Goal: Feedback & Contribution: Contribute content

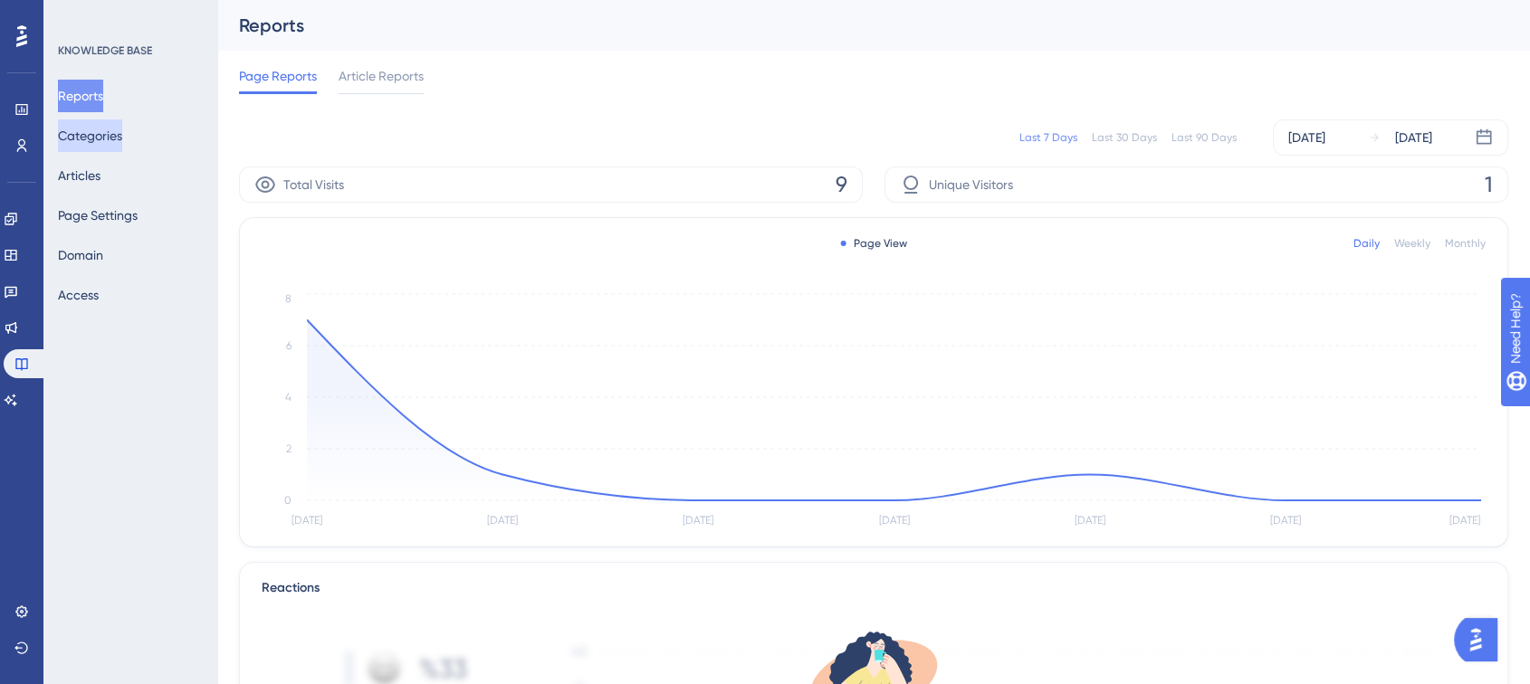
click at [95, 134] on button "Categories" at bounding box center [90, 135] width 64 height 33
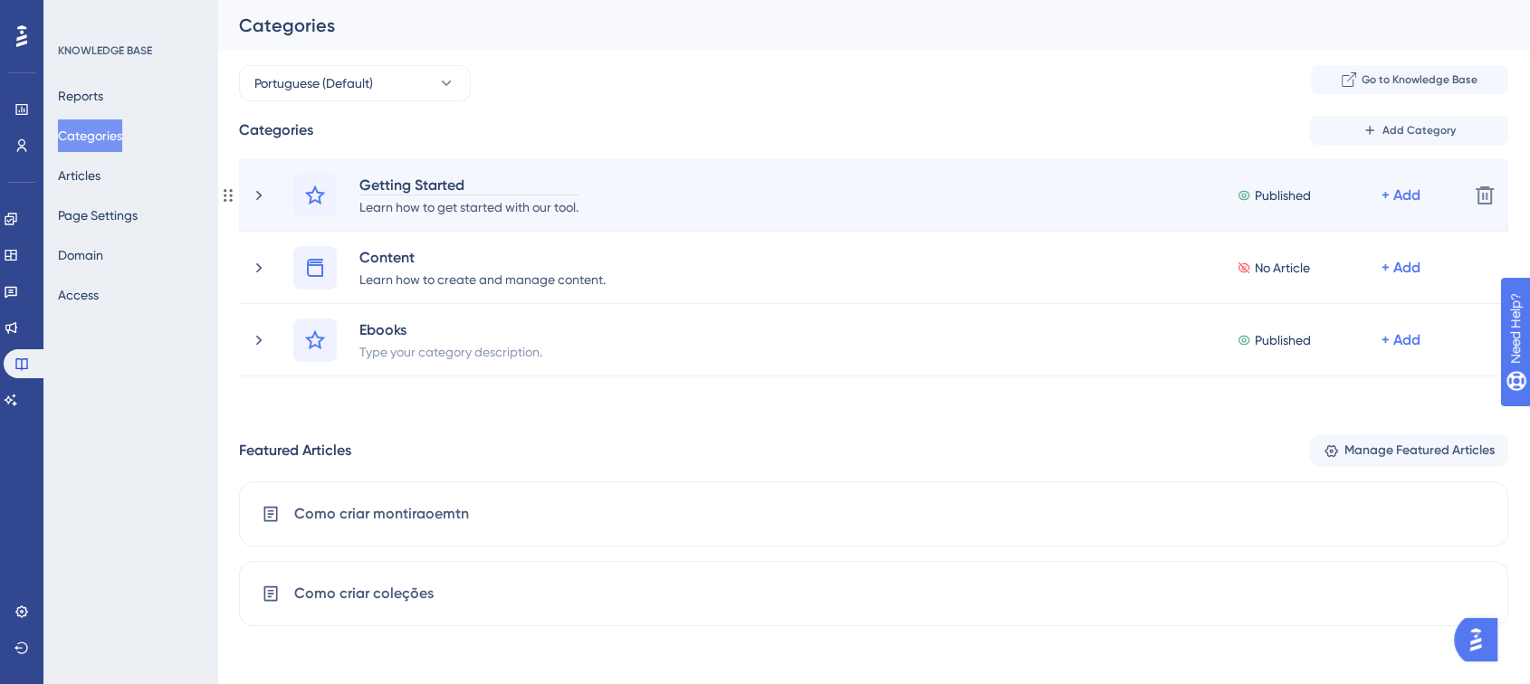
click at [462, 184] on div "Getting Started" at bounding box center [468, 185] width 221 height 22
click at [462, 183] on div "Getting Started" at bounding box center [468, 185] width 221 height 22
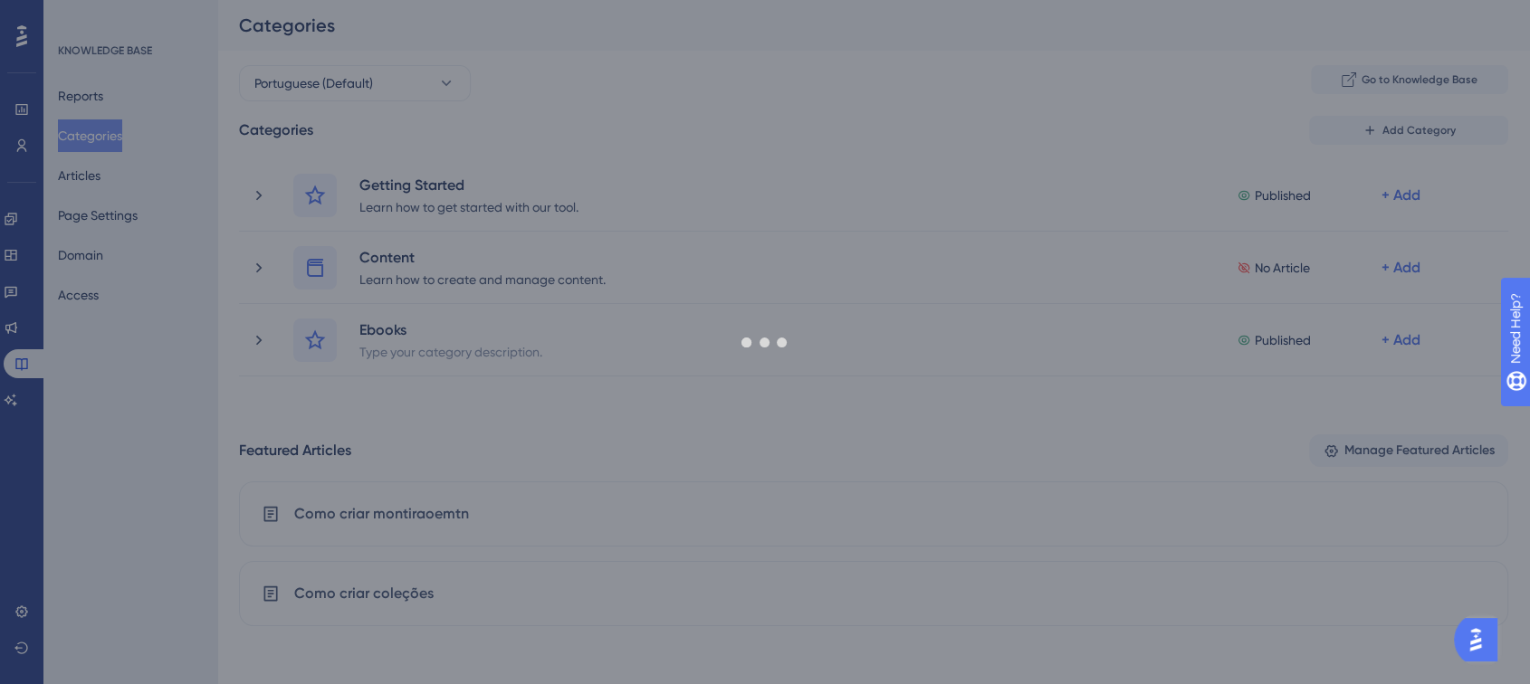
click at [398, 263] on div at bounding box center [765, 342] width 1530 height 684
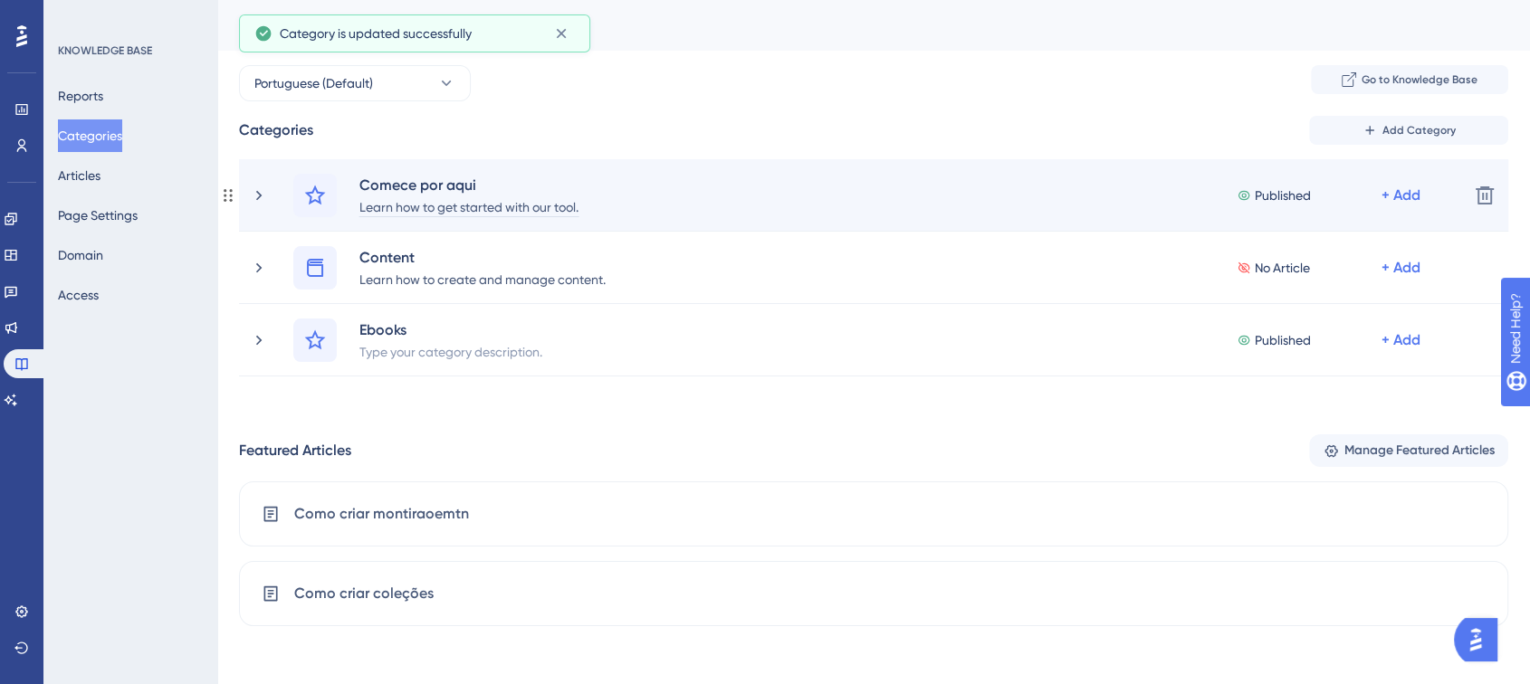
click at [405, 210] on div "Learn how to get started with our tool." at bounding box center [468, 207] width 221 height 22
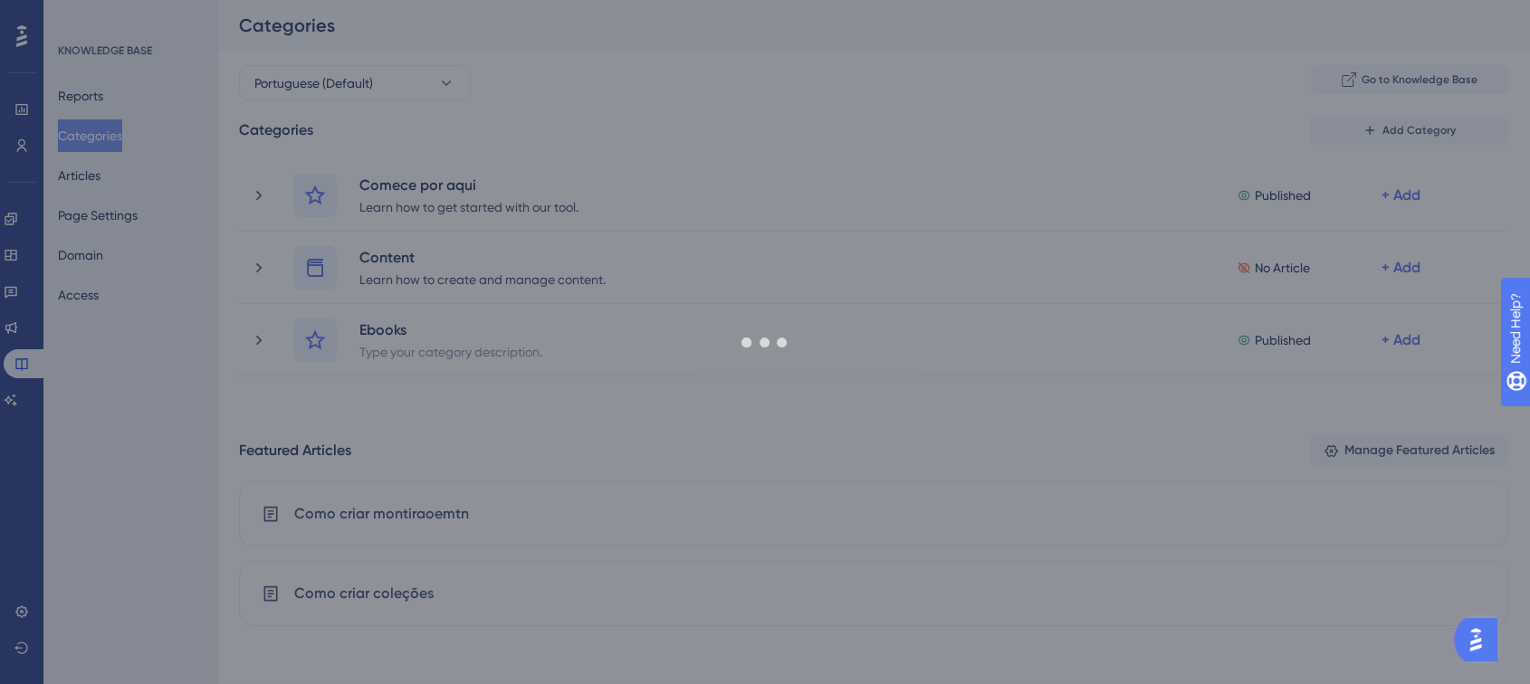
click at [403, 253] on div at bounding box center [765, 342] width 1530 height 684
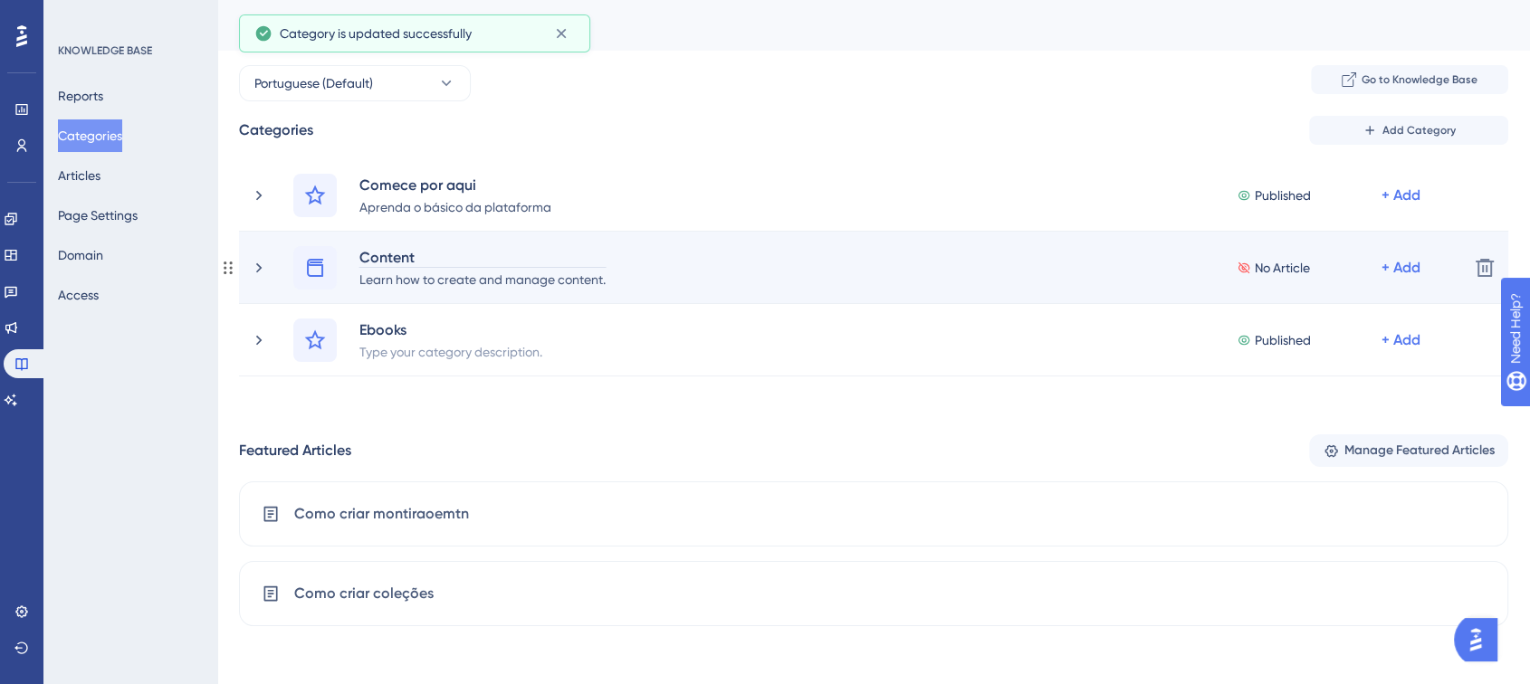
click at [403, 255] on div "Content" at bounding box center [482, 257] width 248 height 22
click at [436, 285] on div "Learn how to create and manage content." at bounding box center [482, 279] width 248 height 22
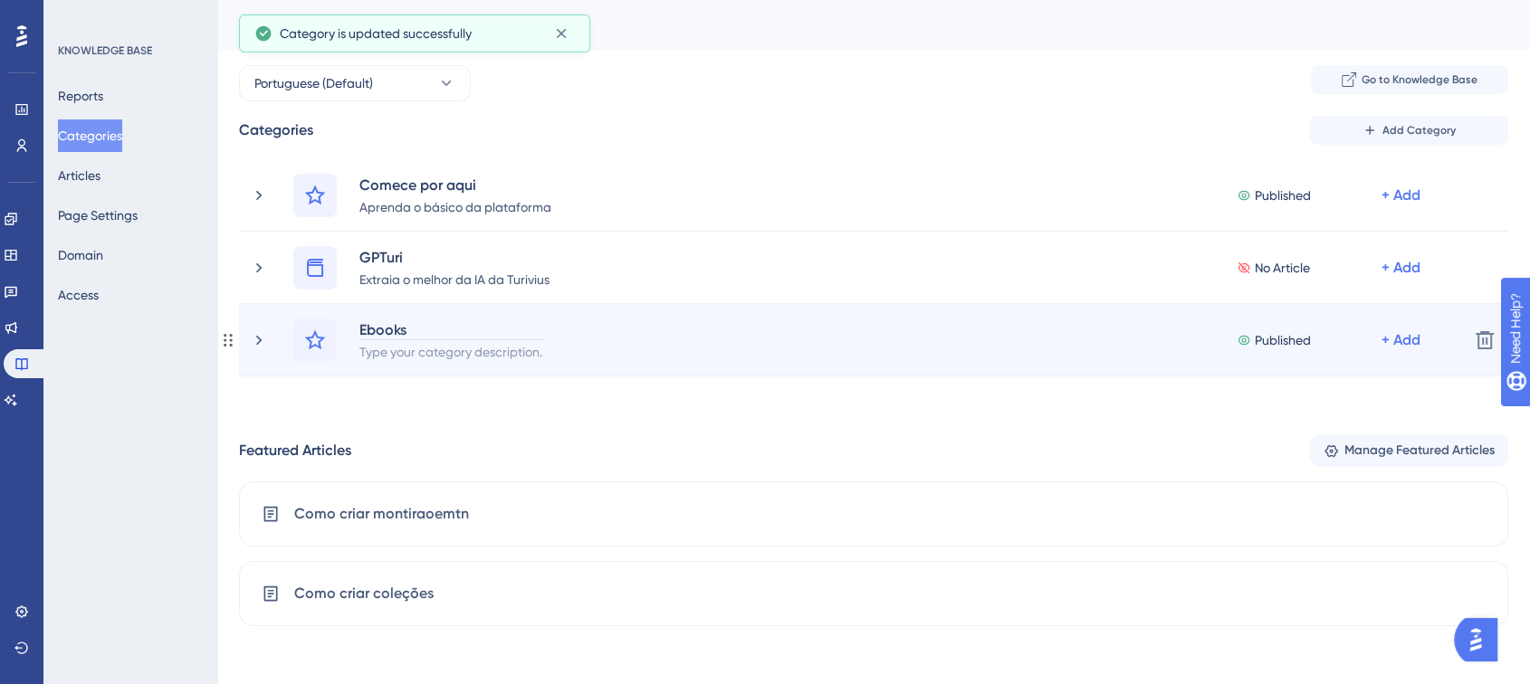
click at [405, 331] on div "Ebooks" at bounding box center [450, 330] width 185 height 22
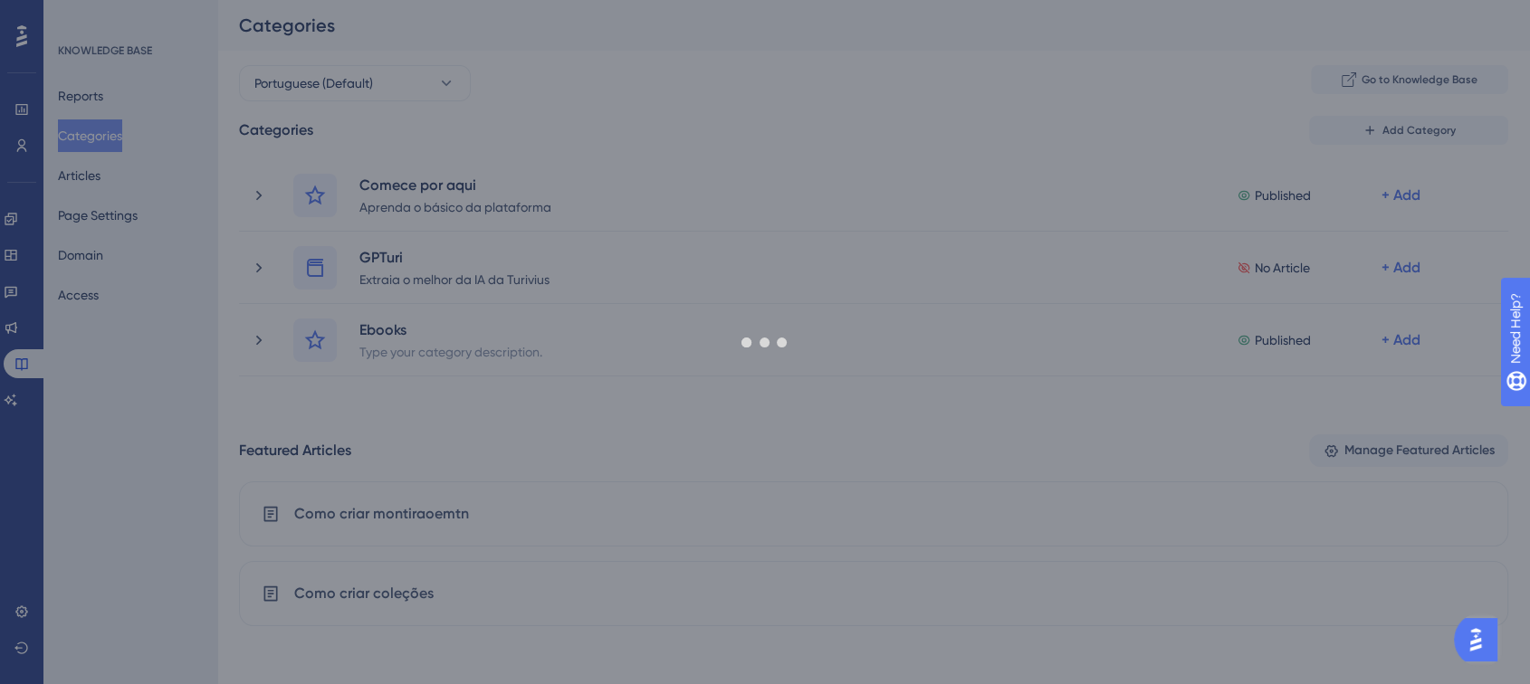
click at [394, 356] on div at bounding box center [765, 342] width 1530 height 684
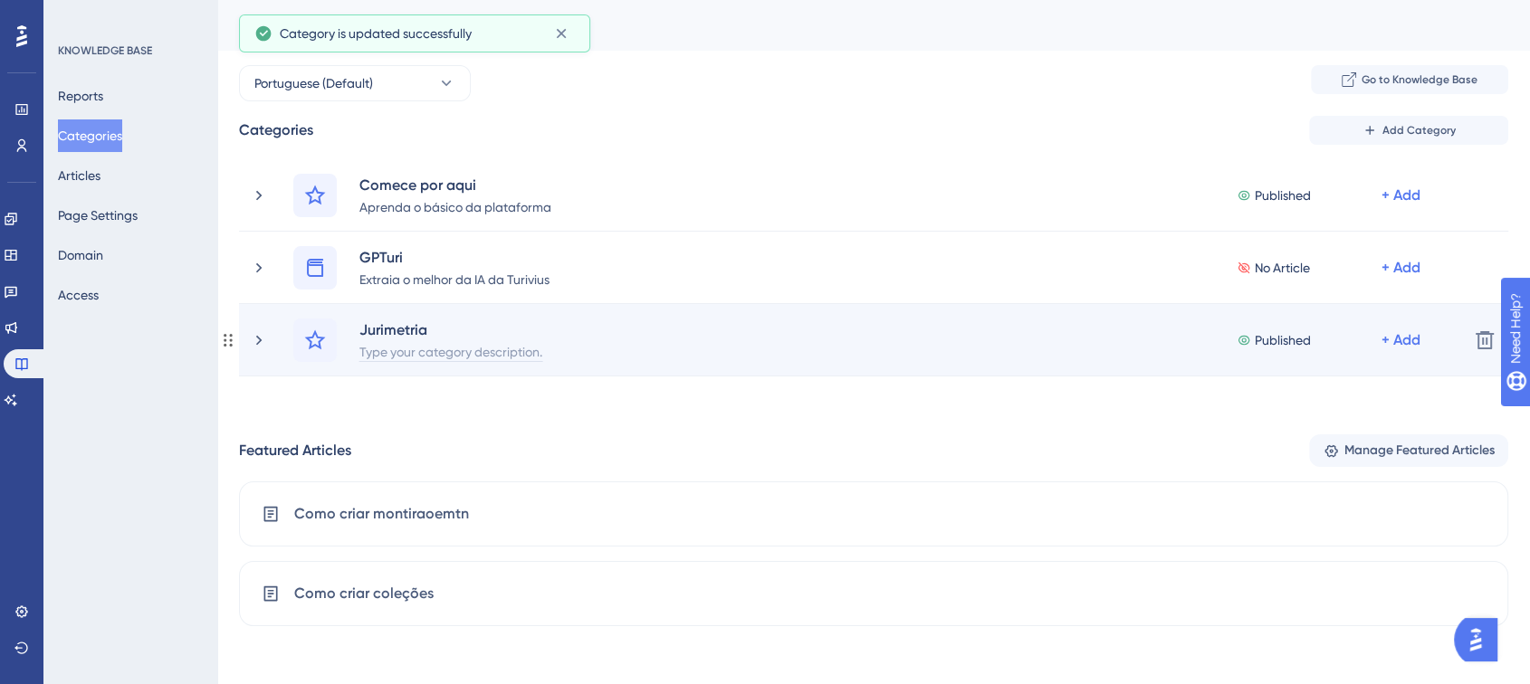
click at [395, 355] on div "Type your category description." at bounding box center [450, 351] width 185 height 22
click at [395, 355] on div at bounding box center [393, 351] width 70 height 22
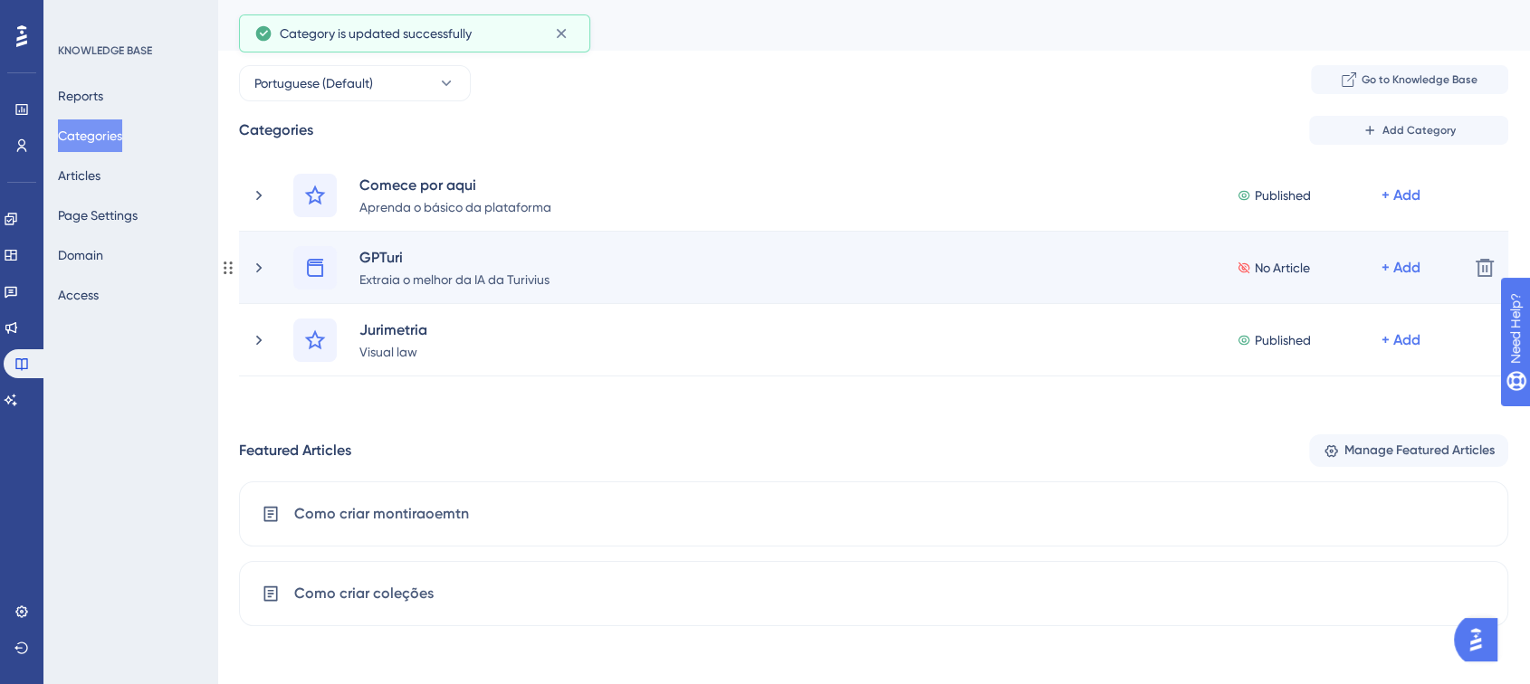
click at [1246, 263] on icon at bounding box center [1244, 268] width 14 height 13
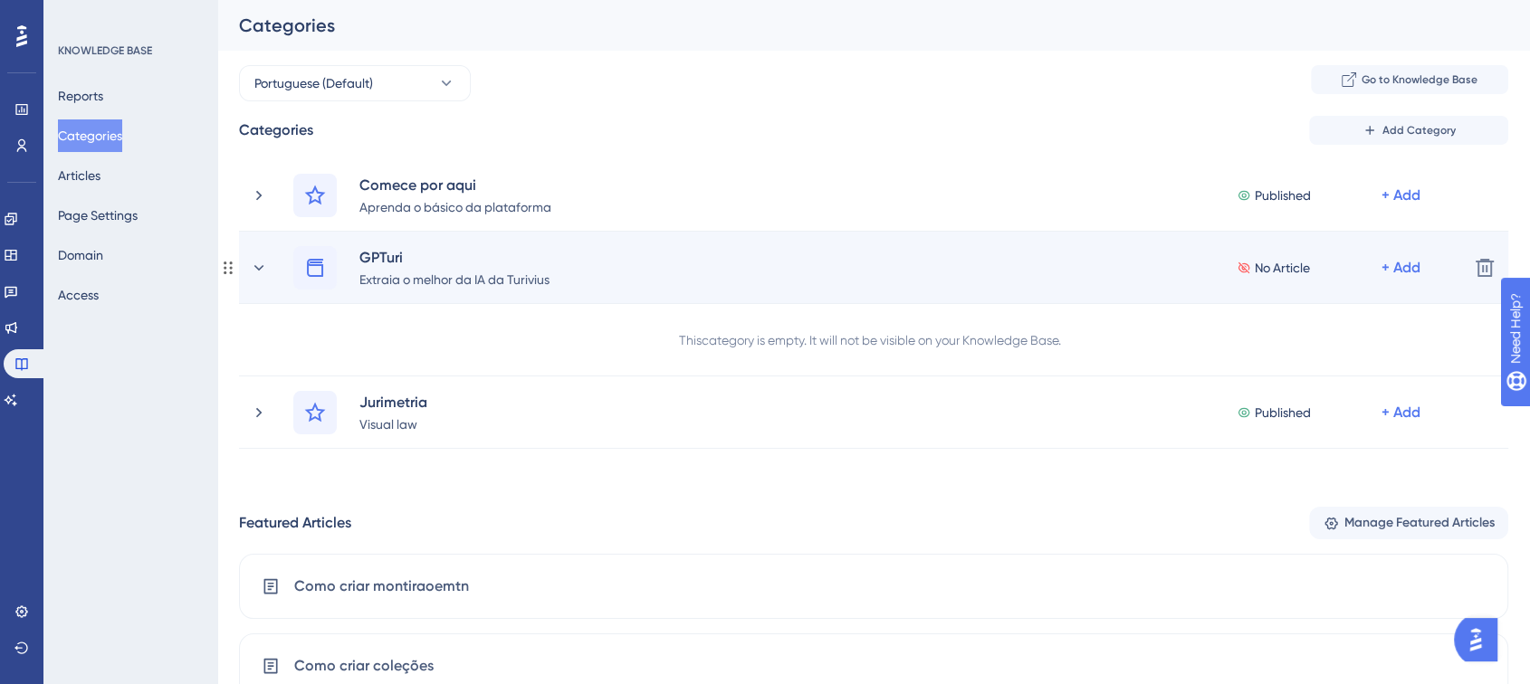
click at [1296, 269] on span "No Article" at bounding box center [1282, 268] width 55 height 22
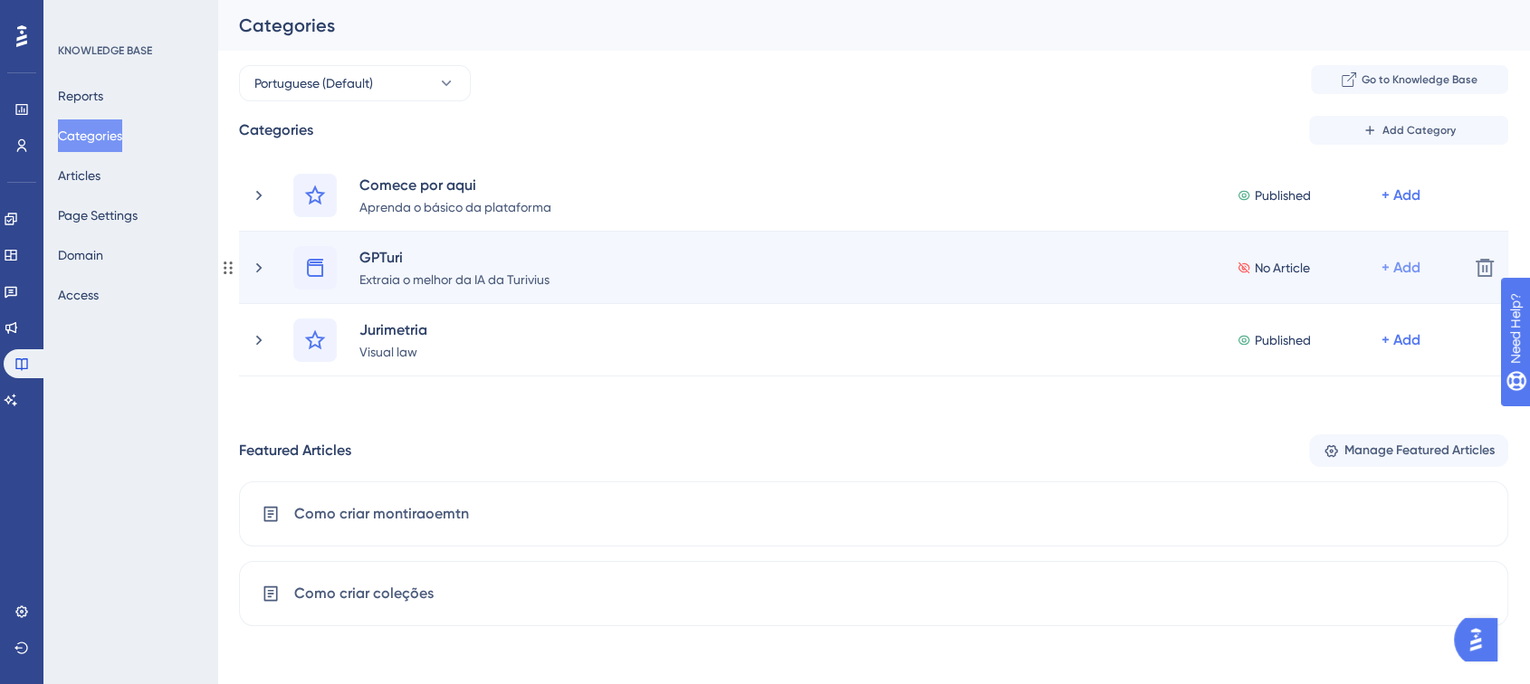
click at [1398, 206] on div "+ Add" at bounding box center [1400, 196] width 39 height 22
click at [1285, 353] on span "Add Articles" at bounding box center [1301, 352] width 70 height 22
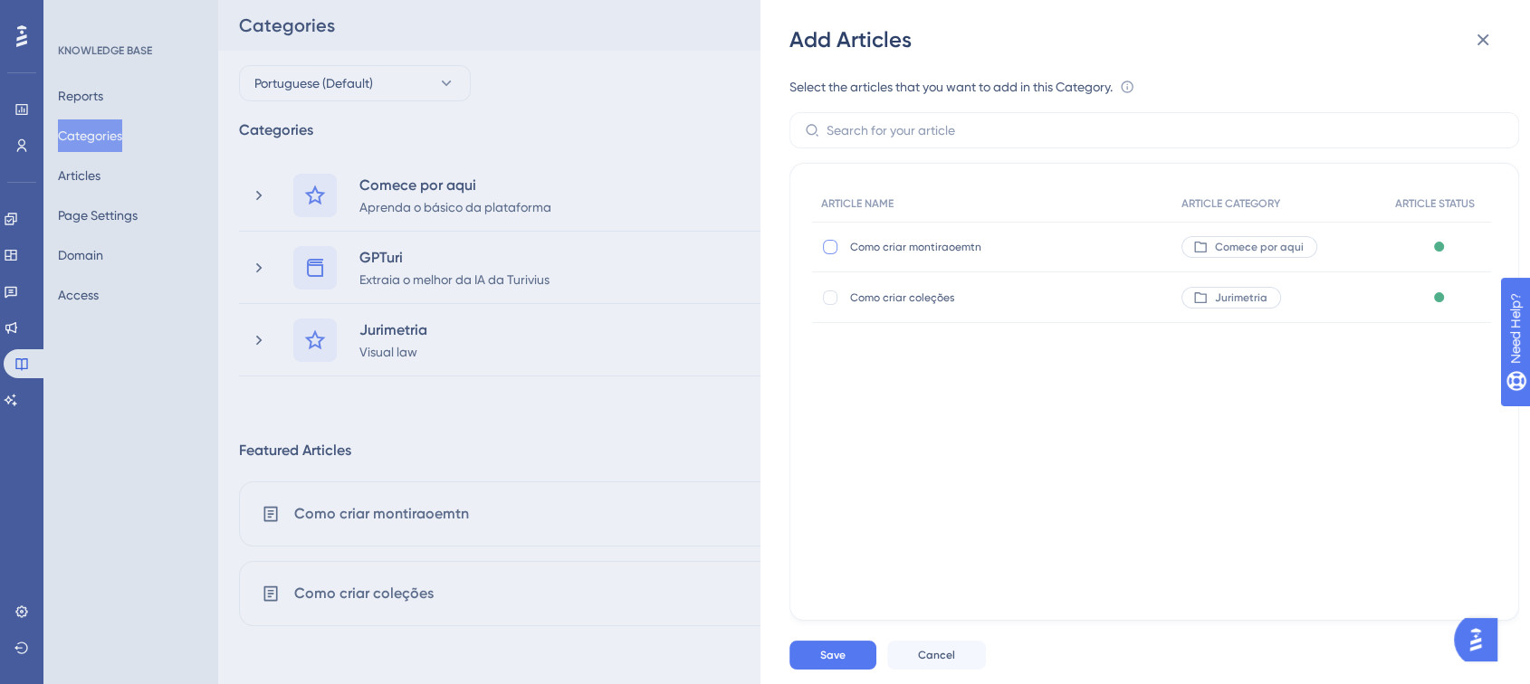
click at [834, 249] on div at bounding box center [830, 247] width 14 height 14
checkbox input "true"
click at [827, 663] on span "Save" at bounding box center [832, 655] width 25 height 14
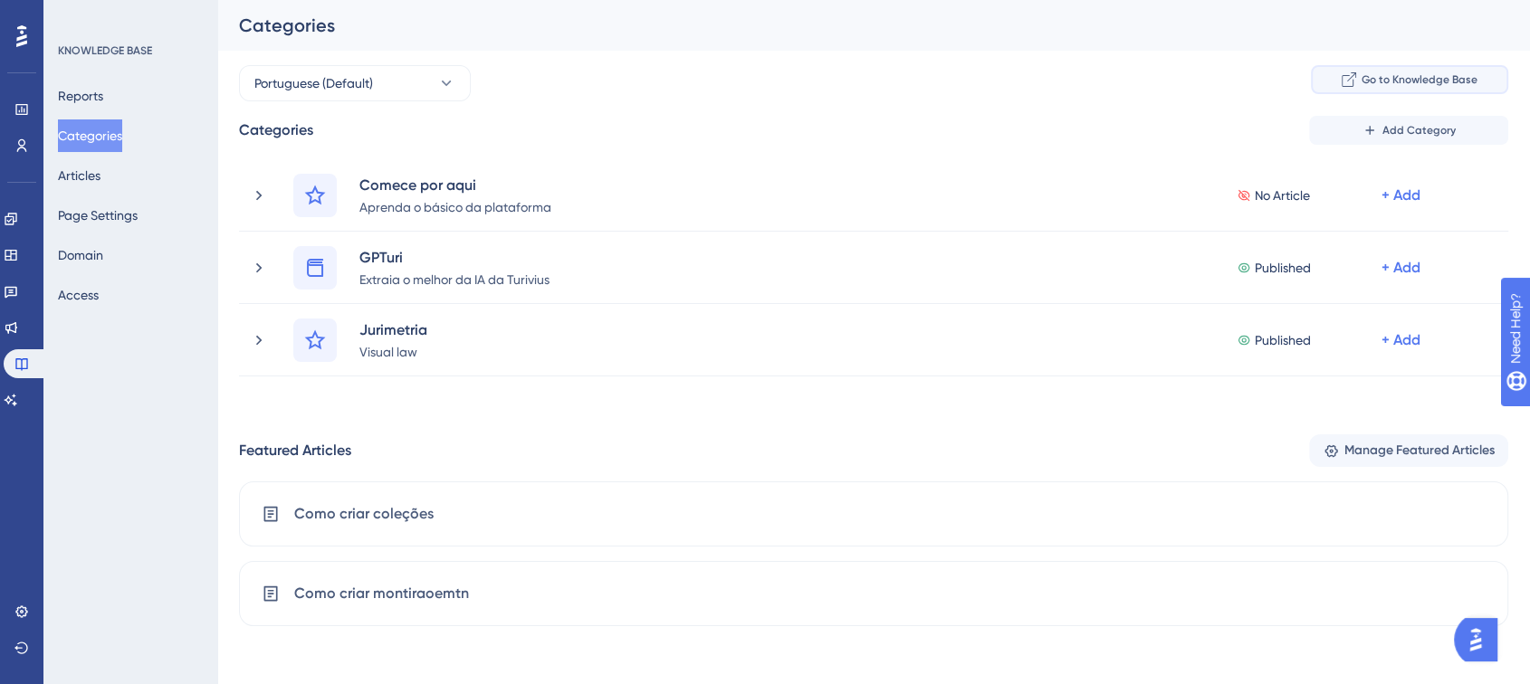
click at [1382, 83] on span "Go to Knowledge Base" at bounding box center [1420, 79] width 116 height 14
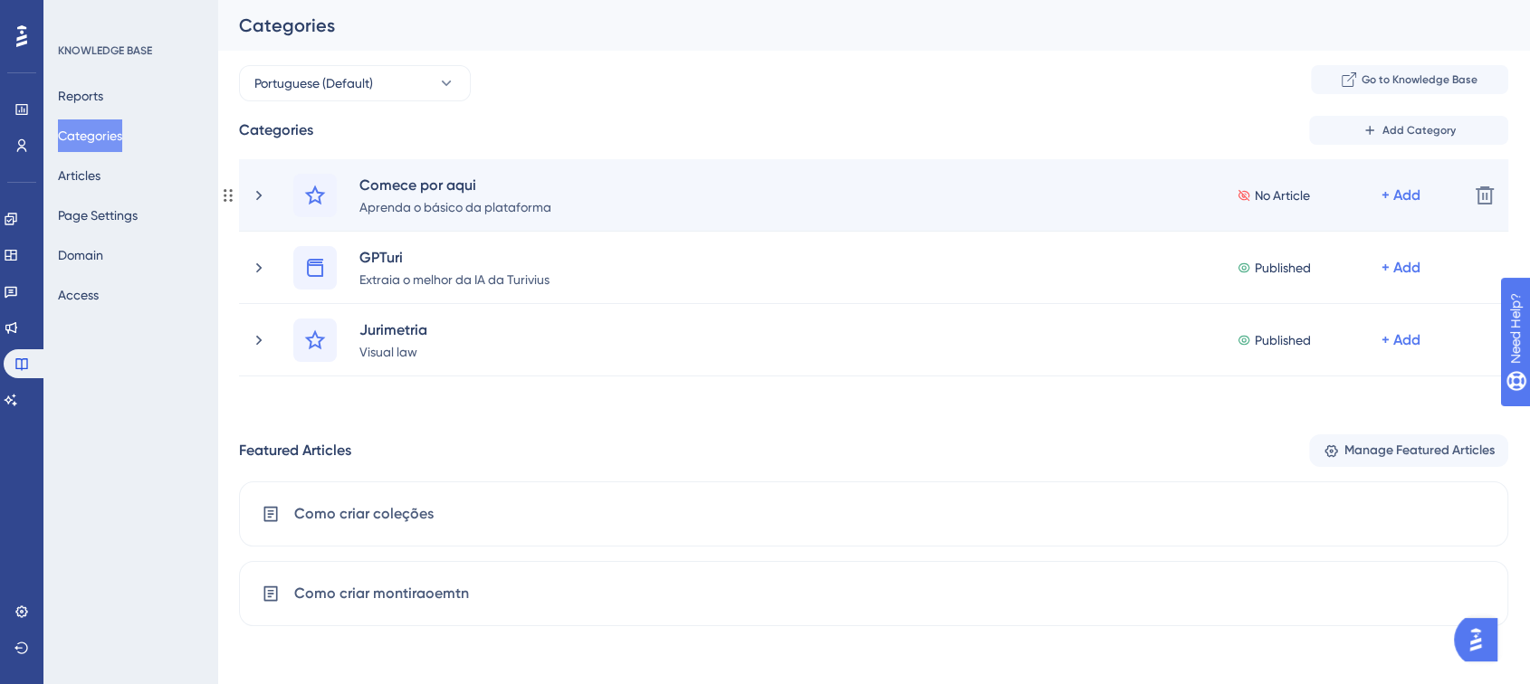
click at [1250, 199] on icon at bounding box center [1244, 195] width 14 height 13
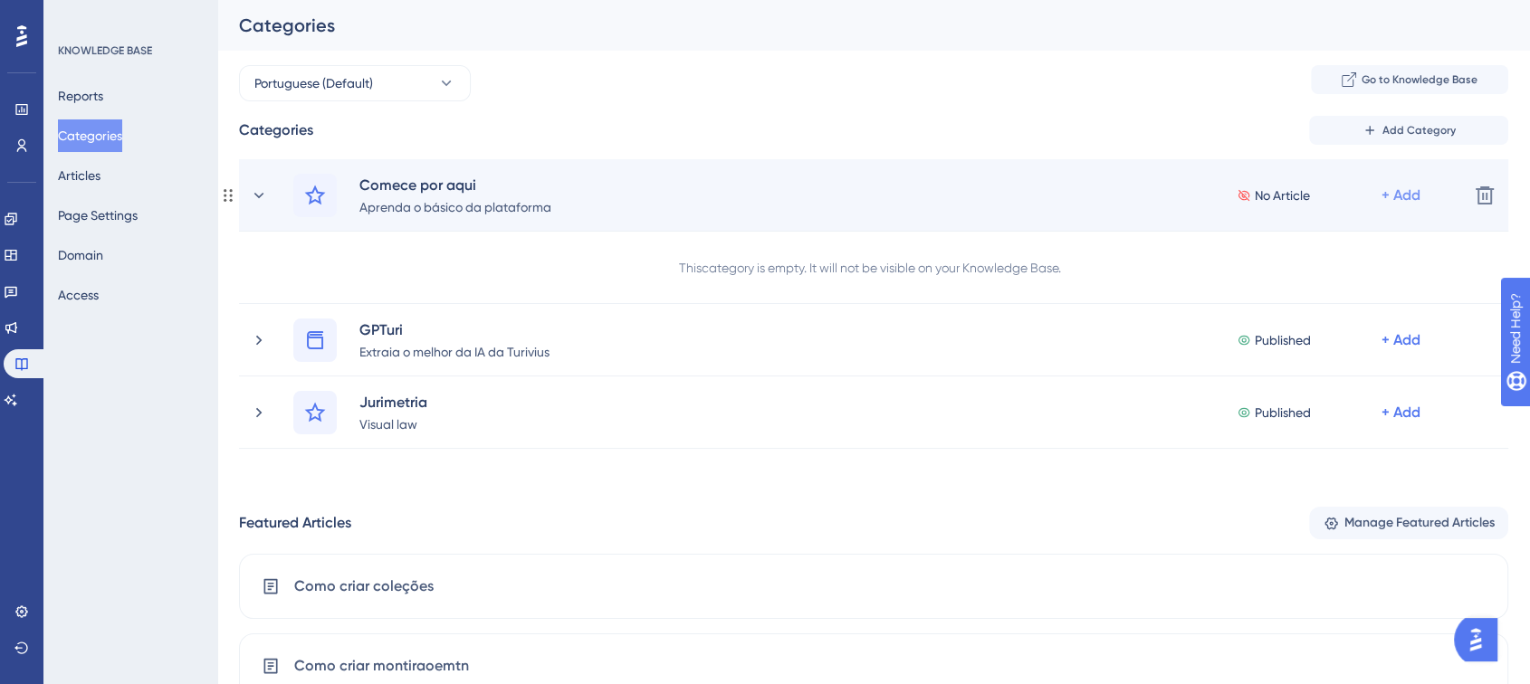
click at [1391, 194] on div "+ Add" at bounding box center [1400, 196] width 39 height 22
click at [1289, 282] on span "Add Articles" at bounding box center [1301, 280] width 70 height 22
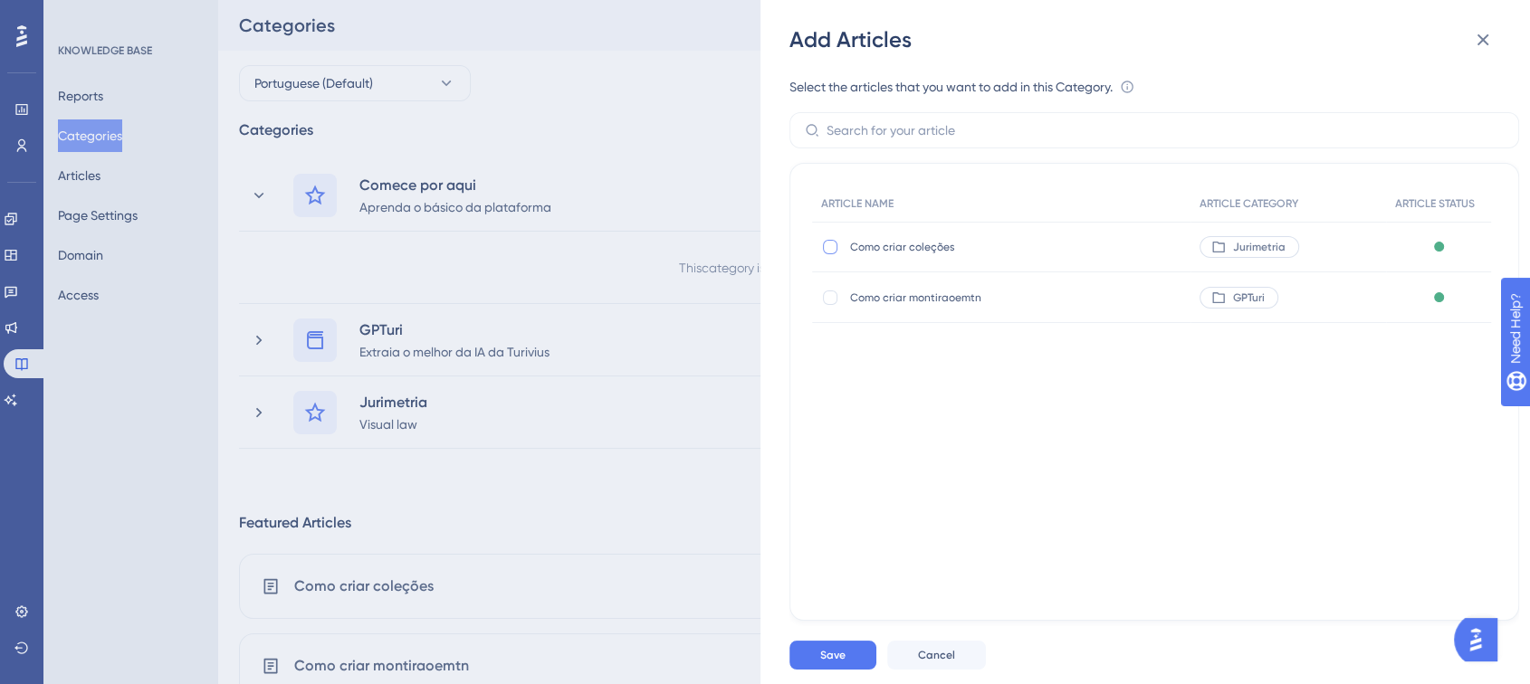
click at [833, 248] on div at bounding box center [830, 247] width 14 height 14
checkbox input "true"
click at [838, 663] on span "Save" at bounding box center [832, 655] width 25 height 14
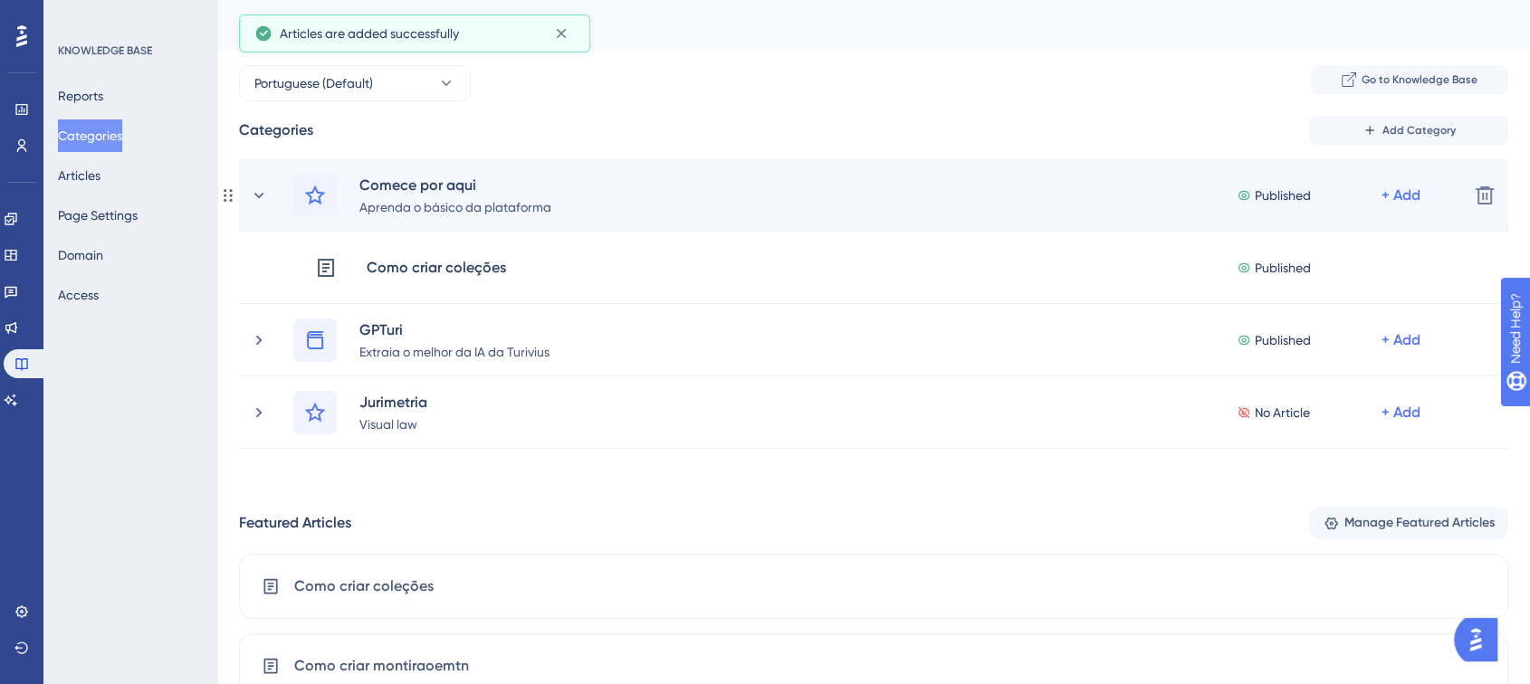
click at [1386, 182] on div "Published + Add" at bounding box center [1331, 195] width 188 height 43
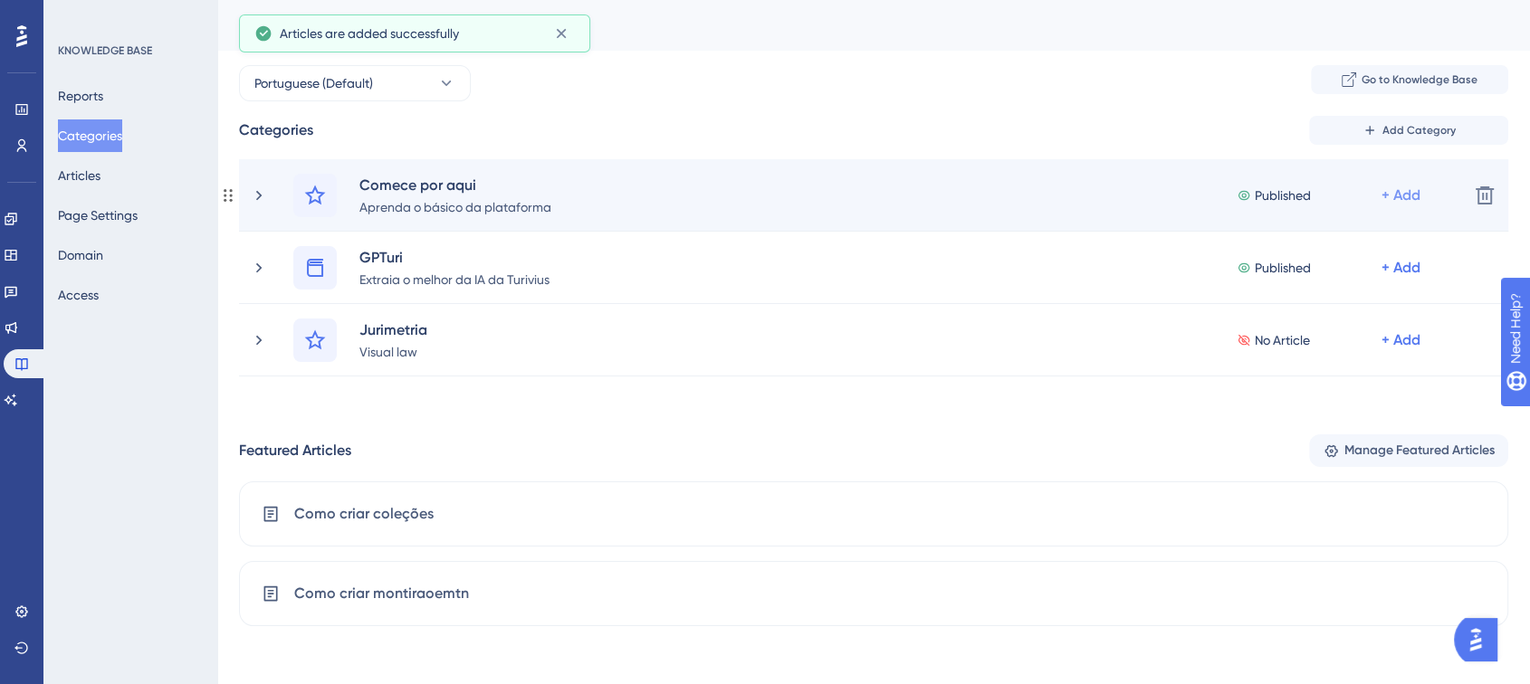
click at [1411, 191] on div "+ Add" at bounding box center [1400, 196] width 39 height 22
click at [1339, 230] on div "Add a Subcategory Add a Subcategory" at bounding box center [1330, 243] width 129 height 36
click at [250, 194] on icon at bounding box center [259, 195] width 18 height 18
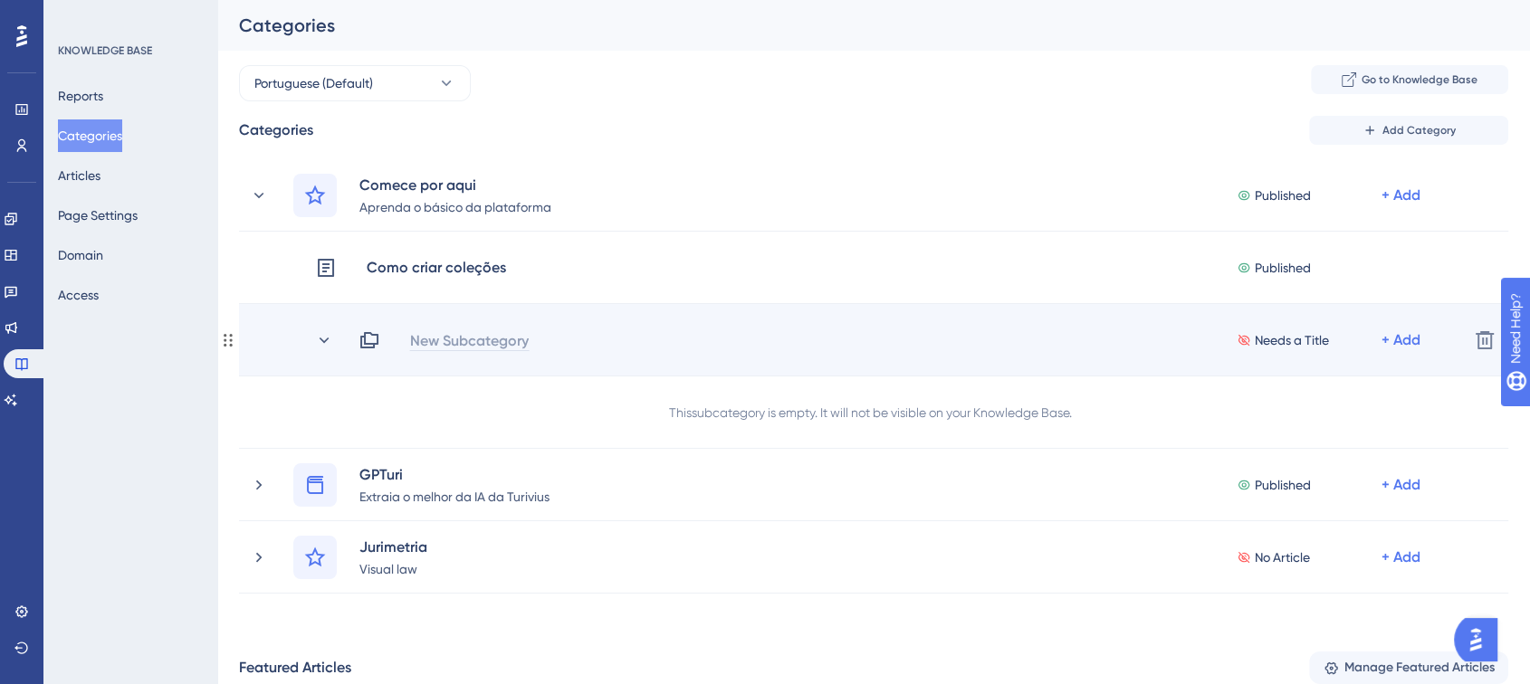
click at [460, 334] on div "New Subcategory" at bounding box center [469, 341] width 120 height 22
click at [427, 333] on div "Needs a Title + Add" at bounding box center [905, 341] width 1095 height 22
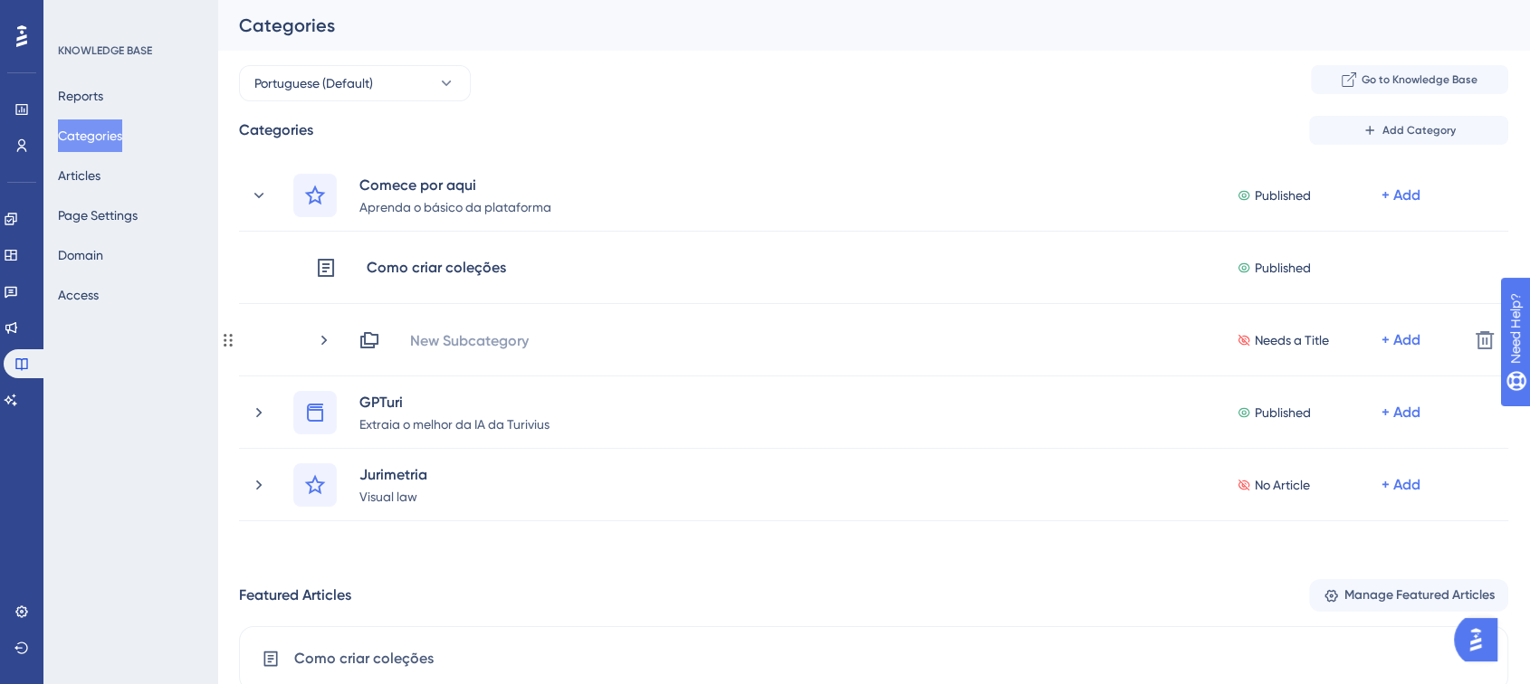
click at [427, 333] on div "New Subcategory" at bounding box center [469, 341] width 120 height 22
click at [427, 333] on div "Needs a Title + Add" at bounding box center [905, 341] width 1095 height 22
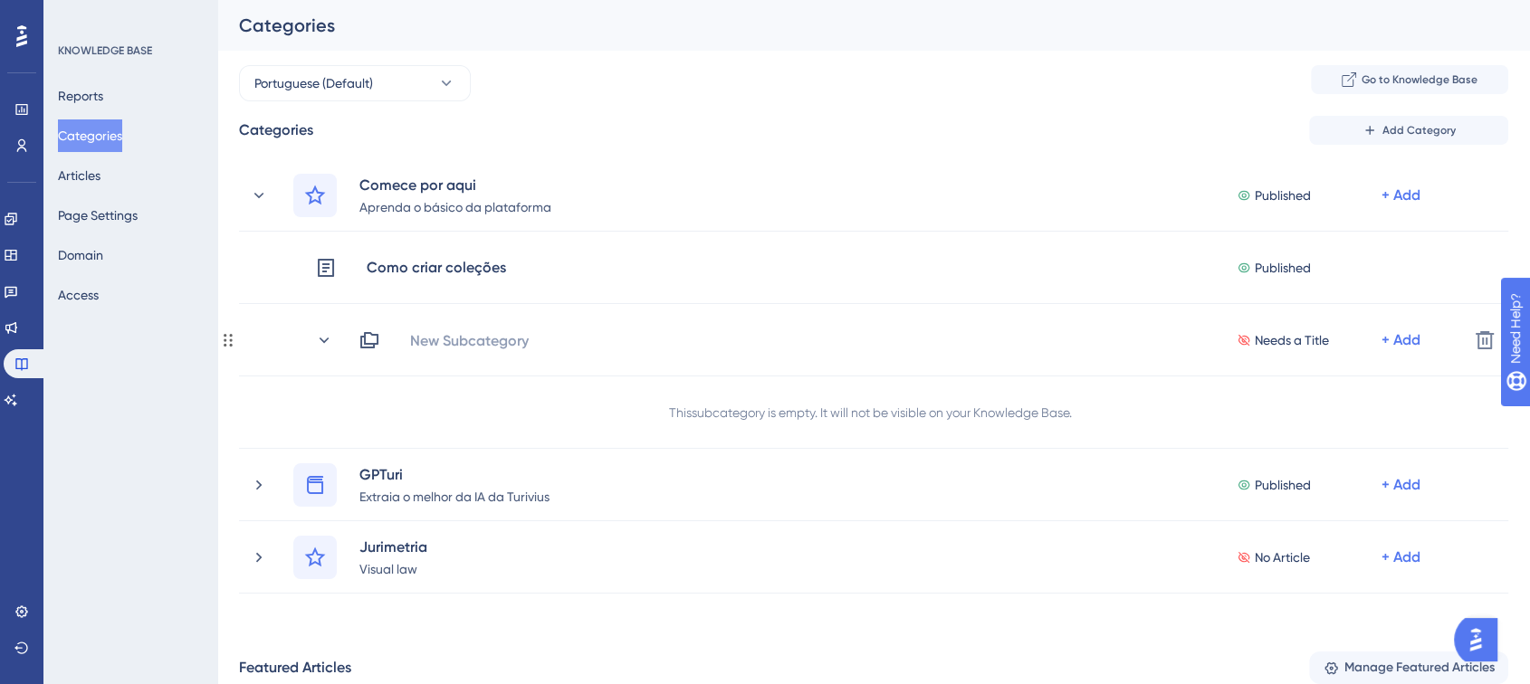
click at [427, 333] on div "New Subcategory" at bounding box center [469, 341] width 120 height 22
click at [427, 333] on div "Needs a Title + Add" at bounding box center [905, 341] width 1095 height 22
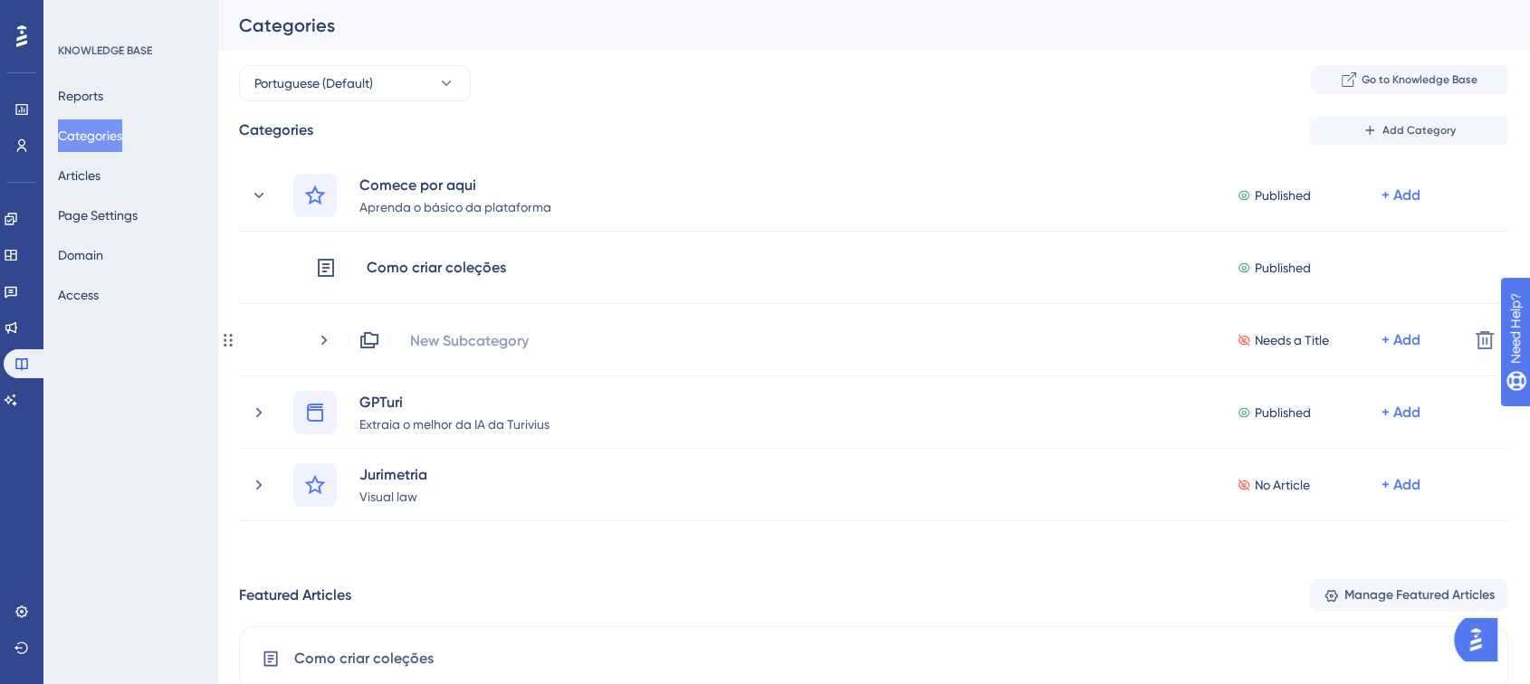
click at [427, 333] on div "New Subcategory" at bounding box center [469, 341] width 120 height 22
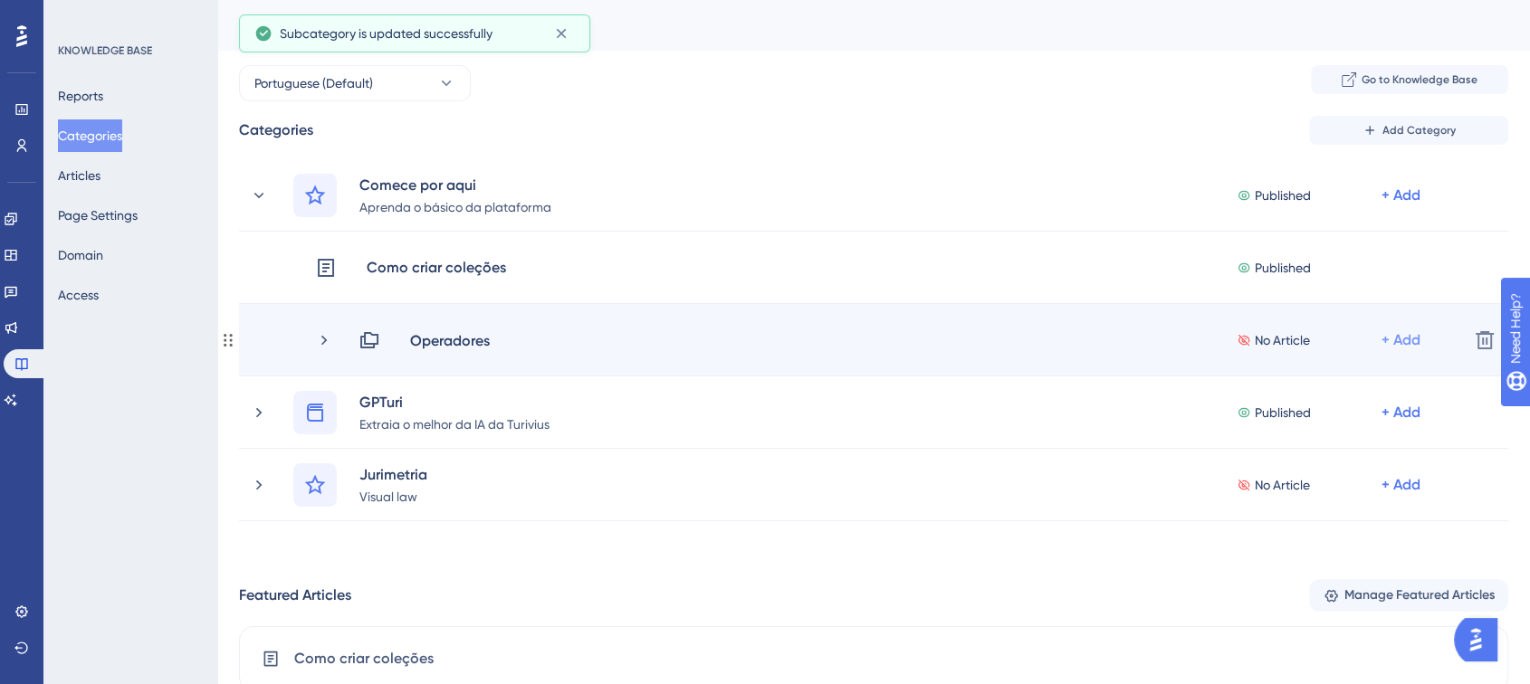
click at [1392, 336] on div "+ Add" at bounding box center [1400, 341] width 39 height 22
click at [1350, 385] on div "Add Articles Add Articles" at bounding box center [1330, 388] width 129 height 36
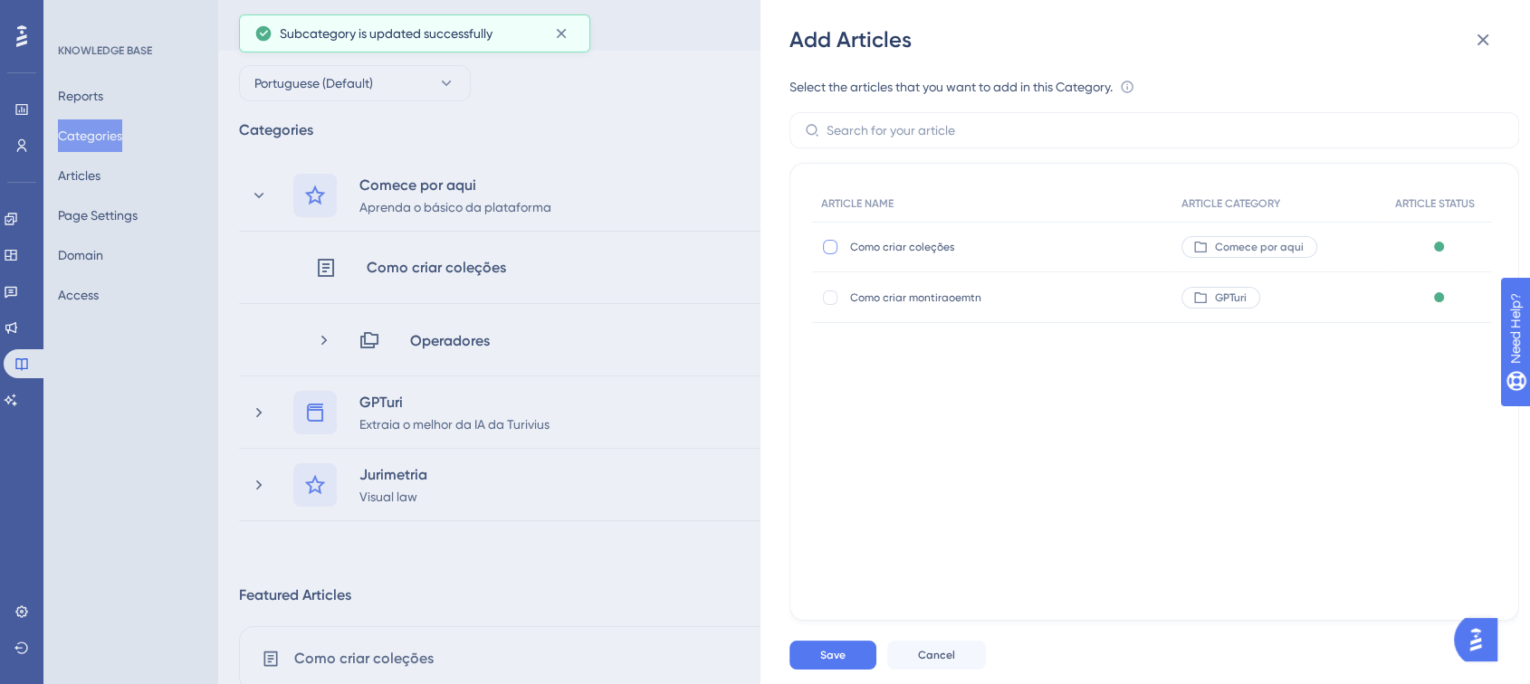
click at [825, 248] on div at bounding box center [830, 247] width 14 height 14
checkbox input "true"
click at [828, 663] on span "Save" at bounding box center [832, 655] width 25 height 14
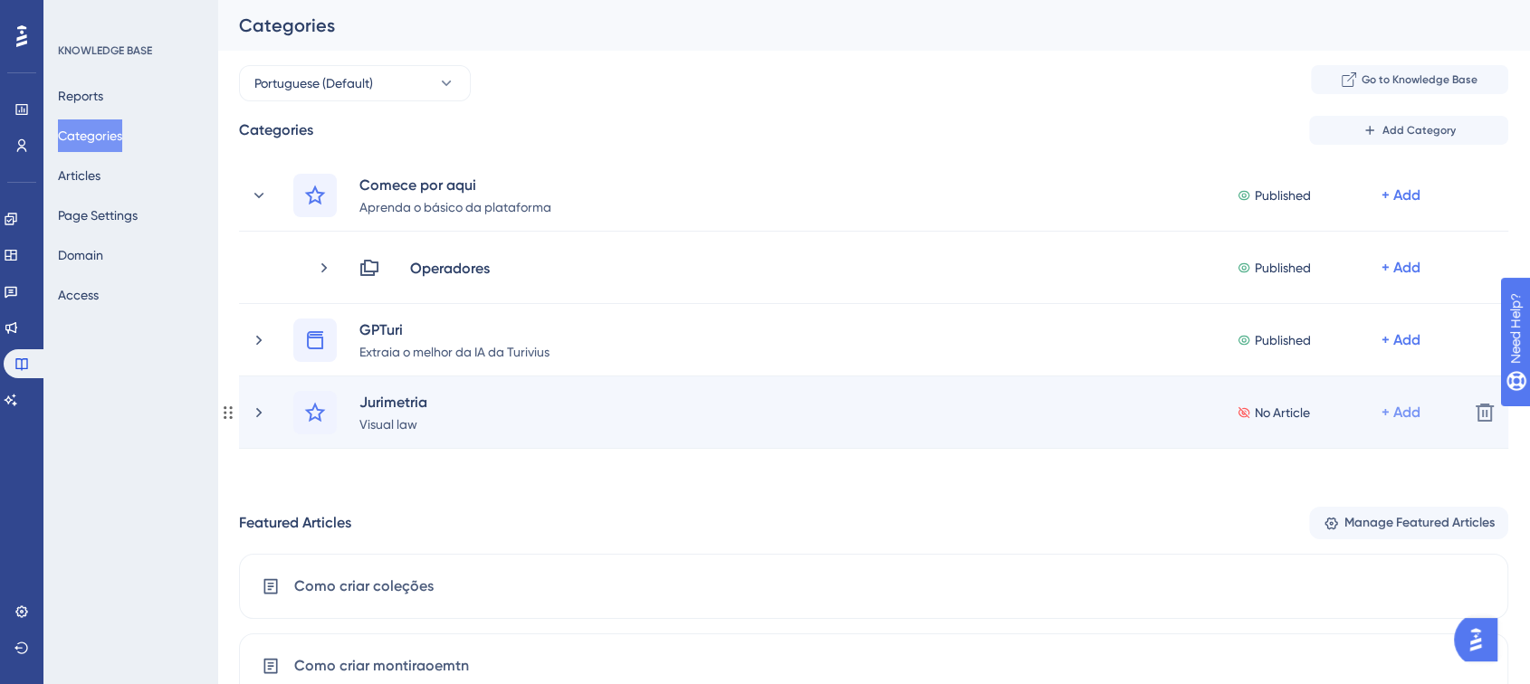
click at [1401, 206] on div "+ Add" at bounding box center [1400, 196] width 39 height 22
click at [1347, 462] on span "Add a Subcategory" at bounding box center [1323, 461] width 114 height 22
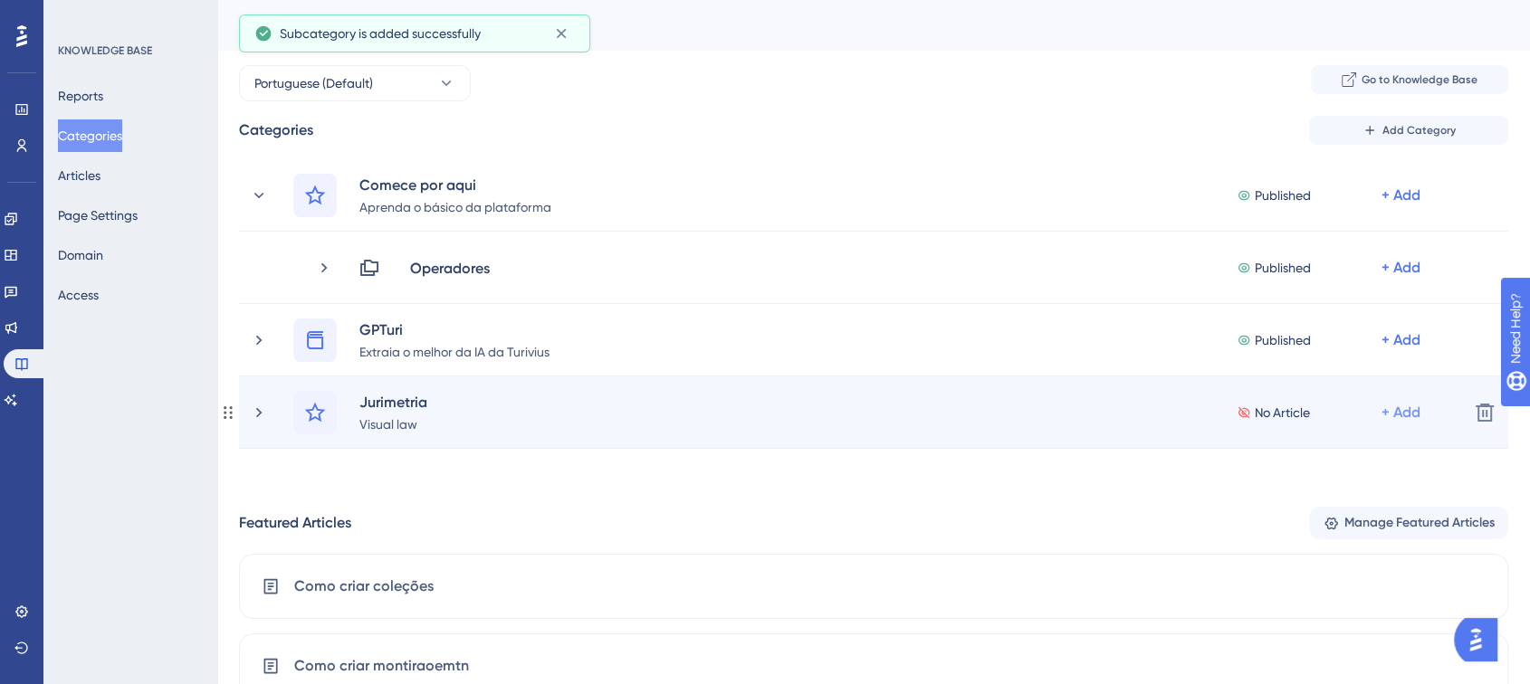
click at [1405, 206] on div "+ Add" at bounding box center [1400, 196] width 39 height 22
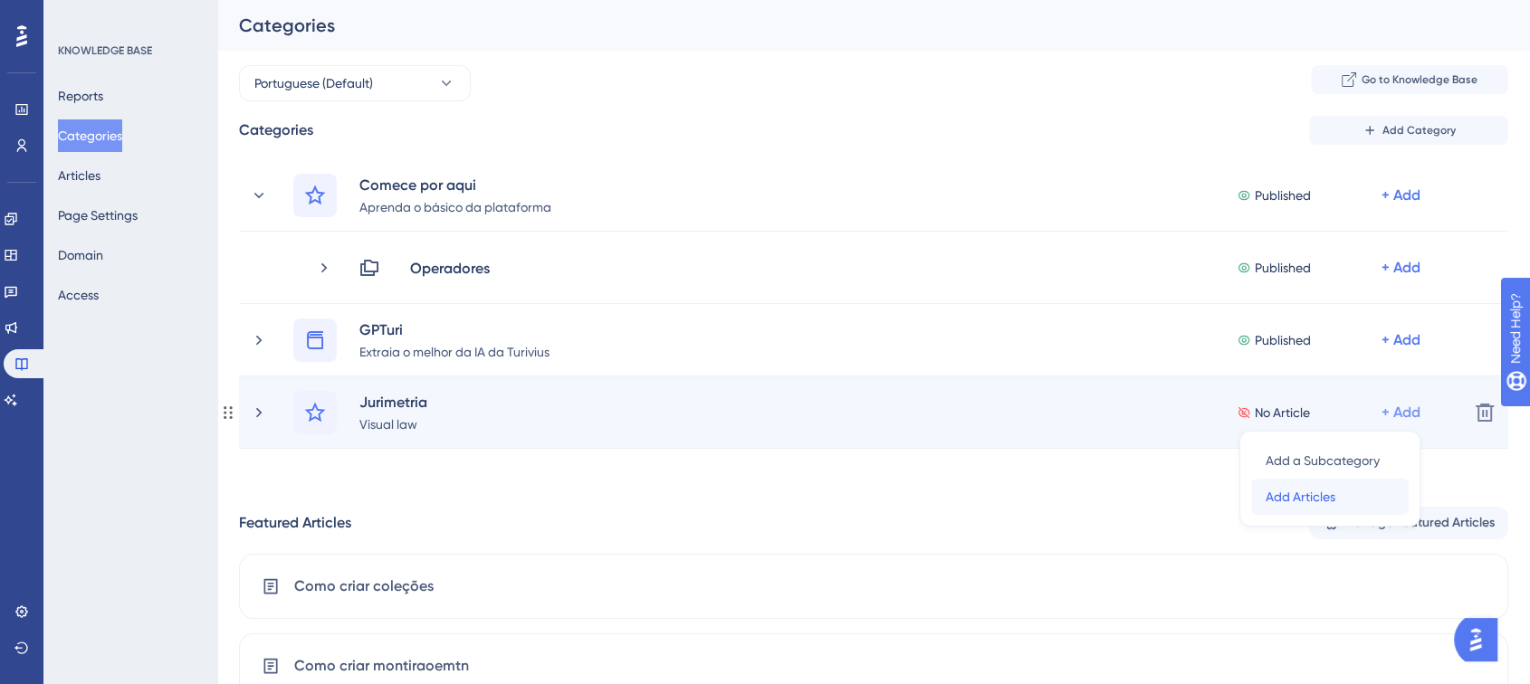
click at [1275, 501] on span "Add Articles" at bounding box center [1301, 497] width 70 height 22
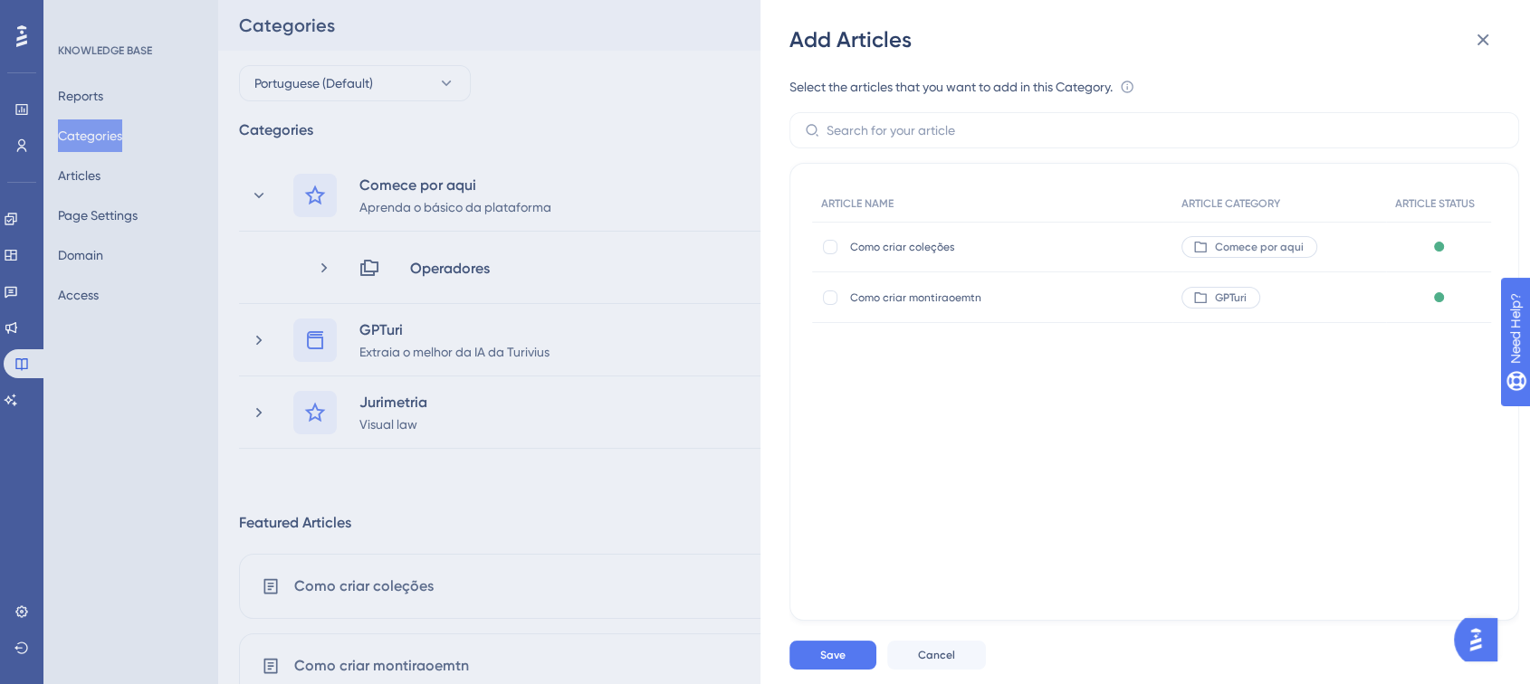
click at [826, 255] on div "Como criar coleções Como criar coleções" at bounding box center [992, 247] width 360 height 51
click at [830, 250] on div at bounding box center [830, 247] width 14 height 14
checkbox input "true"
click at [850, 661] on button "Save" at bounding box center [832, 655] width 87 height 29
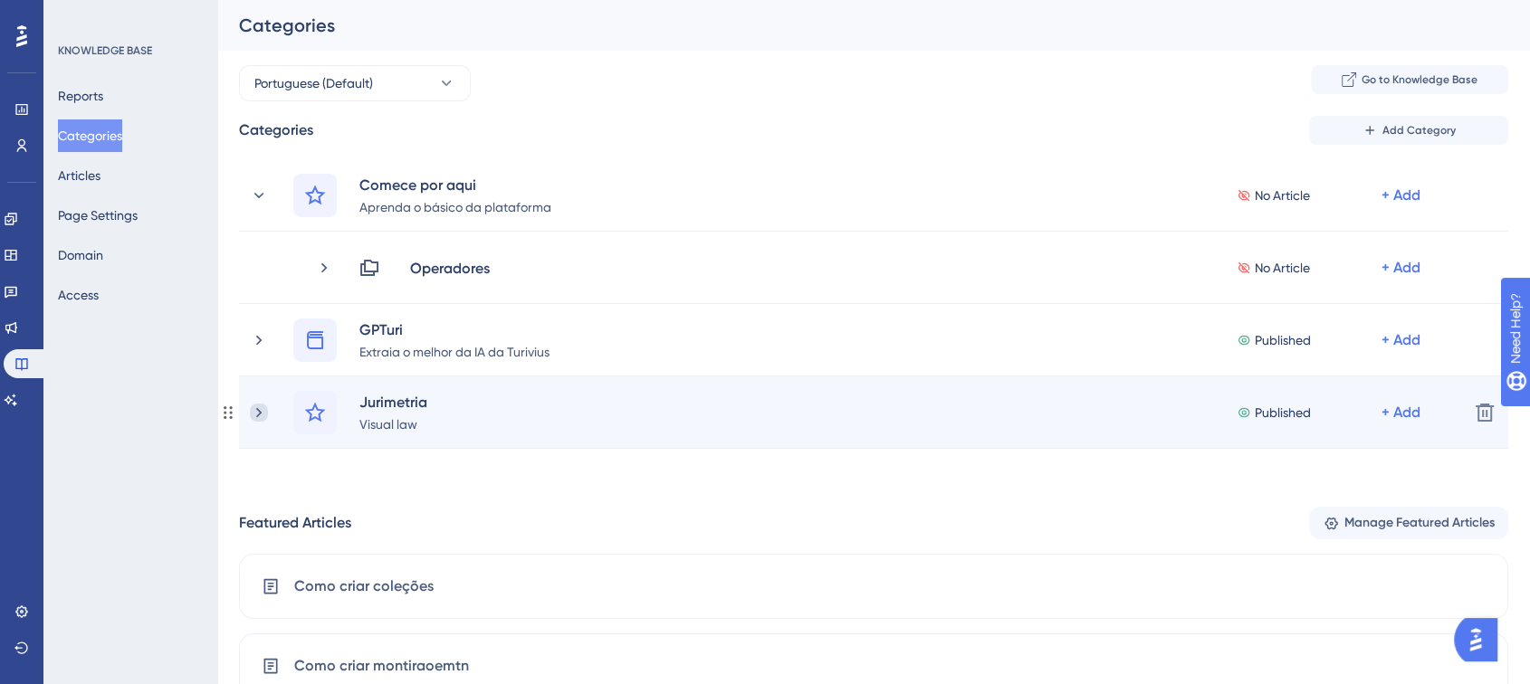
click at [263, 411] on icon at bounding box center [259, 413] width 18 height 18
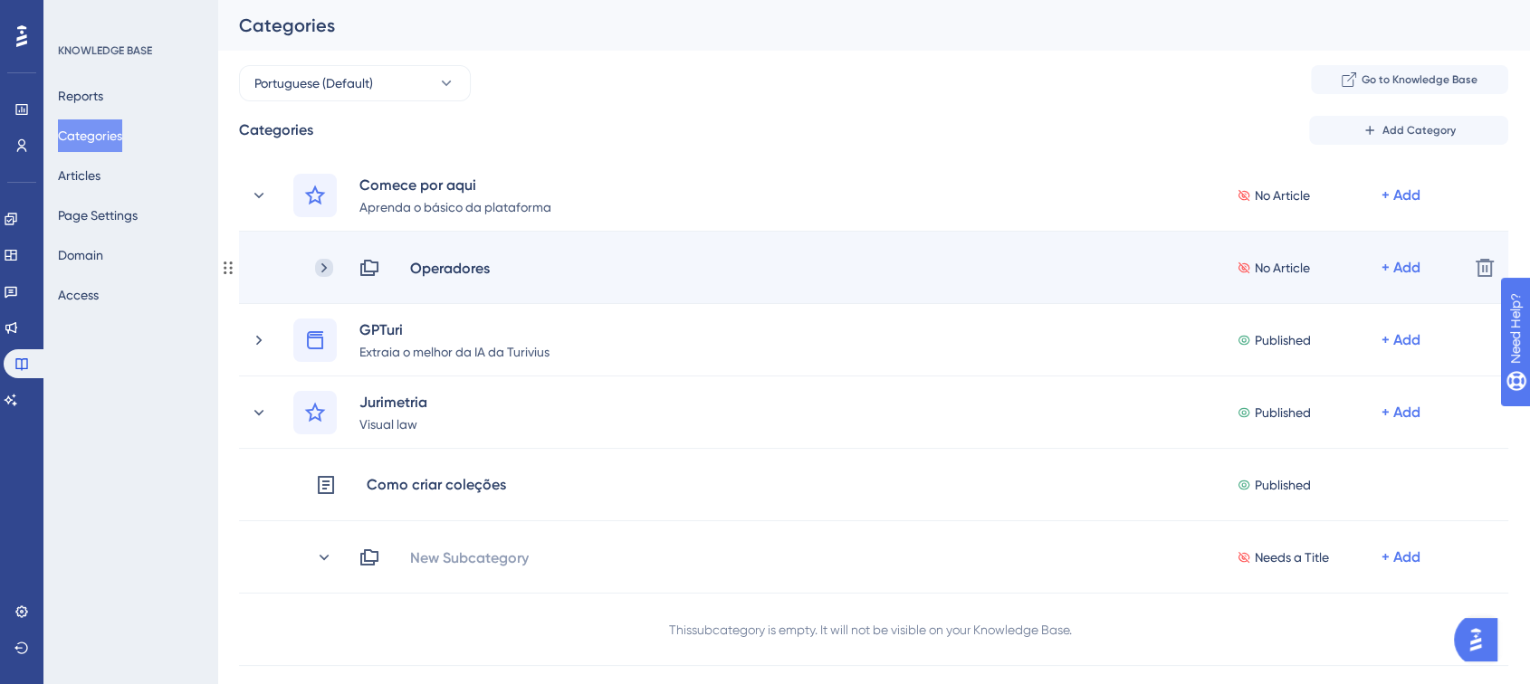
click at [324, 259] on icon at bounding box center [324, 268] width 18 height 18
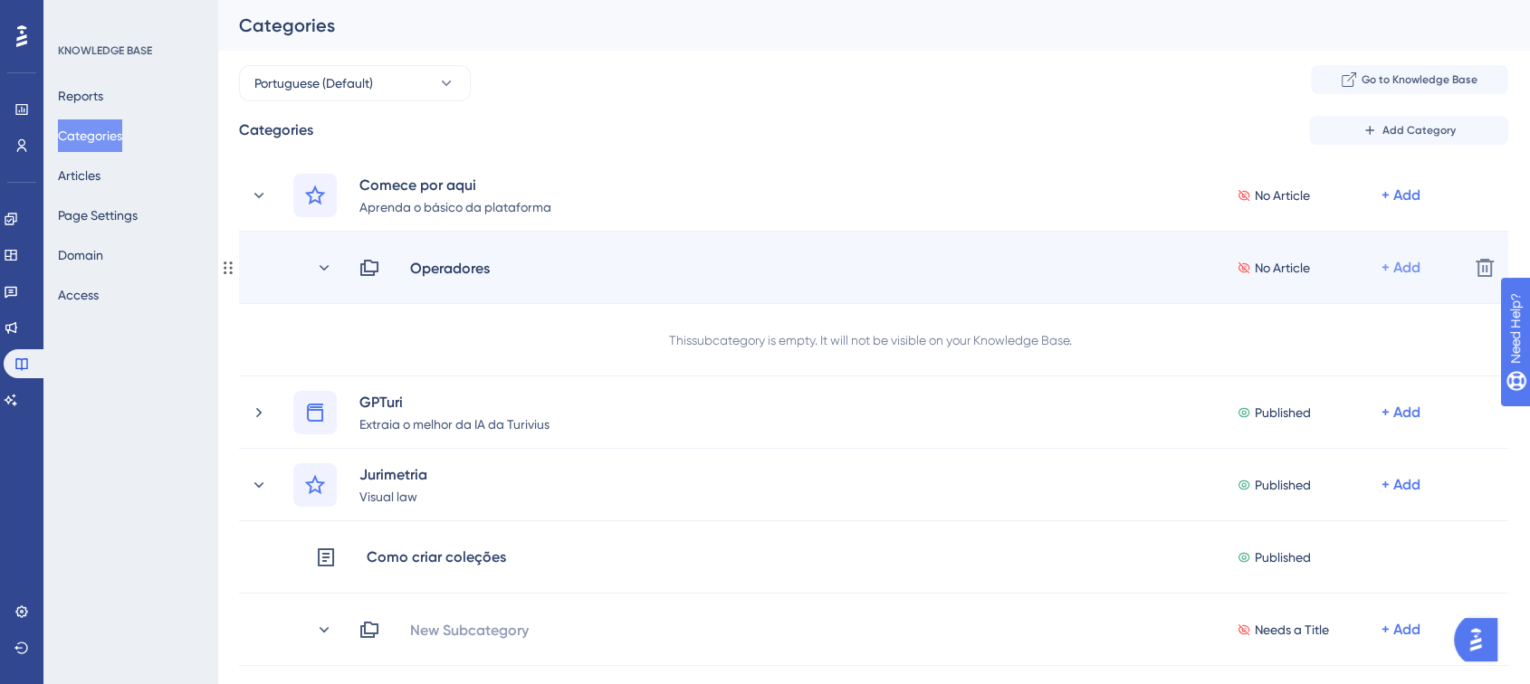
click at [1395, 266] on div "+ Add" at bounding box center [1400, 268] width 39 height 22
click at [1340, 303] on div "Add Articles Add Articles" at bounding box center [1330, 316] width 129 height 36
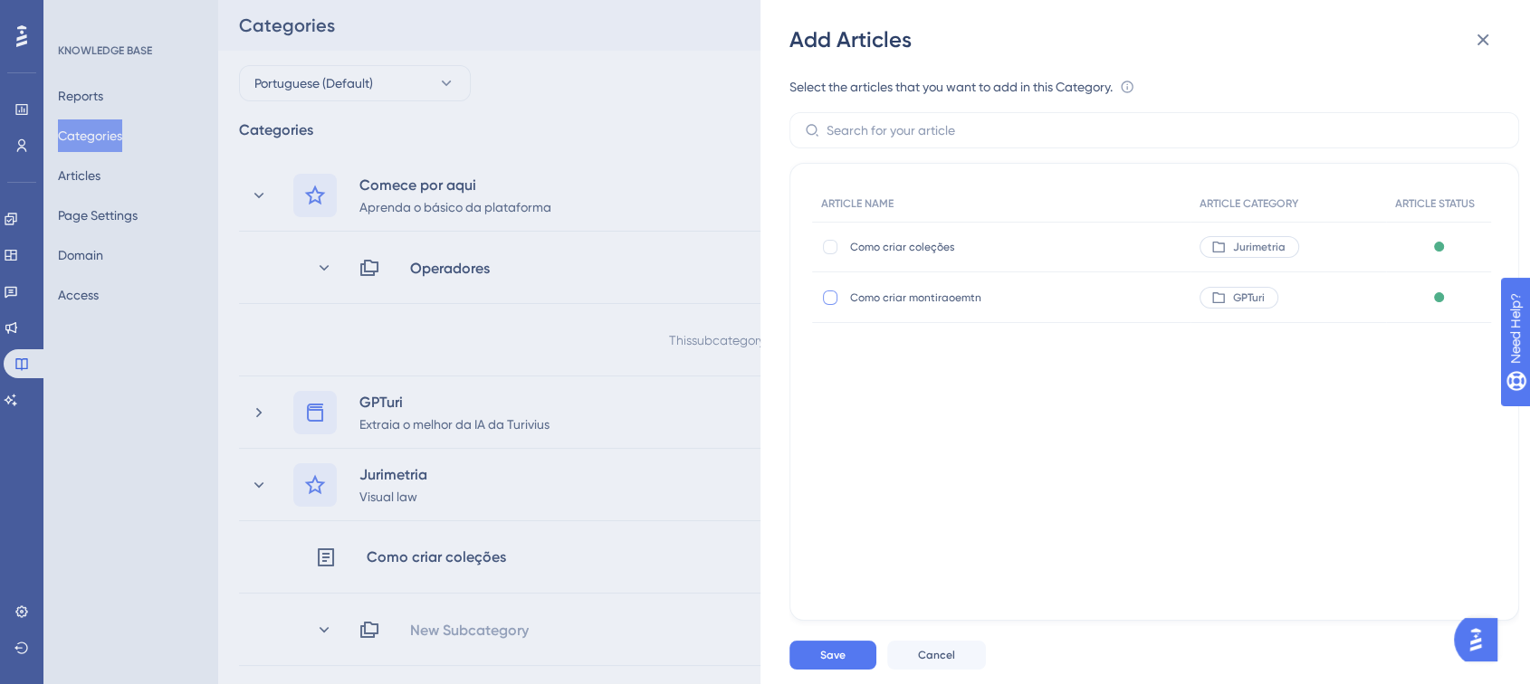
click at [827, 302] on div at bounding box center [830, 298] width 14 height 14
checkbox input "true"
click at [832, 663] on span "Save" at bounding box center [832, 655] width 25 height 14
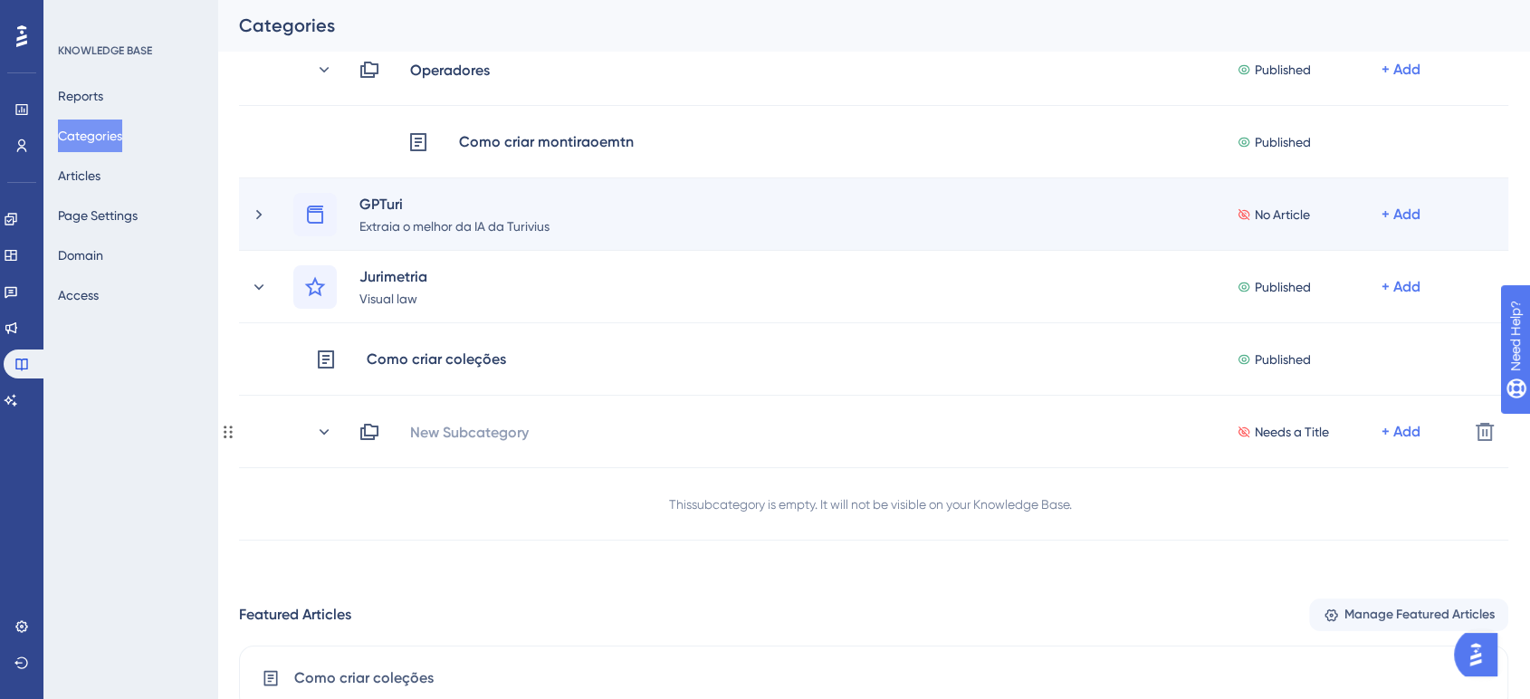
scroll to position [201, 0]
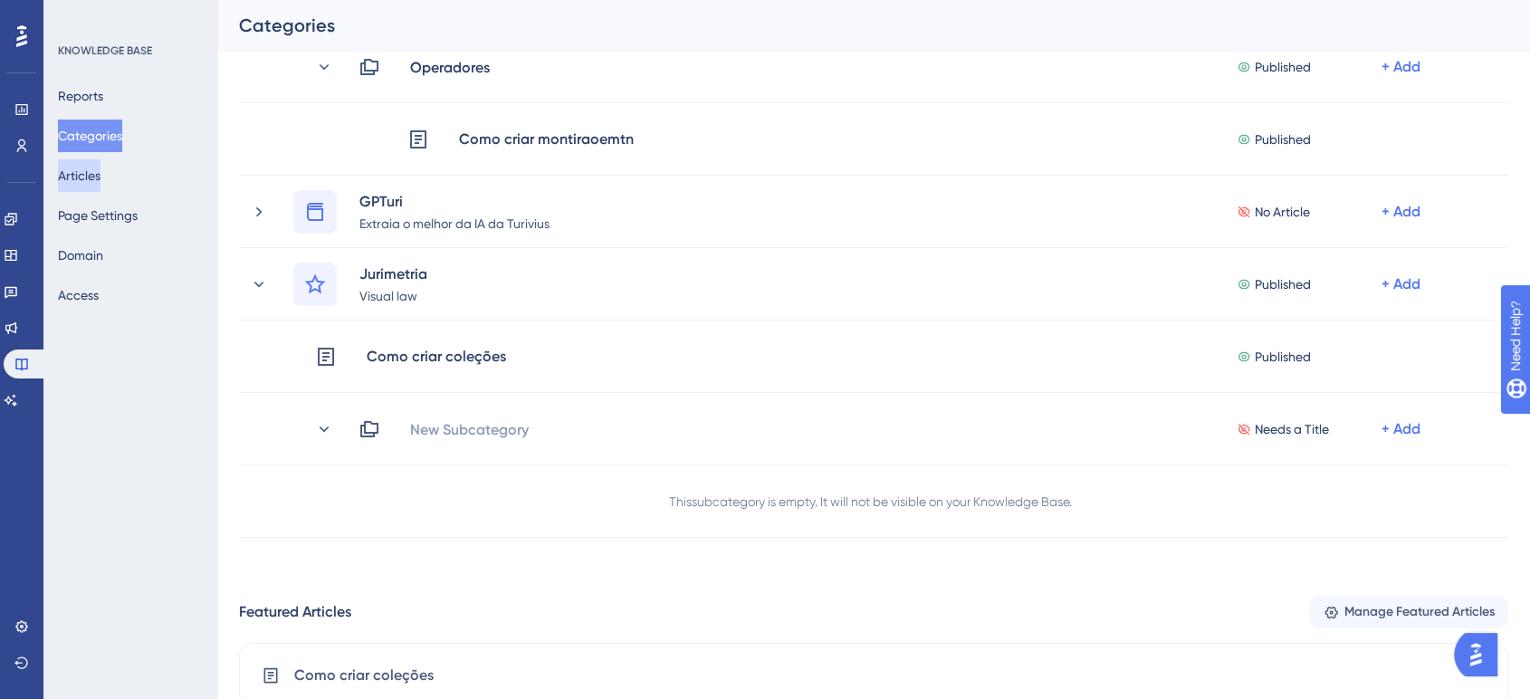
click at [81, 184] on button "Articles" at bounding box center [79, 175] width 43 height 33
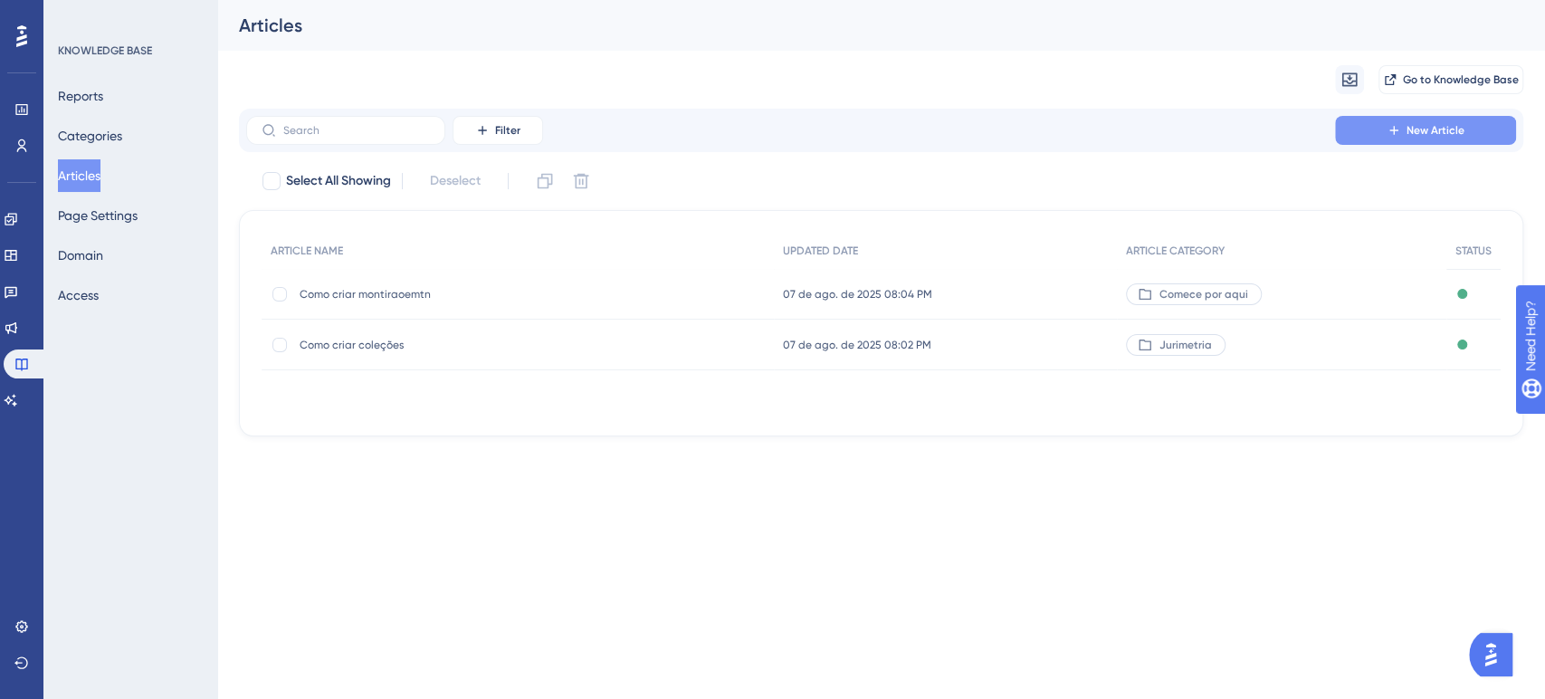
click at [1381, 137] on button "New Article" at bounding box center [1425, 130] width 181 height 29
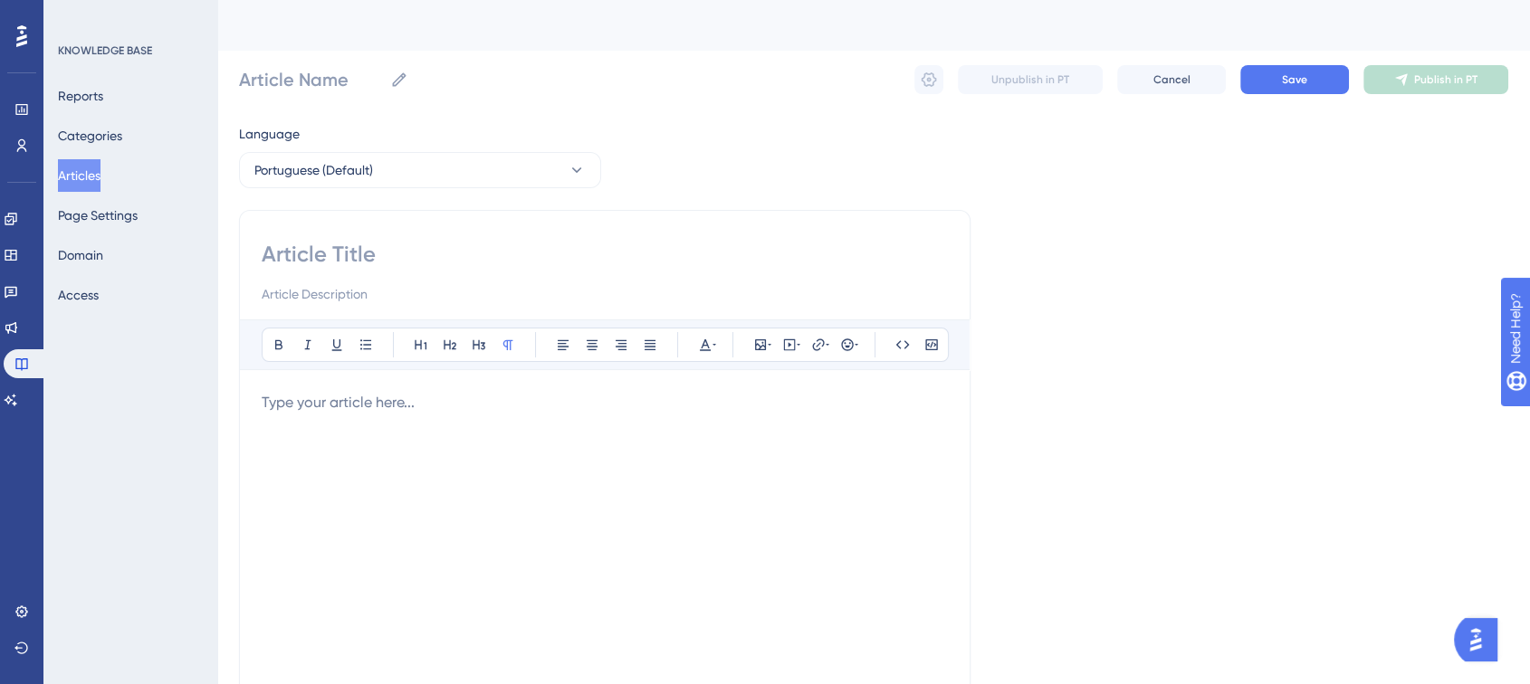
click at [340, 232] on div "Bold Italic Underline Bullet Point Heading 1 Heading 2 Heading 3 Normal Align L…" at bounding box center [604, 511] width 731 height 603
click at [329, 244] on input at bounding box center [605, 254] width 686 height 29
type input "gpturi"
type input "aaaa"
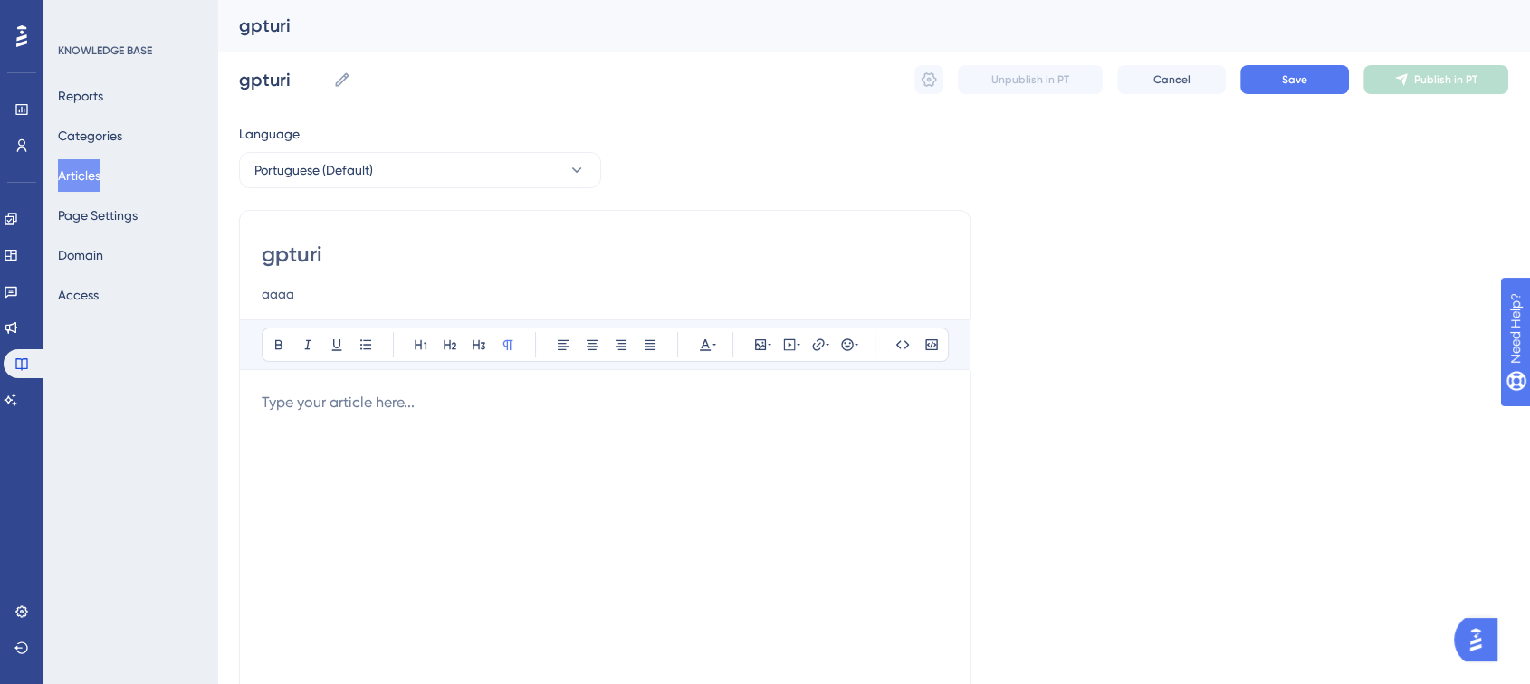
click at [365, 392] on p at bounding box center [605, 403] width 686 height 22
click at [1324, 77] on button "Save" at bounding box center [1294, 79] width 109 height 29
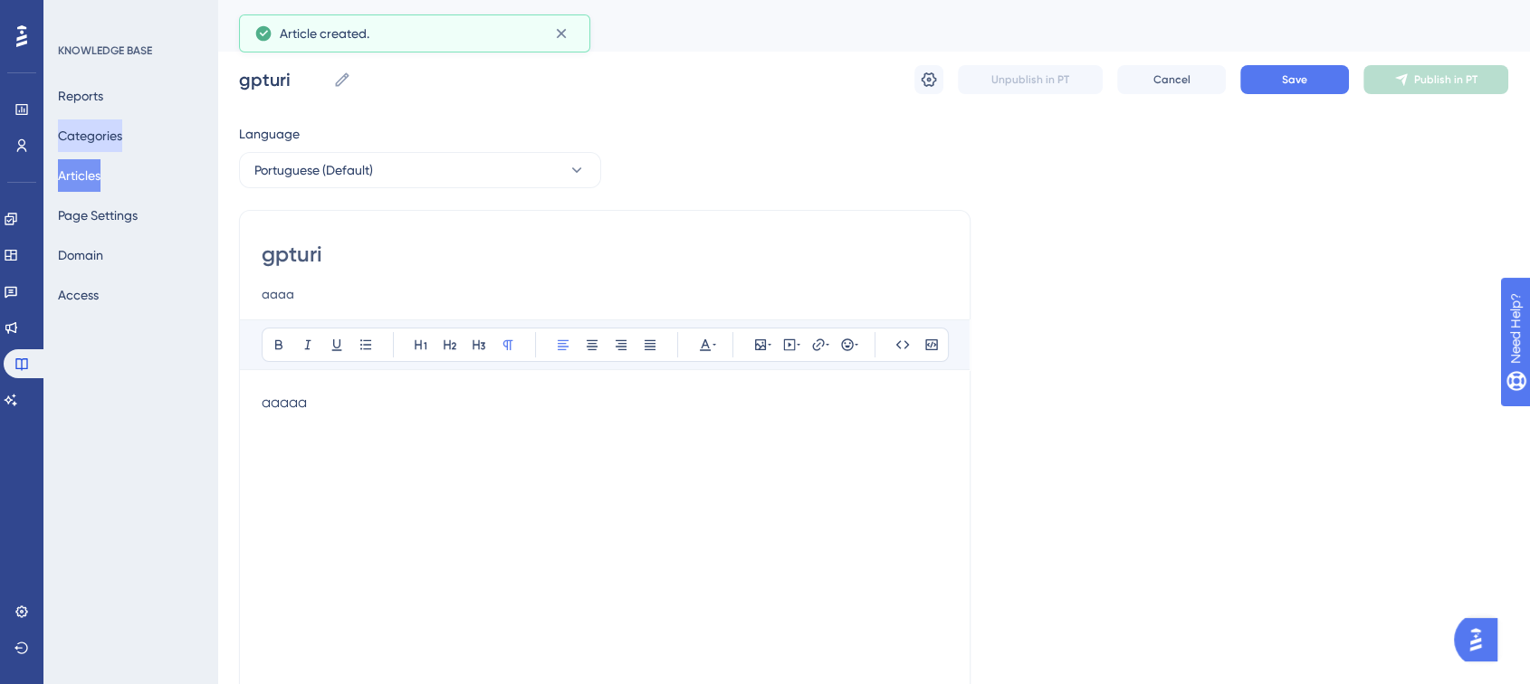
click at [81, 138] on button "Categories" at bounding box center [90, 135] width 64 height 33
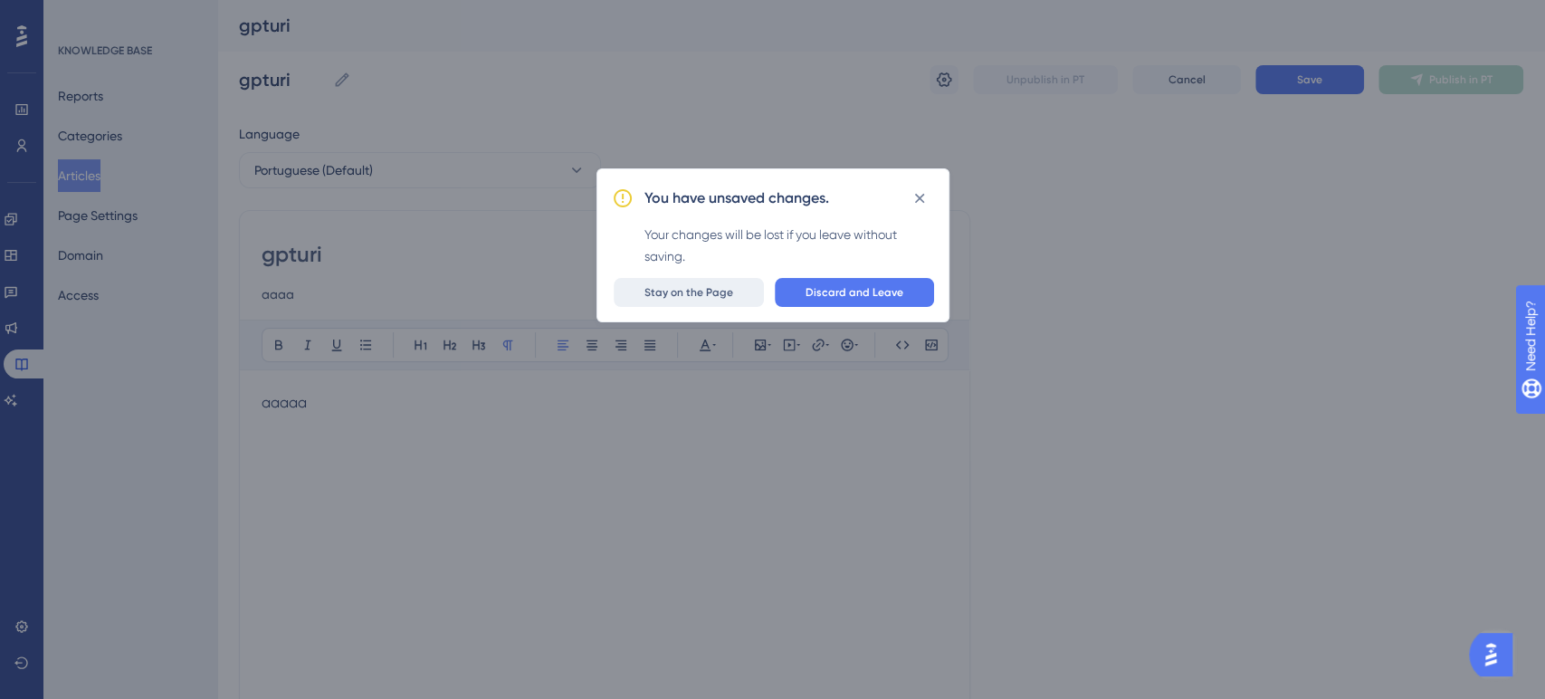
click at [727, 282] on button "Stay on the Page" at bounding box center [689, 292] width 150 height 29
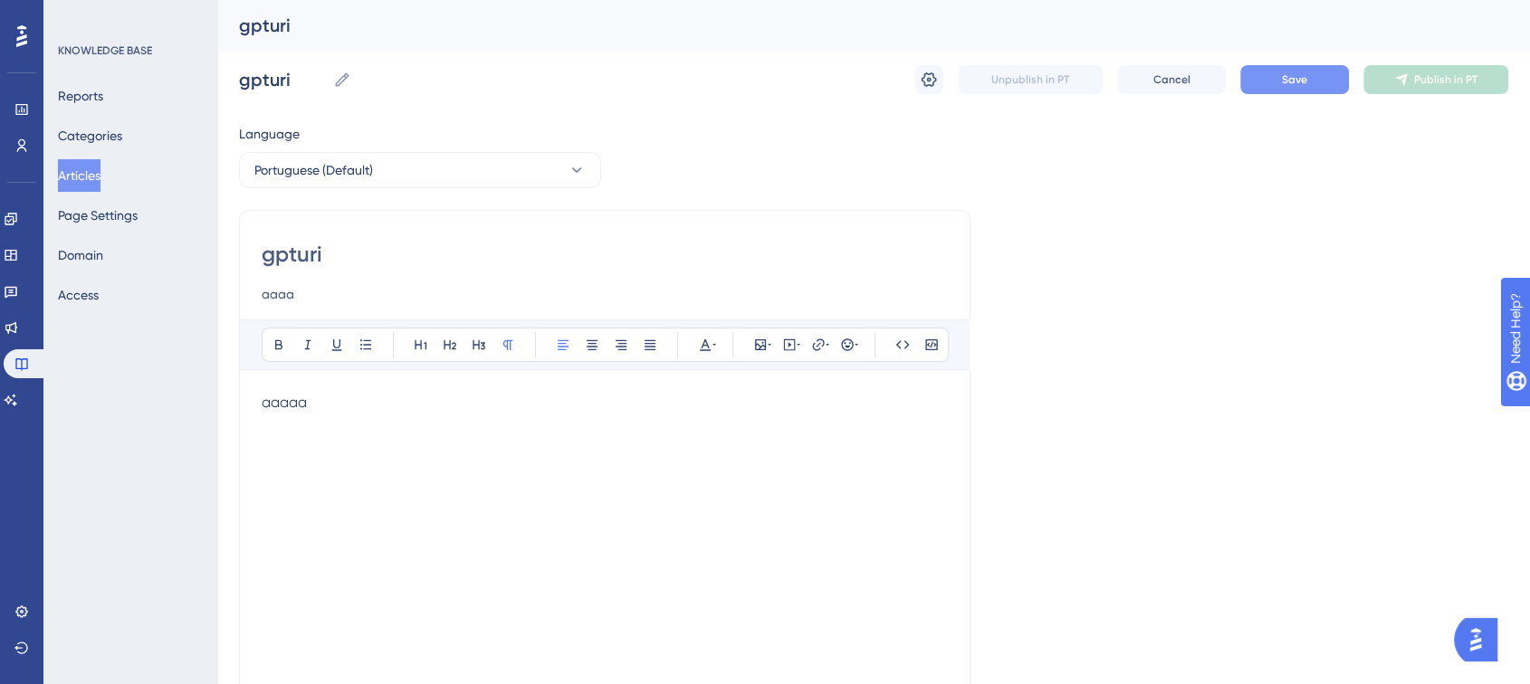
click at [1316, 83] on button "Save" at bounding box center [1294, 79] width 109 height 29
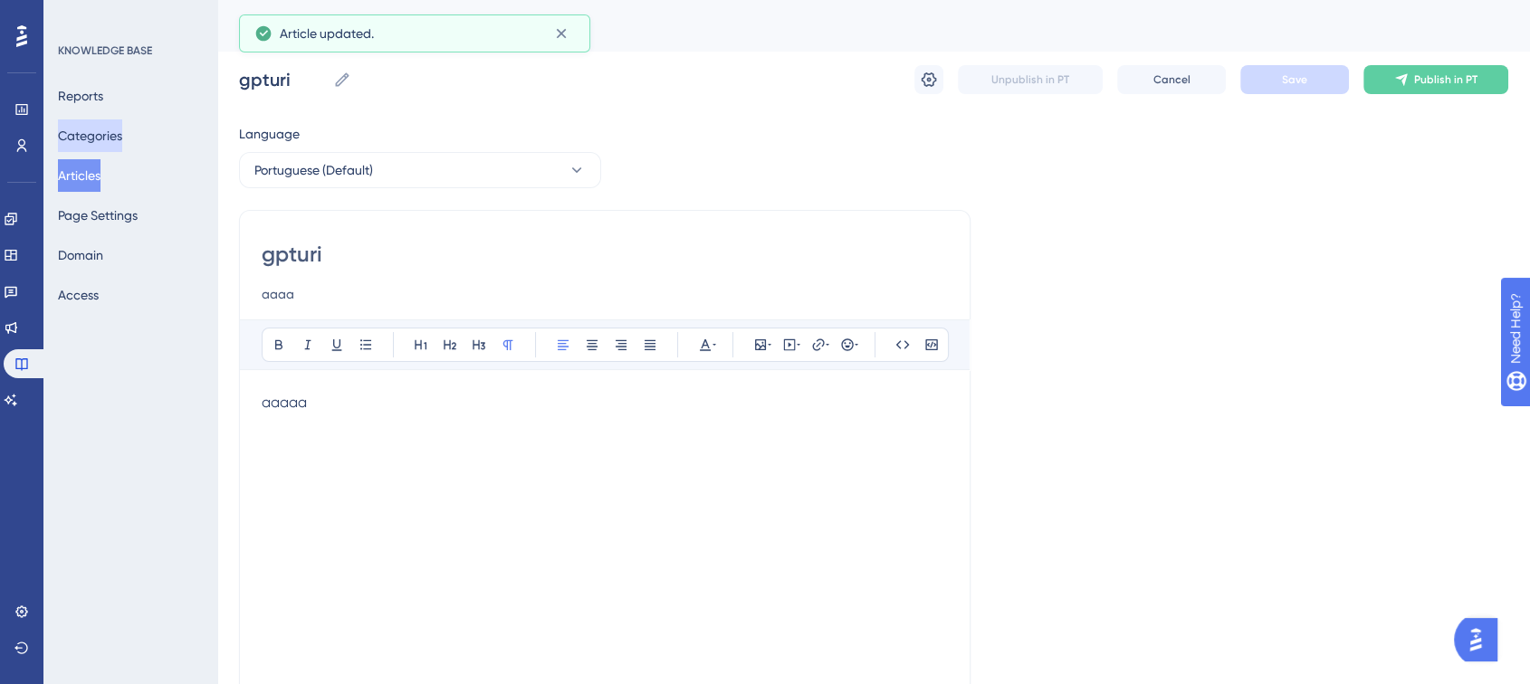
click at [91, 130] on button "Categories" at bounding box center [90, 135] width 64 height 33
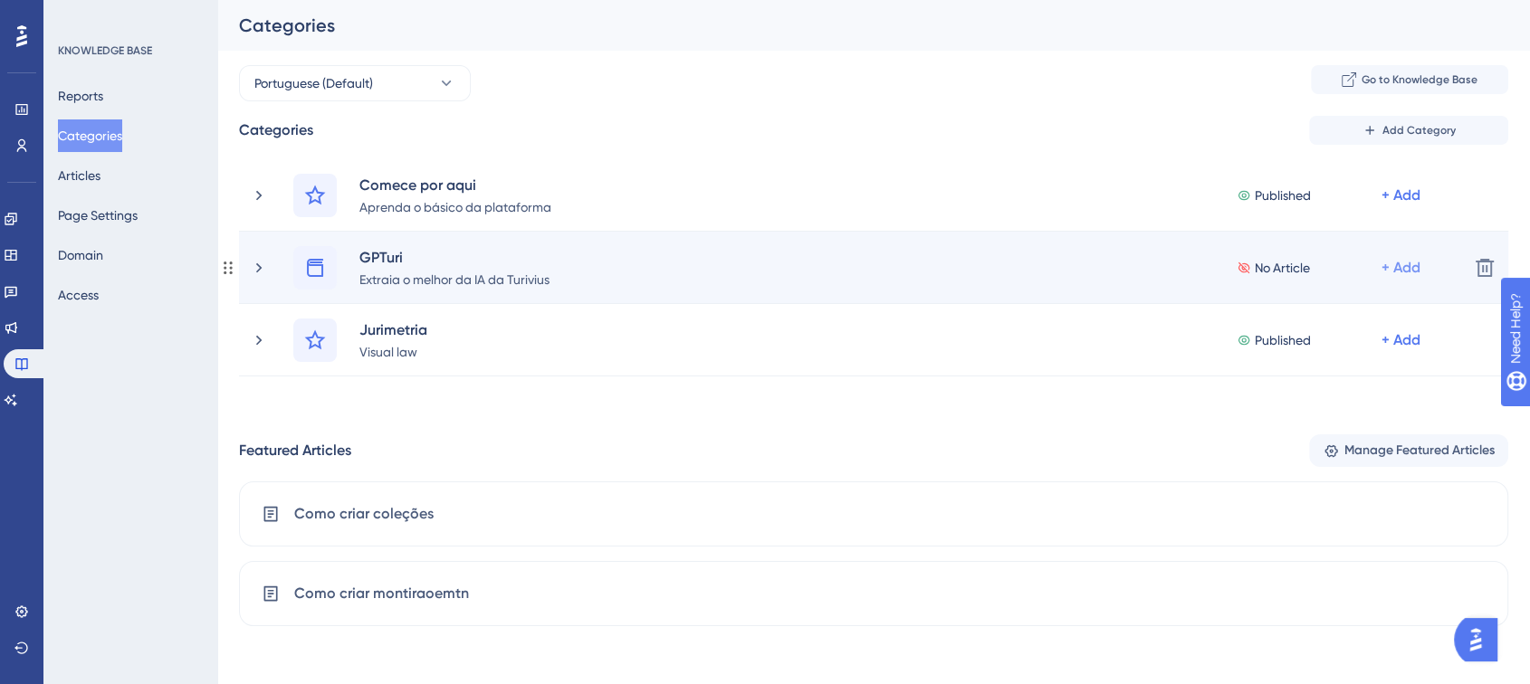
click at [1401, 206] on div "+ Add" at bounding box center [1400, 196] width 39 height 22
click at [1341, 349] on div "Add Articles Add Articles" at bounding box center [1330, 352] width 129 height 36
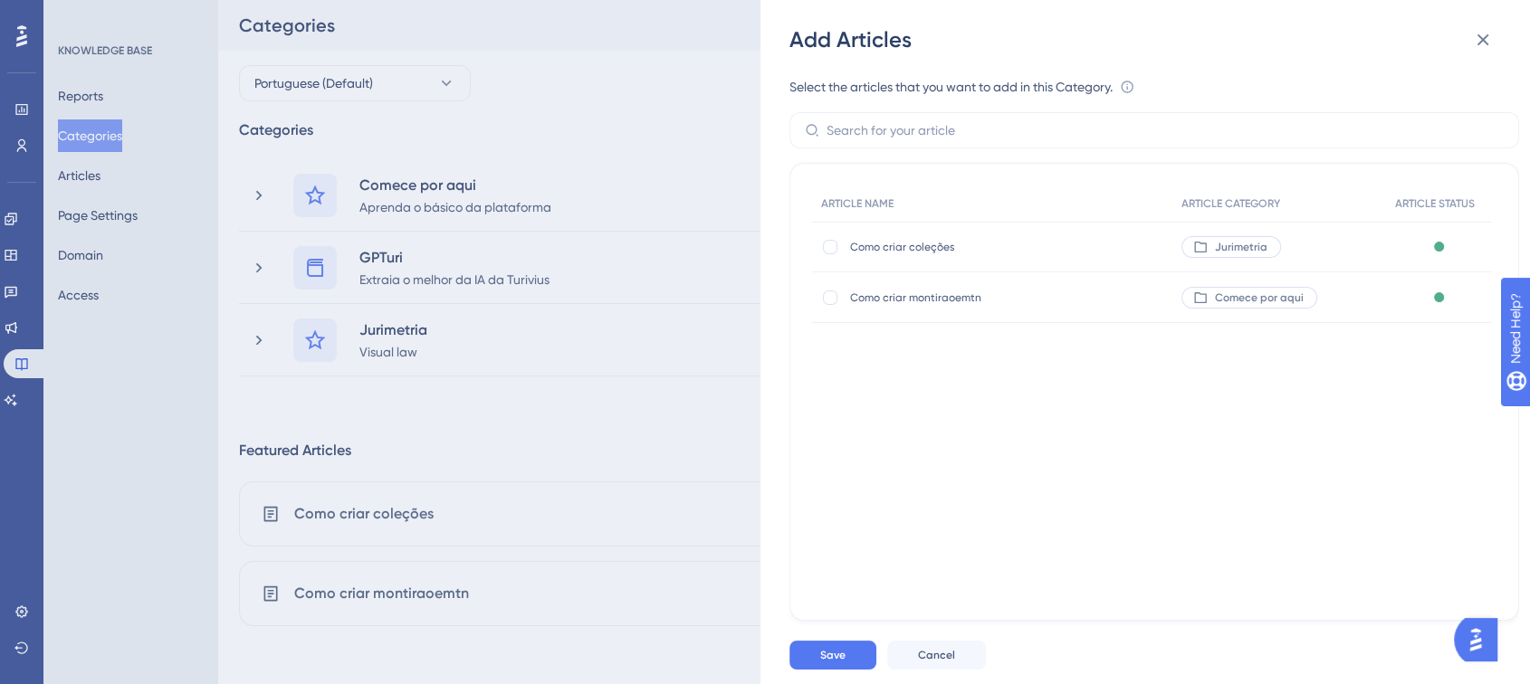
click at [696, 490] on div "Add Articles Select the articles that you want to add in this Category. An arti…" at bounding box center [765, 342] width 1530 height 684
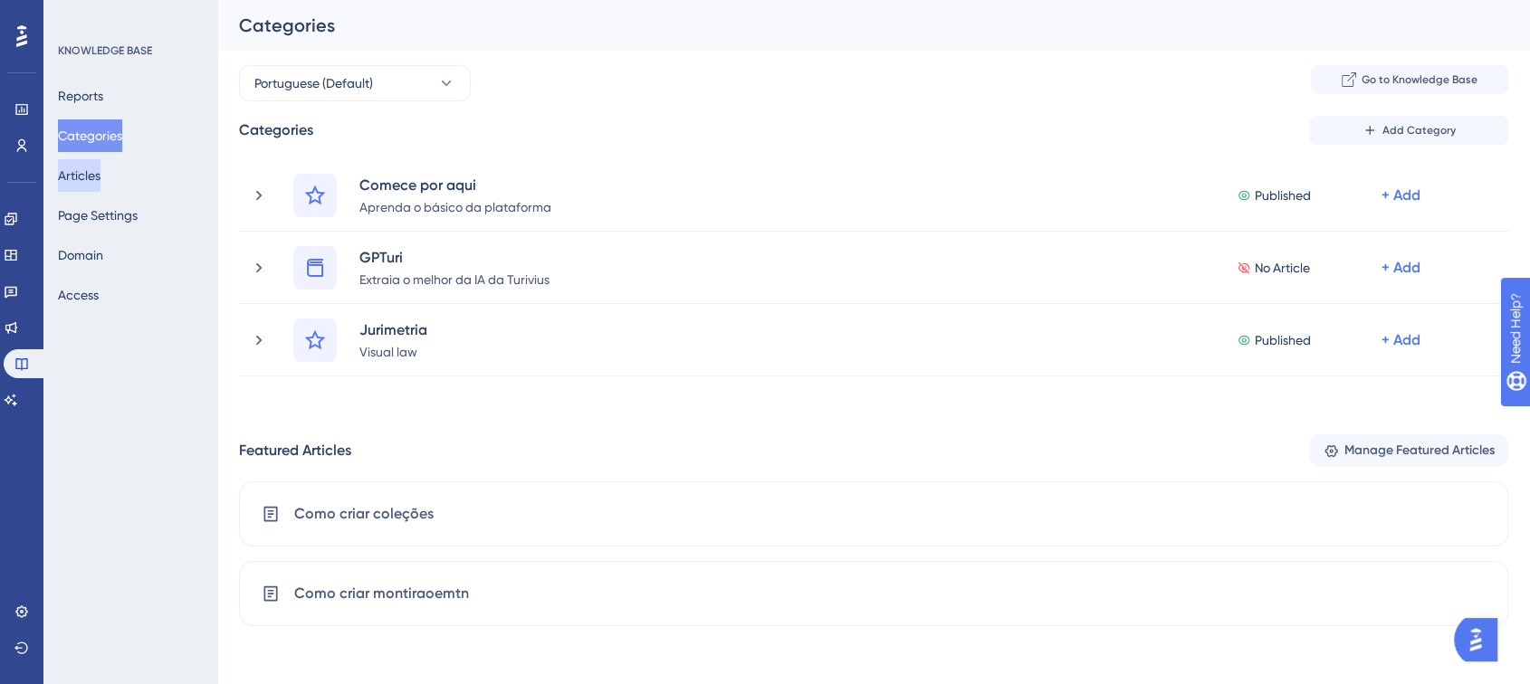
click at [100, 172] on button "Articles" at bounding box center [79, 175] width 43 height 33
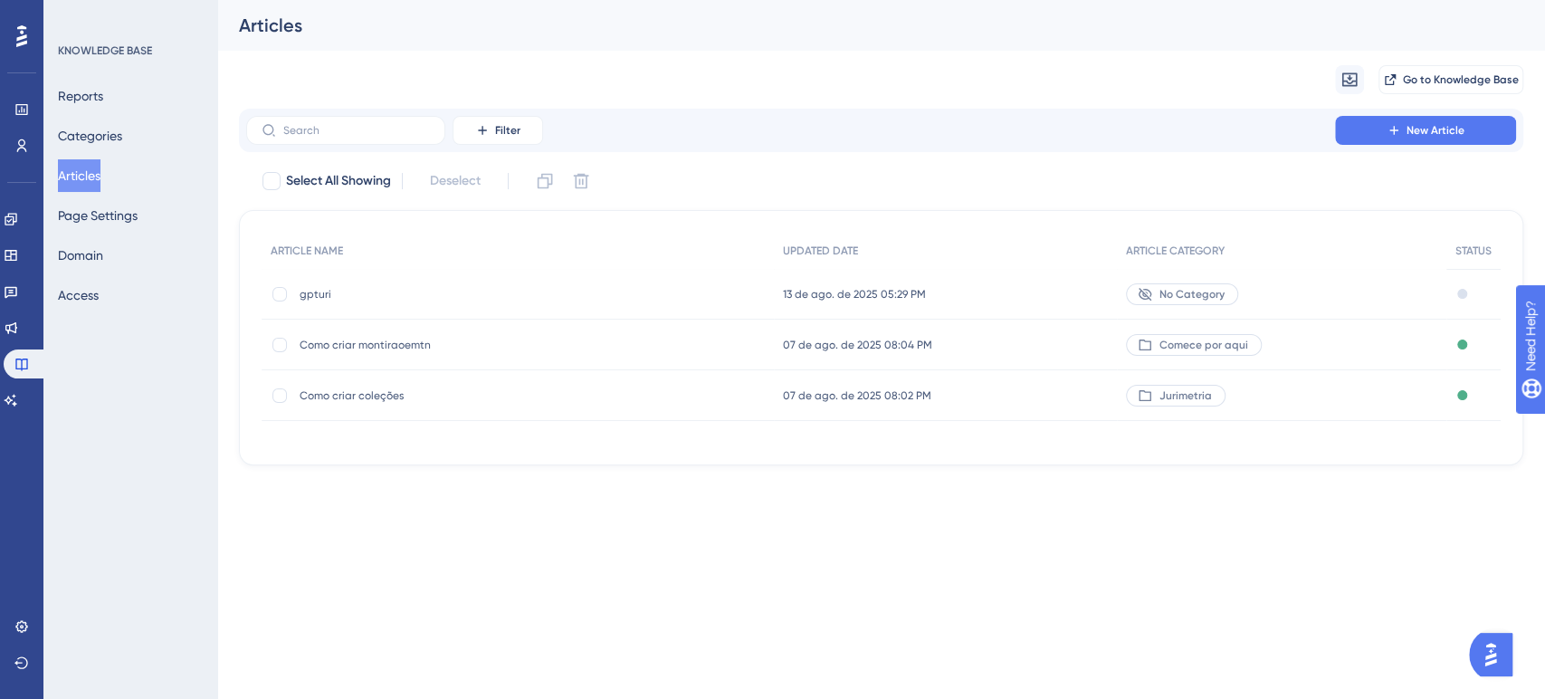
click at [1194, 291] on span "No Category" at bounding box center [1192, 294] width 65 height 14
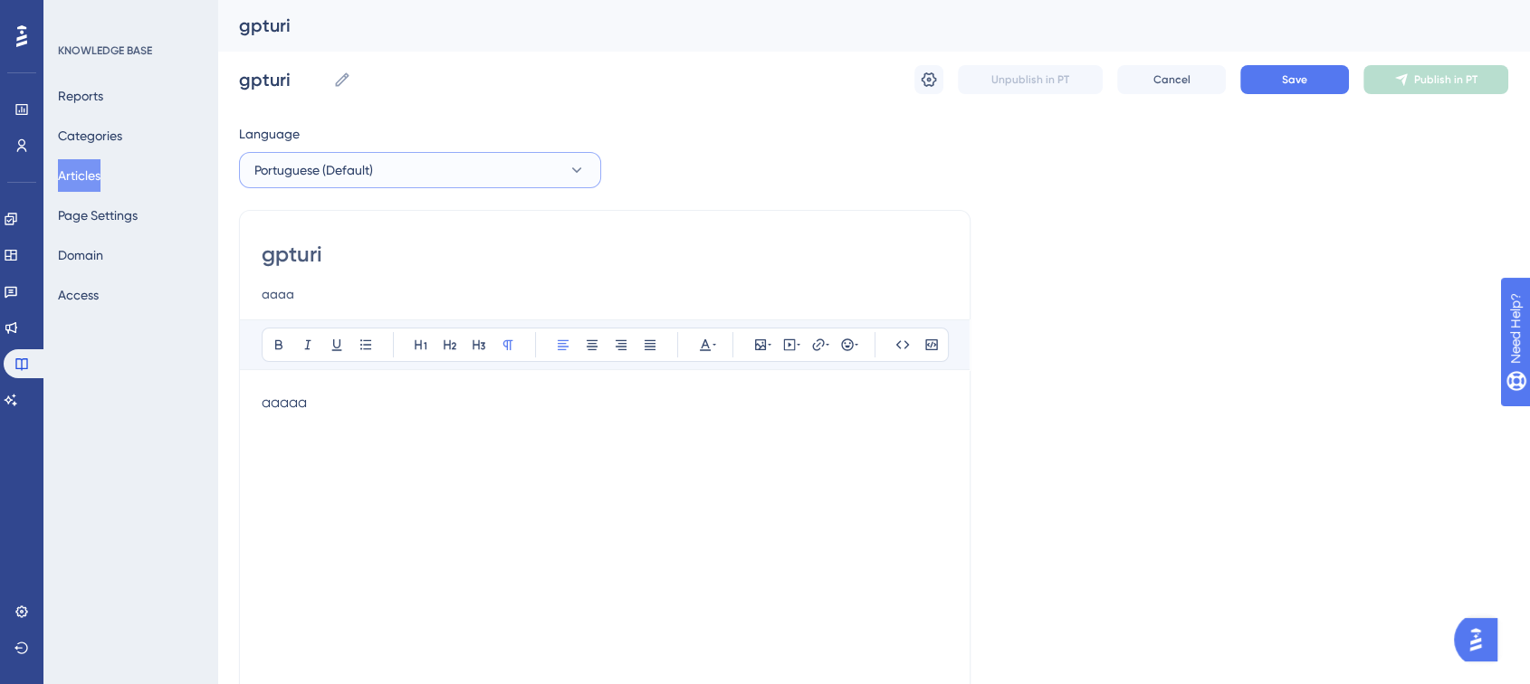
click at [366, 174] on span "Portuguese (Default)" at bounding box center [313, 170] width 119 height 22
click at [303, 285] on input "aaaa" at bounding box center [605, 294] width 686 height 22
click at [295, 401] on span "aaaaa" at bounding box center [284, 402] width 45 height 17
click at [339, 85] on icon at bounding box center [342, 80] width 18 height 18
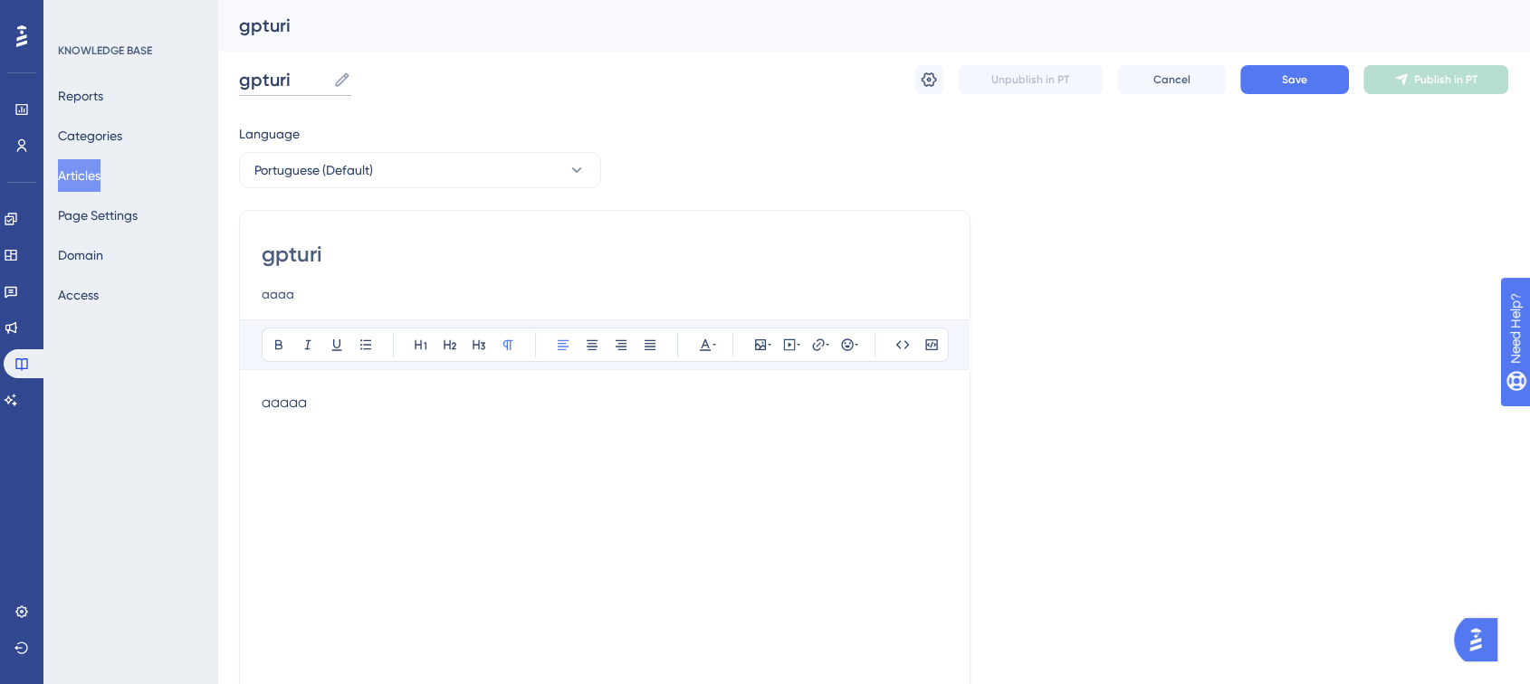
click at [326, 85] on input "gpturi" at bounding box center [282, 79] width 87 height 25
click at [582, 56] on div "gpturi gpturi Unpublish in PT Cancel Save Publish in PT" at bounding box center [873, 80] width 1269 height 58
click at [94, 170] on button "Articles" at bounding box center [79, 175] width 43 height 33
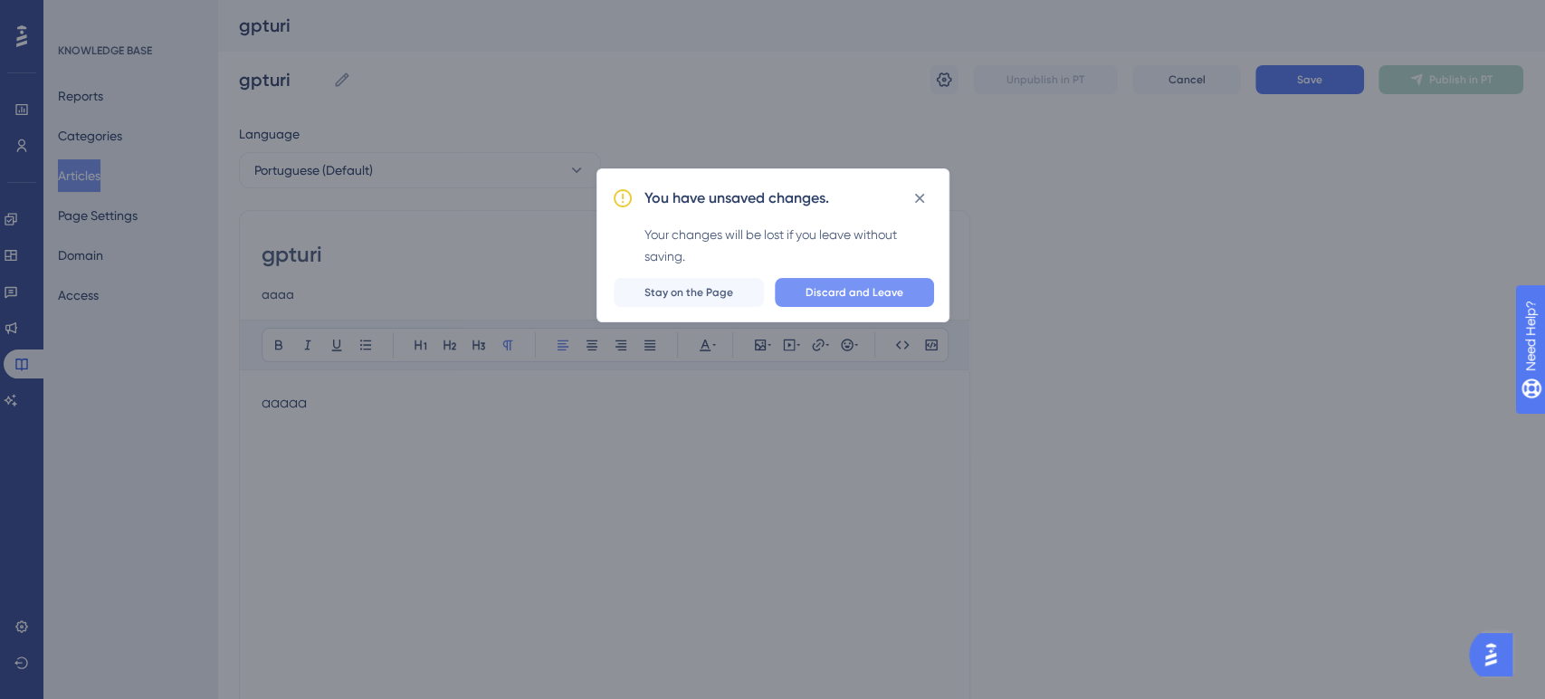
click at [838, 294] on span "Discard and Leave" at bounding box center [855, 292] width 98 height 14
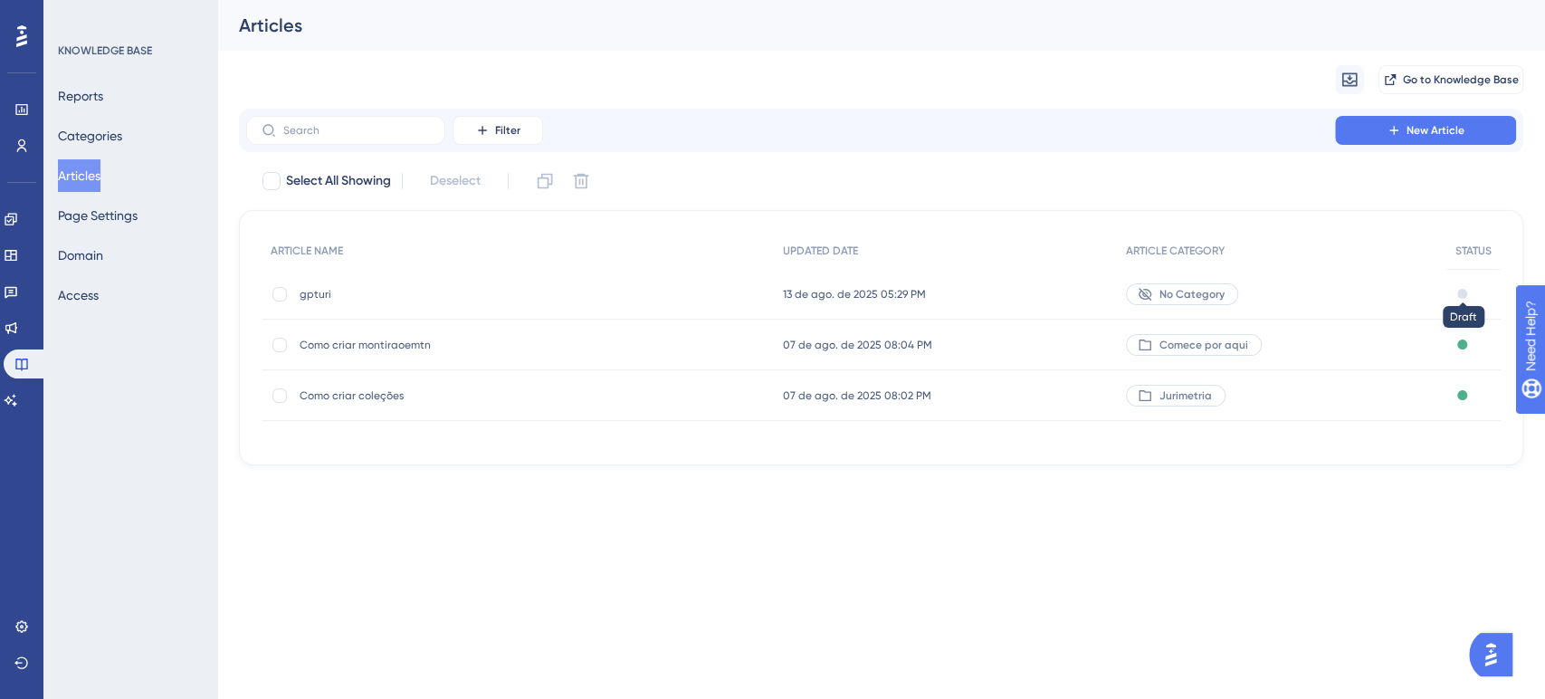
click at [1465, 289] on div at bounding box center [1462, 294] width 10 height 10
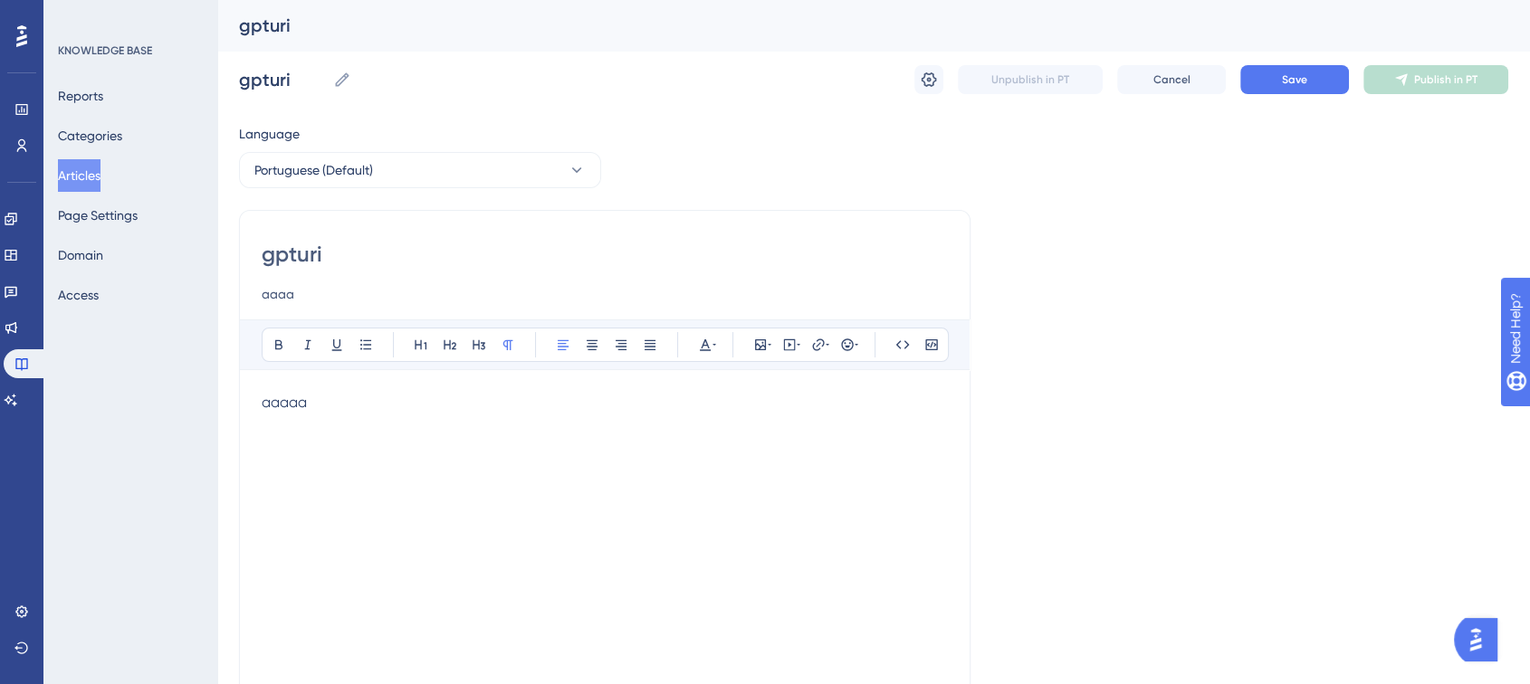
click at [330, 231] on div "gpturi aaaa Bold Italic Underline Bullet Point Heading 1 Heading 2 Heading 3 No…" at bounding box center [604, 511] width 731 height 603
click at [304, 252] on input "gpturi" at bounding box center [605, 254] width 686 height 29
click at [288, 295] on input "aaaa" at bounding box center [605, 294] width 686 height 22
click at [400, 513] on div "aaaaa" at bounding box center [605, 591] width 686 height 398
click at [930, 87] on icon at bounding box center [929, 80] width 18 height 18
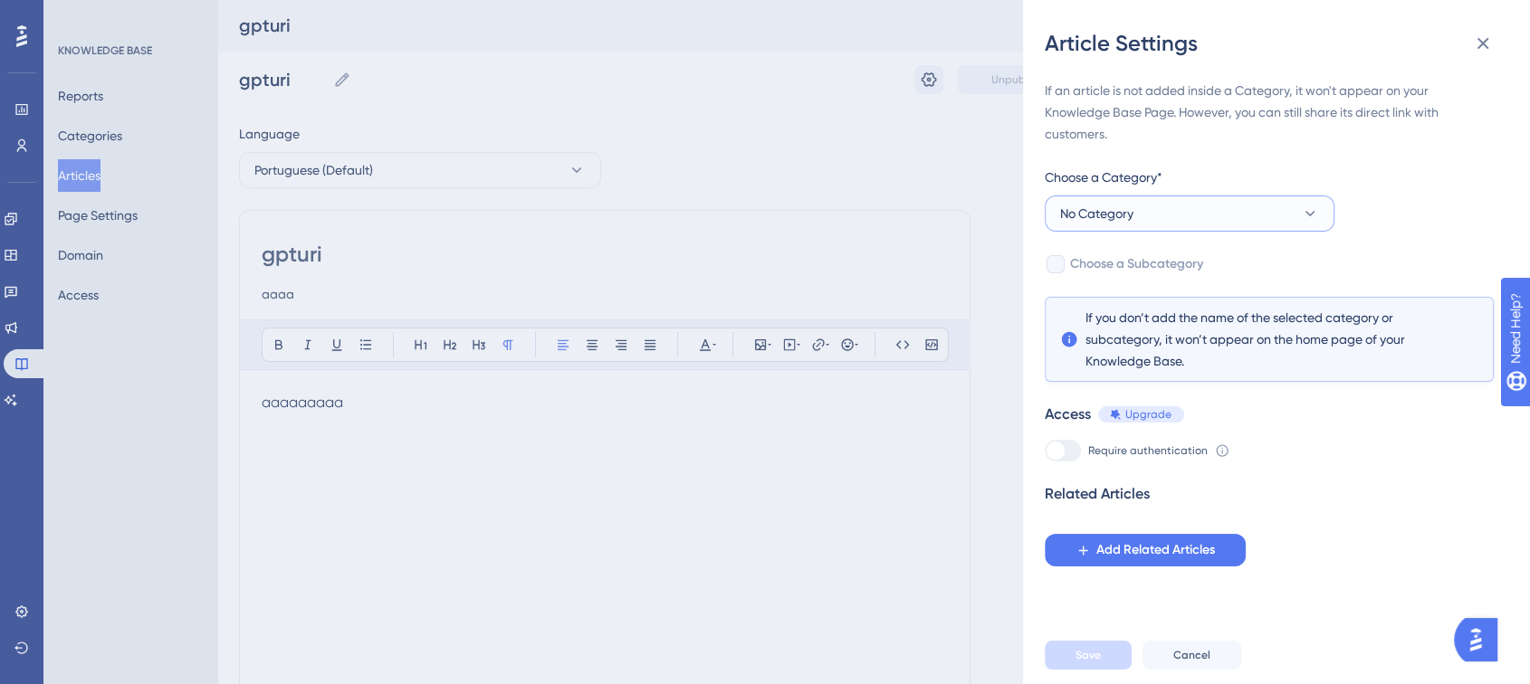
click at [1144, 215] on button "No Category" at bounding box center [1190, 214] width 290 height 36
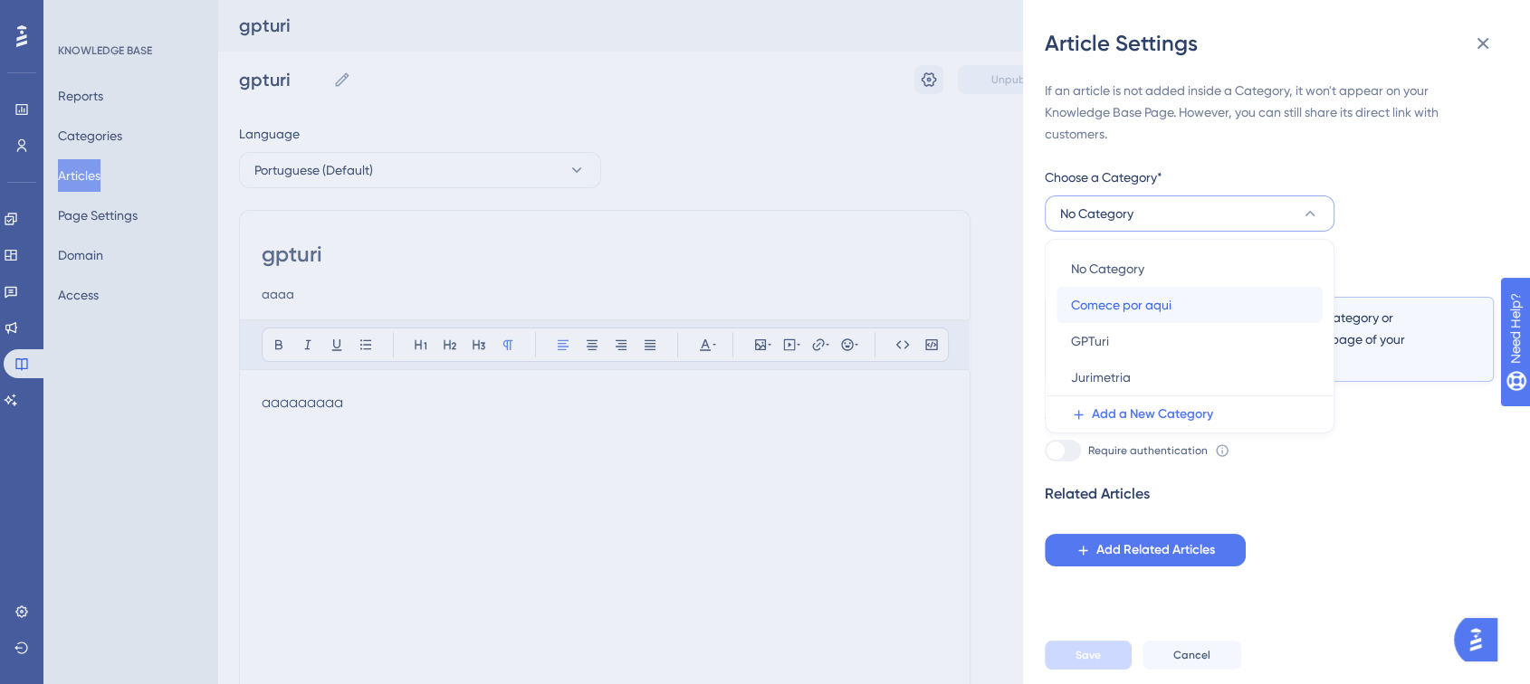
click at [1121, 310] on span "Comece por aqui" at bounding box center [1121, 305] width 100 height 22
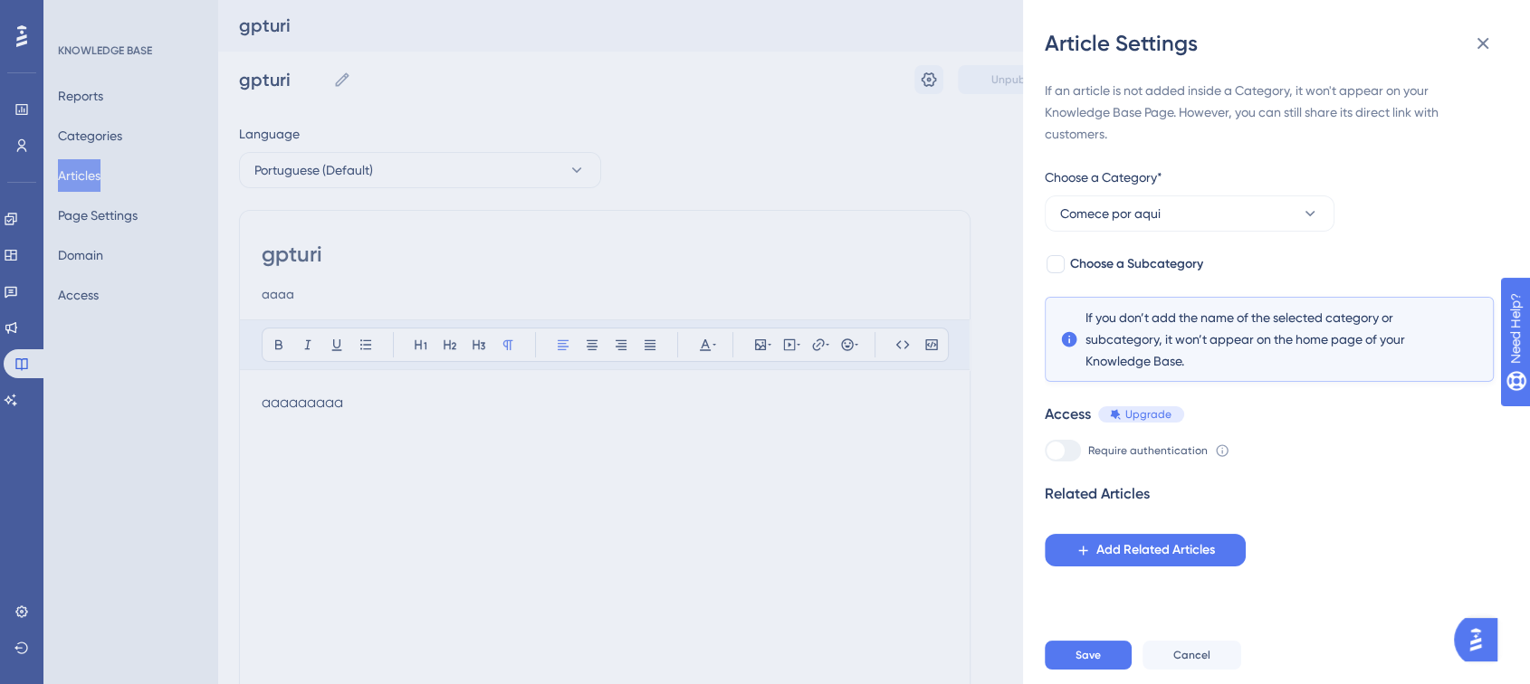
click at [1068, 460] on div at bounding box center [1063, 451] width 36 height 22
click at [1066, 446] on div at bounding box center [1063, 451] width 36 height 22
click at [1110, 657] on button "Save" at bounding box center [1088, 655] width 87 height 29
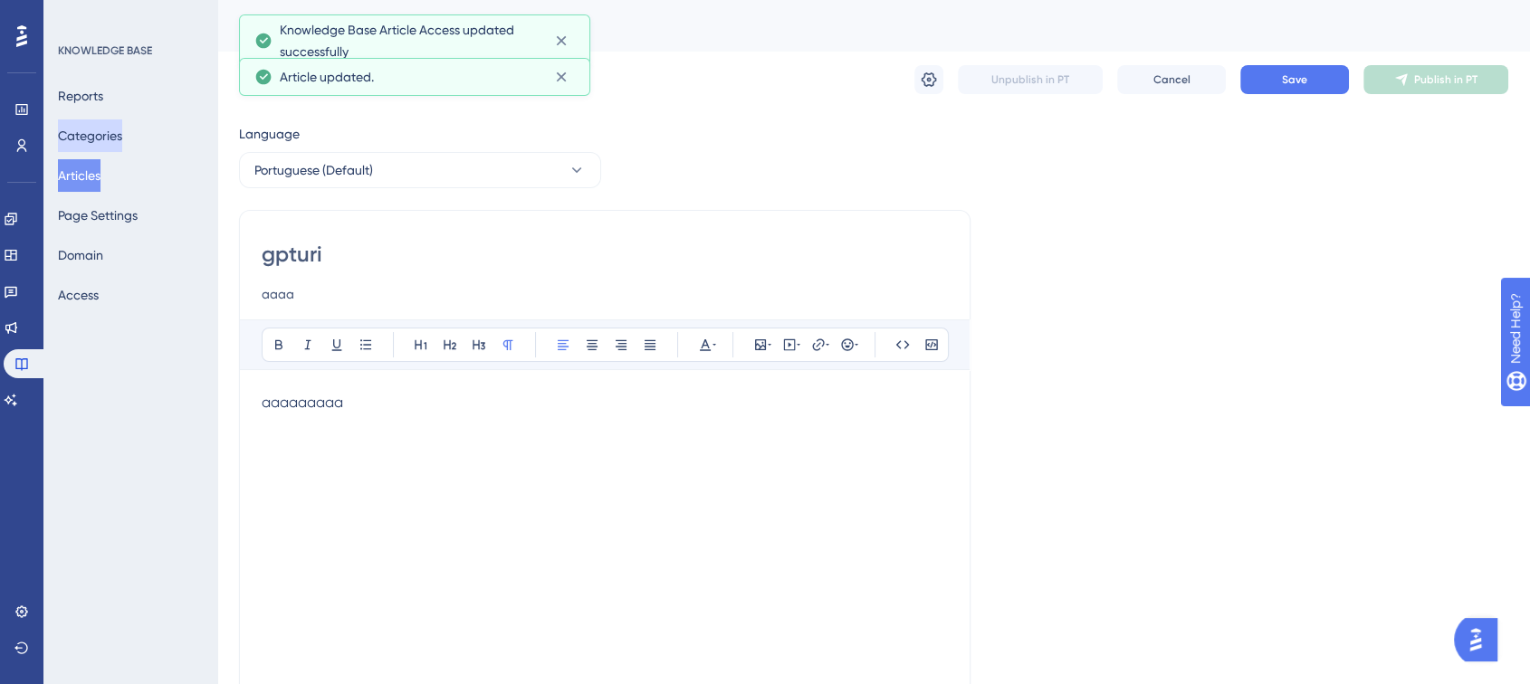
click at [113, 141] on button "Categories" at bounding box center [90, 135] width 64 height 33
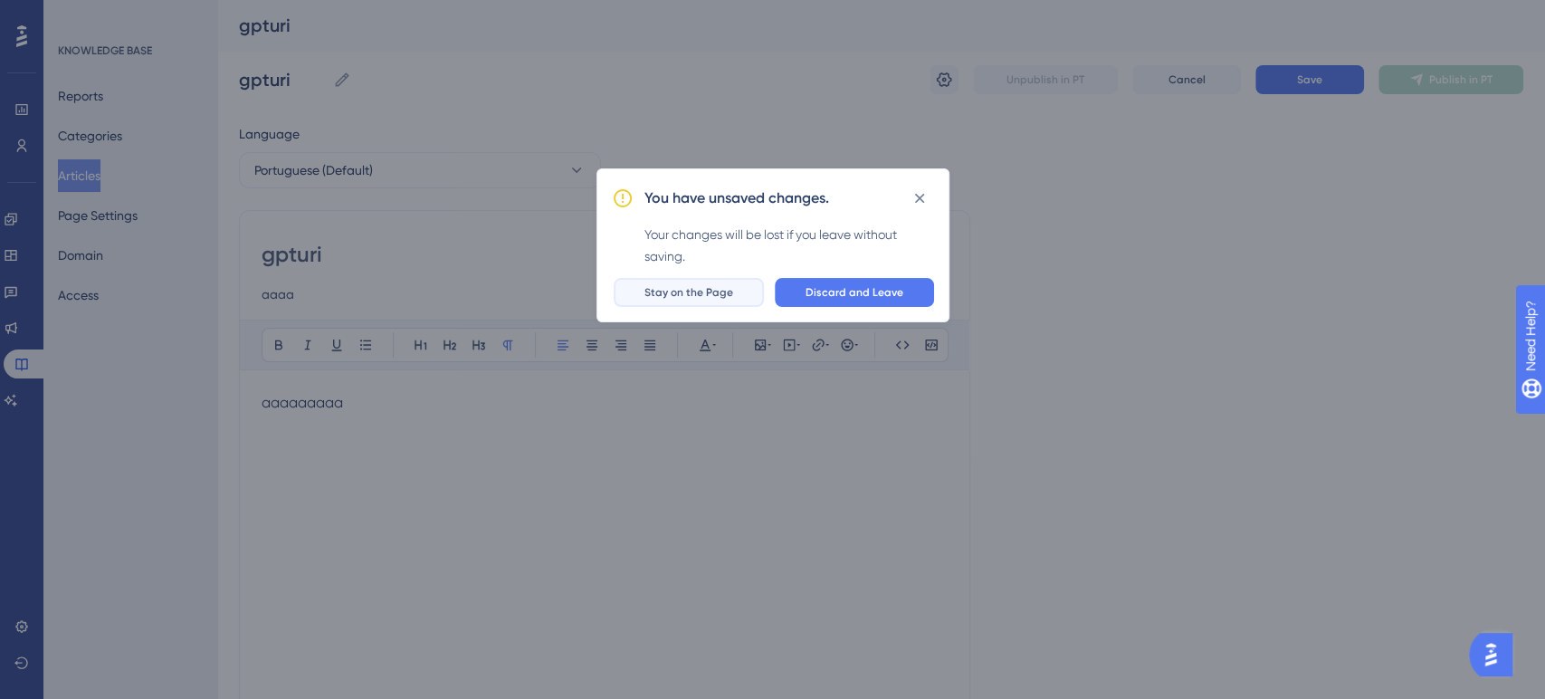
click at [710, 298] on span "Stay on the Page" at bounding box center [689, 292] width 89 height 14
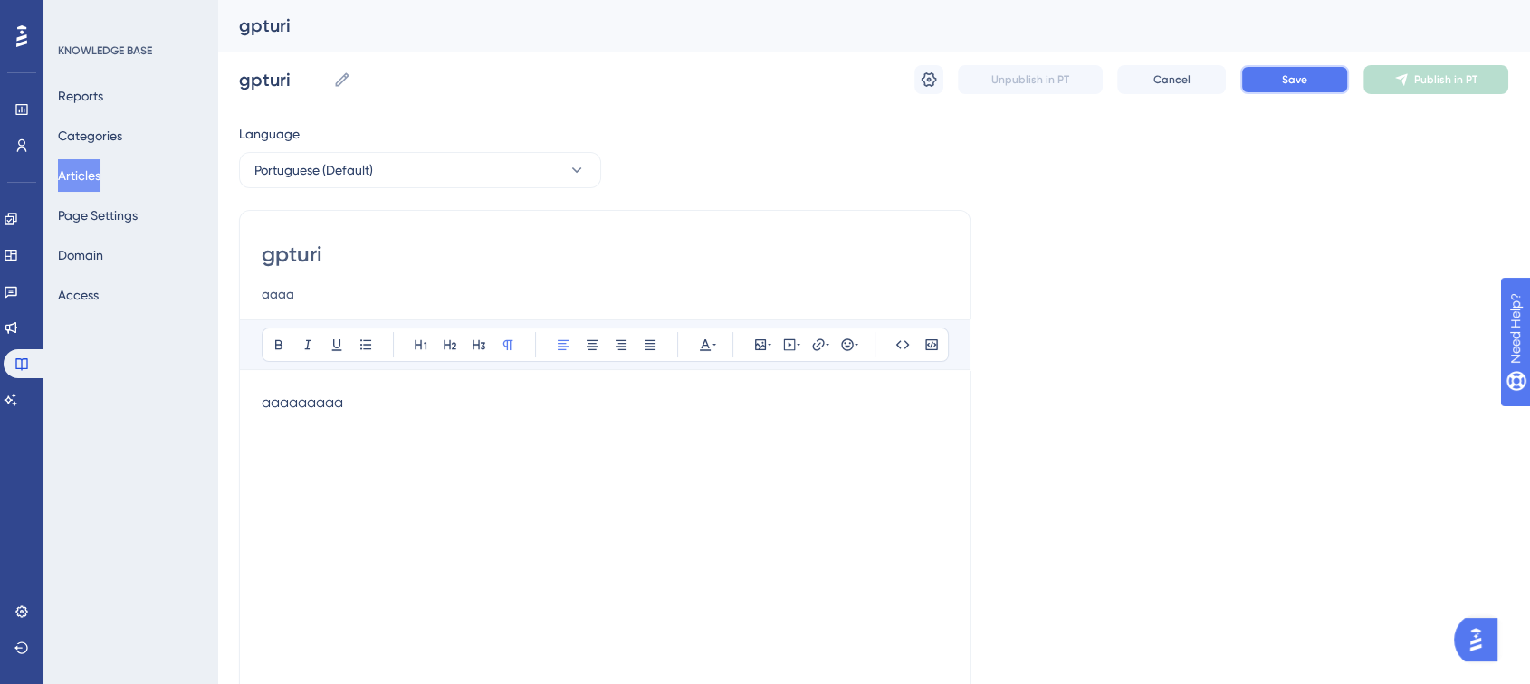
click at [1301, 83] on span "Save" at bounding box center [1294, 79] width 25 height 14
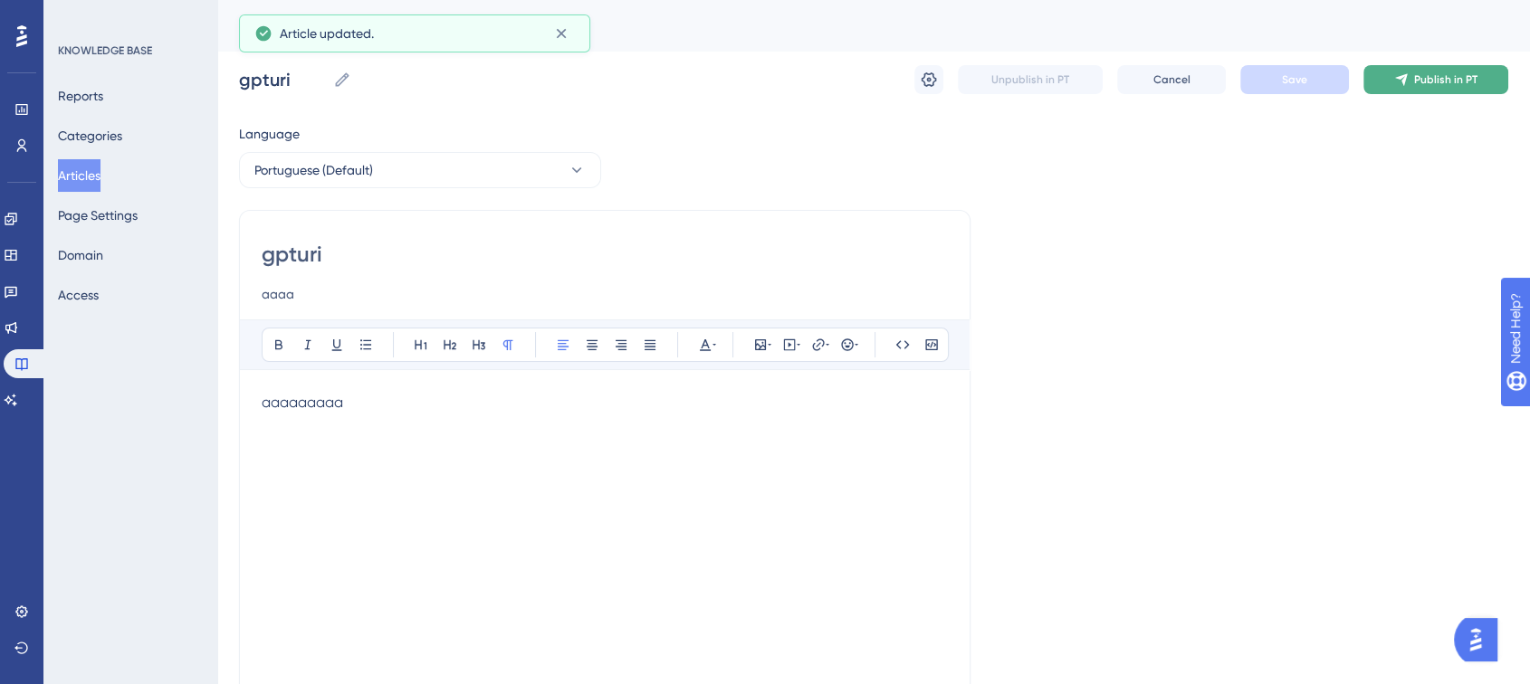
click at [1401, 84] on icon at bounding box center [1401, 79] width 14 height 14
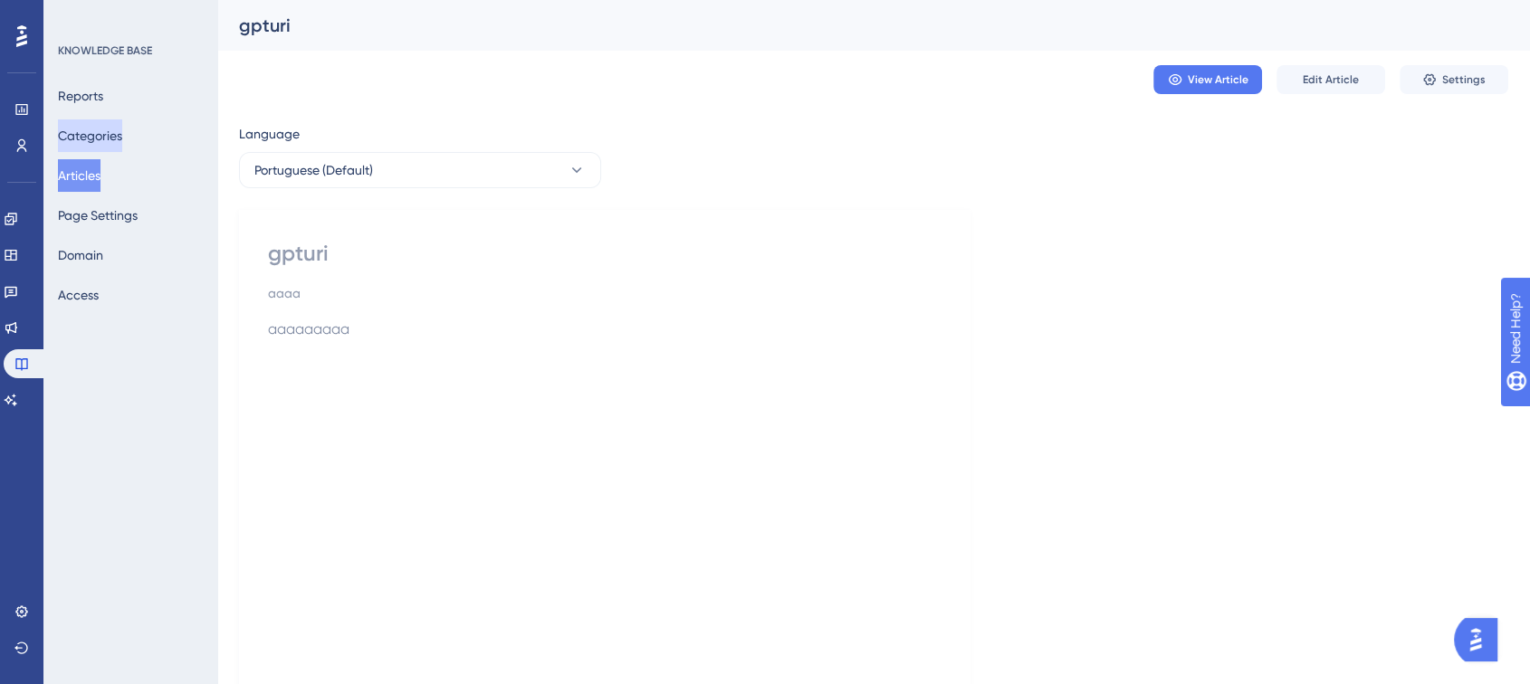
click at [116, 121] on button "Categories" at bounding box center [90, 135] width 64 height 33
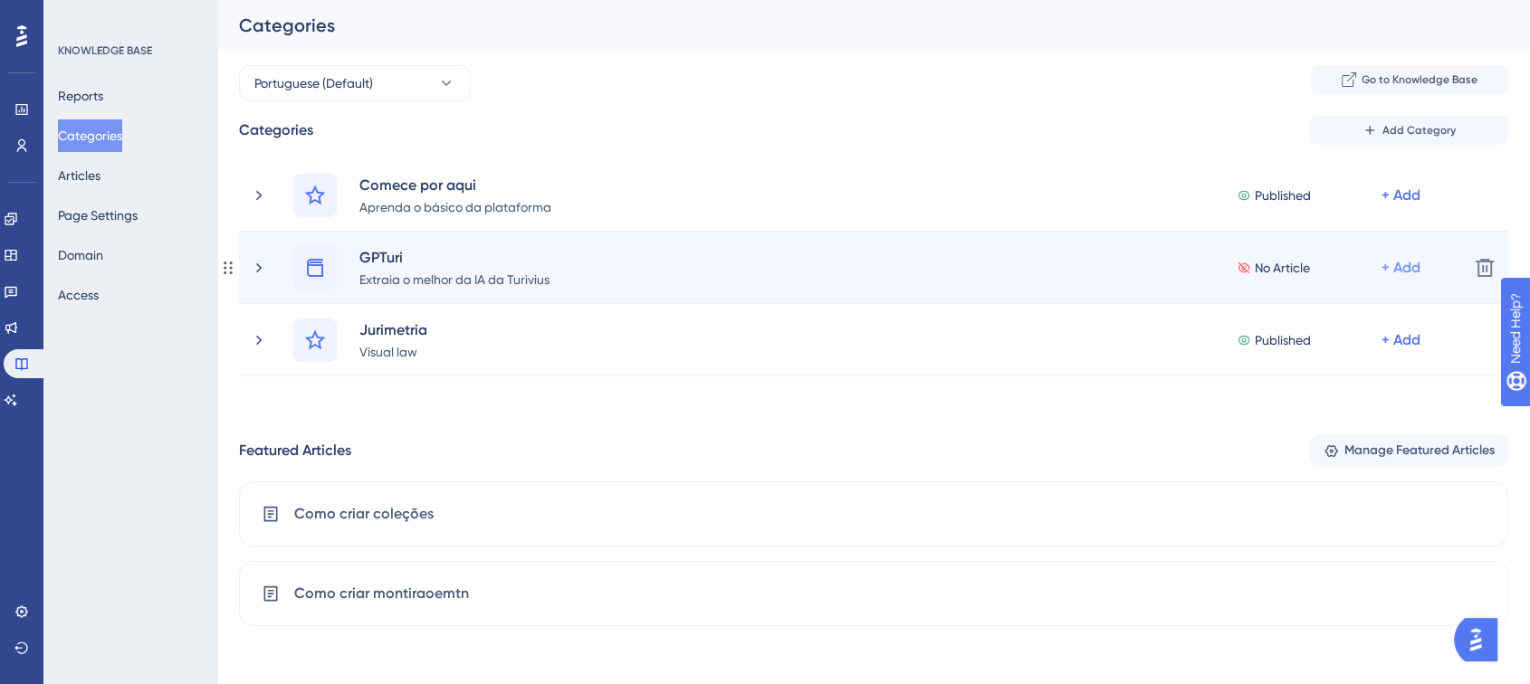
click at [1412, 206] on div "+ Add" at bounding box center [1400, 196] width 39 height 22
click at [1334, 343] on span "Add Articles" at bounding box center [1301, 352] width 70 height 22
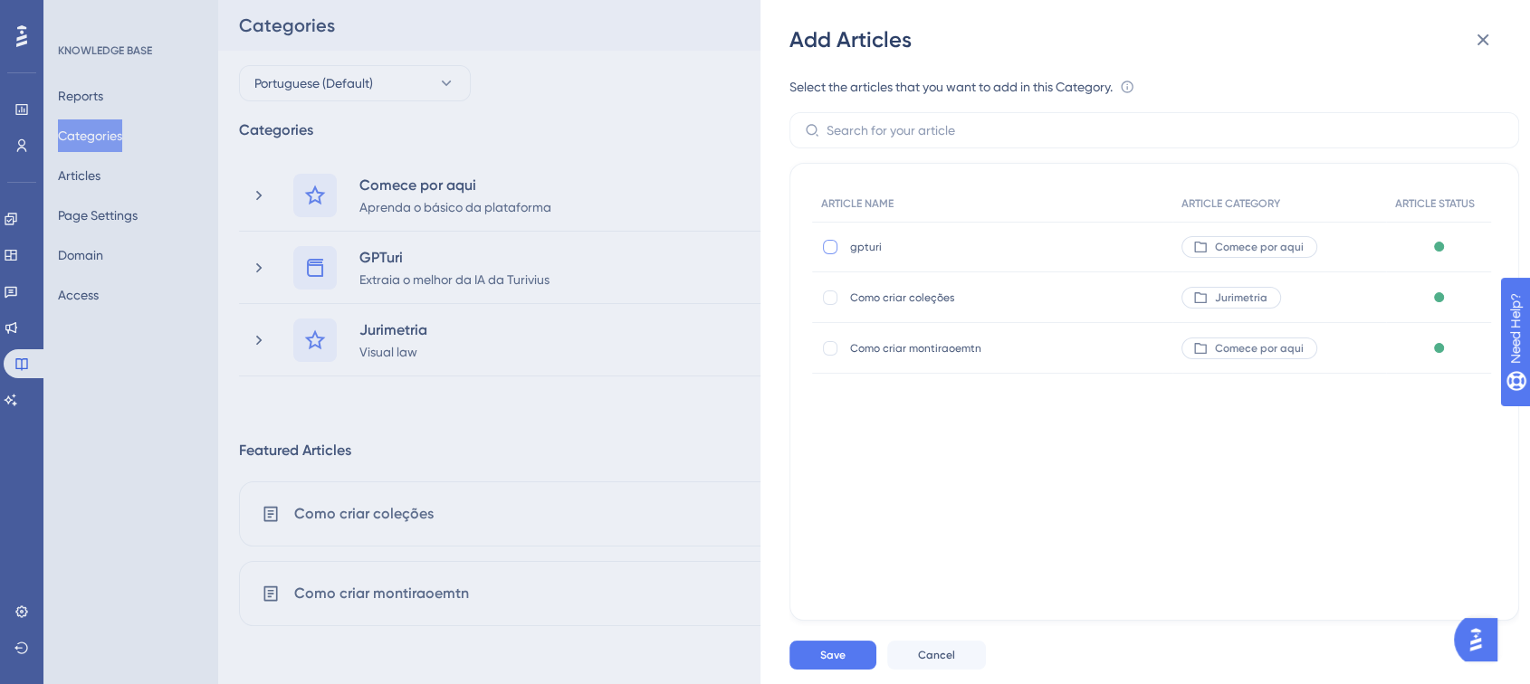
click at [823, 252] on div at bounding box center [830, 247] width 14 height 14
checkbox input "true"
click at [821, 663] on span "Save" at bounding box center [832, 655] width 25 height 14
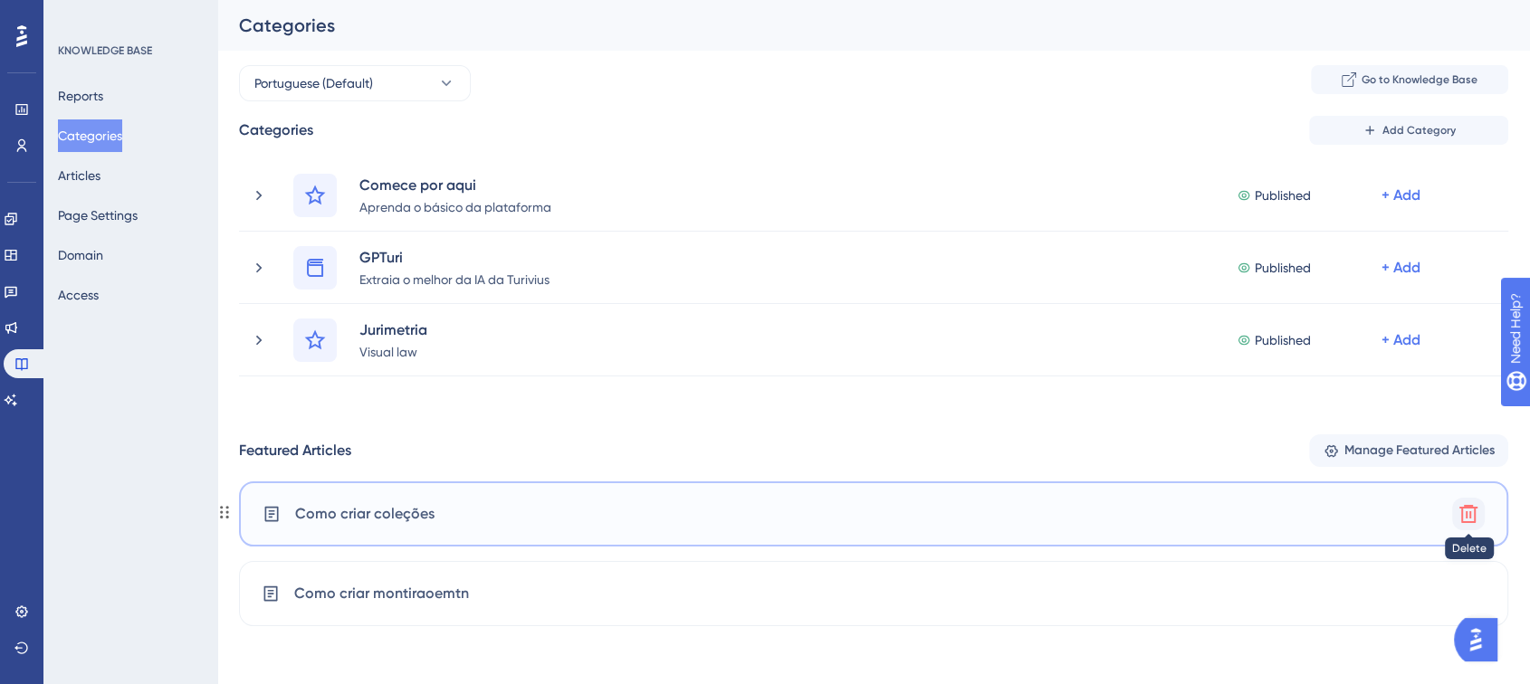
click at [1470, 511] on icon at bounding box center [1468, 514] width 22 height 22
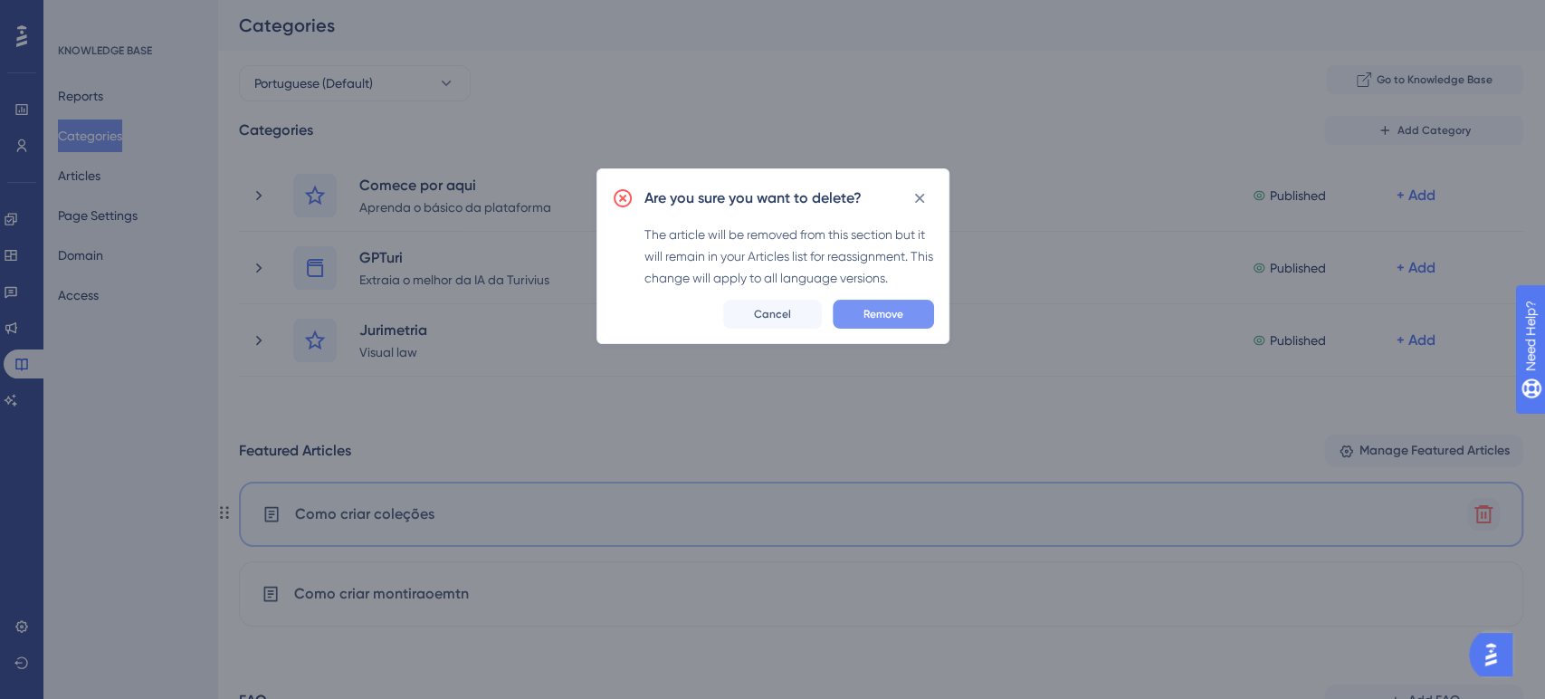
click at [869, 307] on span "Remove" at bounding box center [884, 314] width 40 height 14
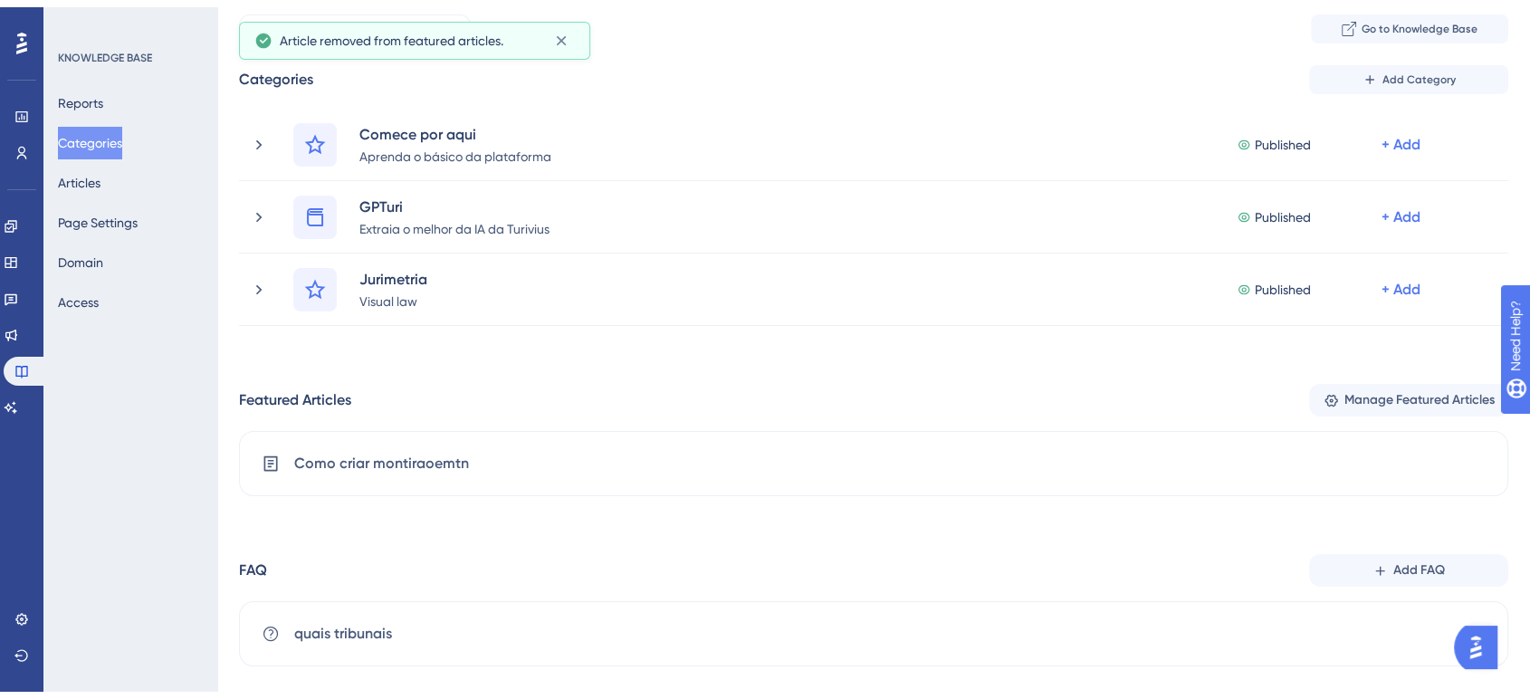
scroll to position [75, 0]
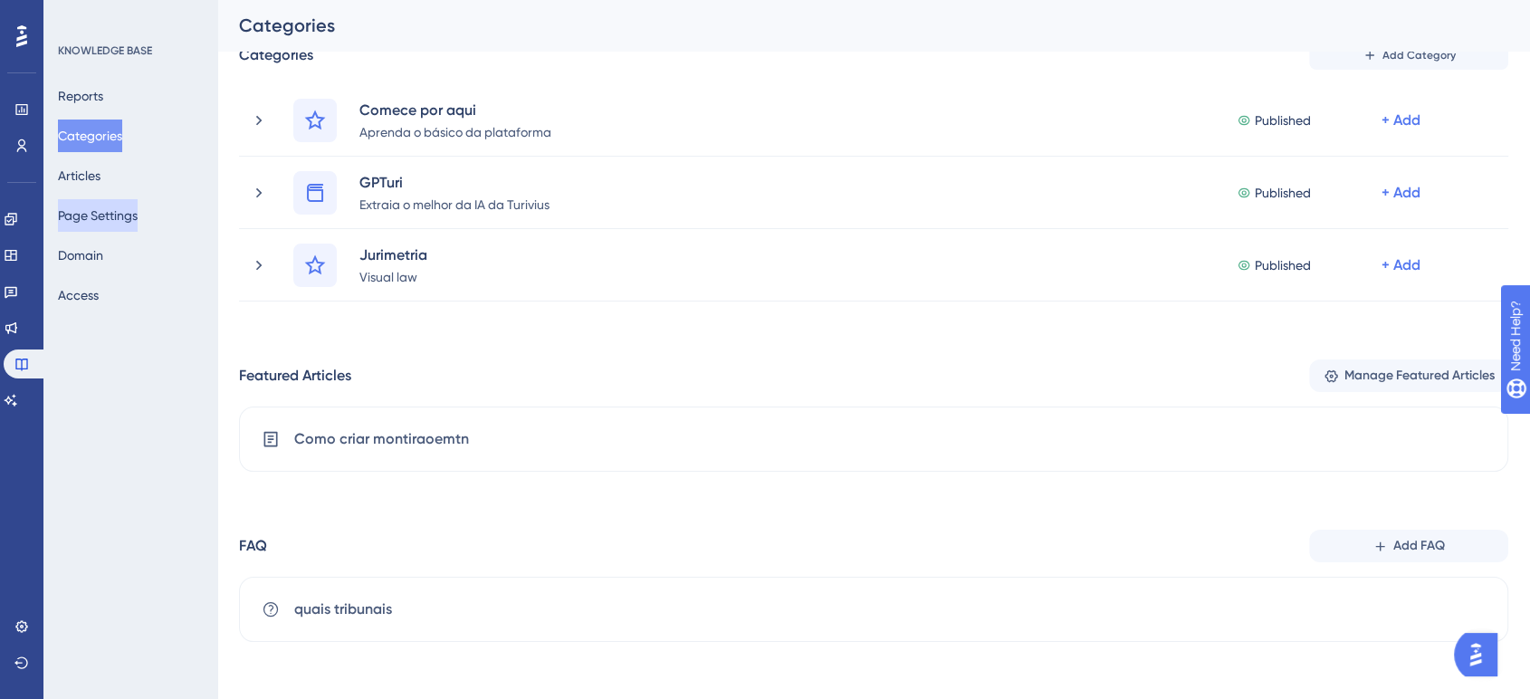
click at [97, 205] on button "Page Settings" at bounding box center [98, 215] width 80 height 33
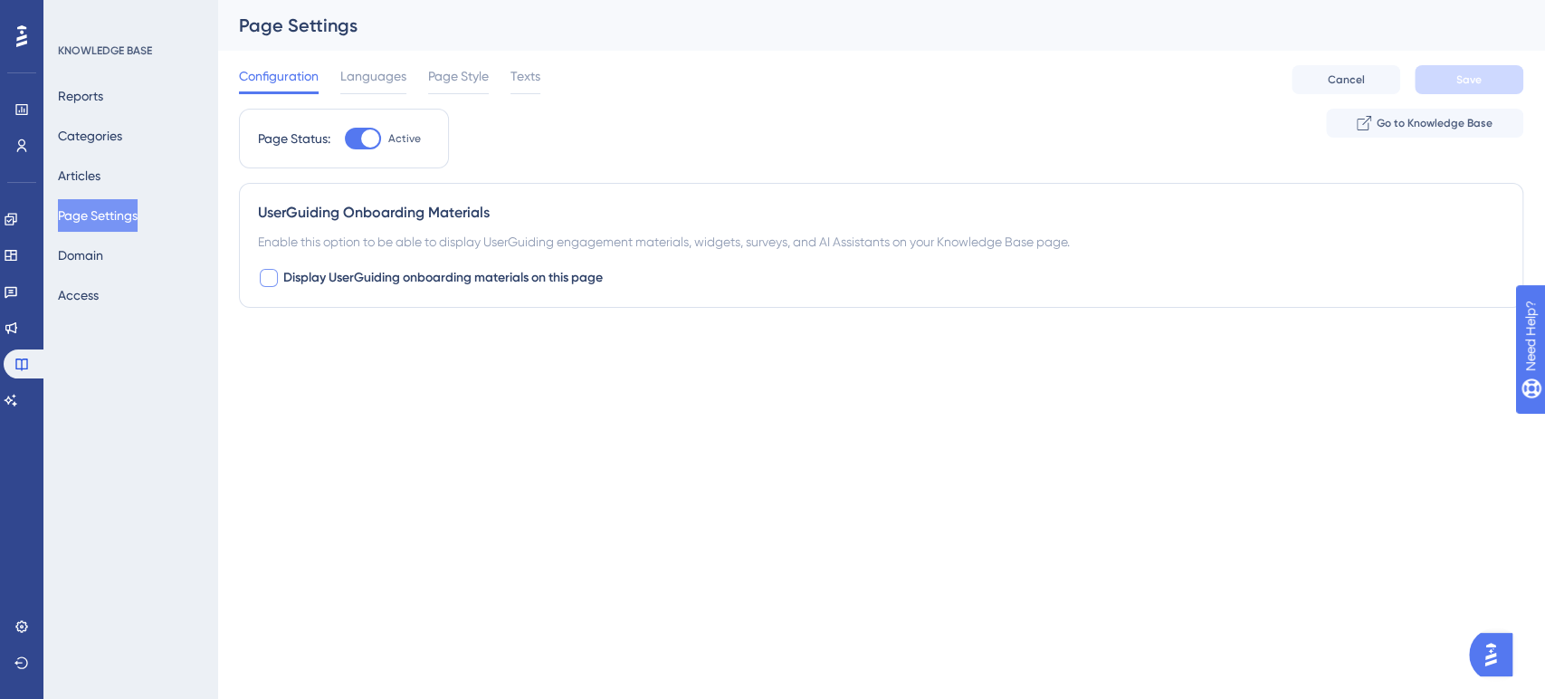
click at [277, 273] on div at bounding box center [269, 278] width 18 height 18
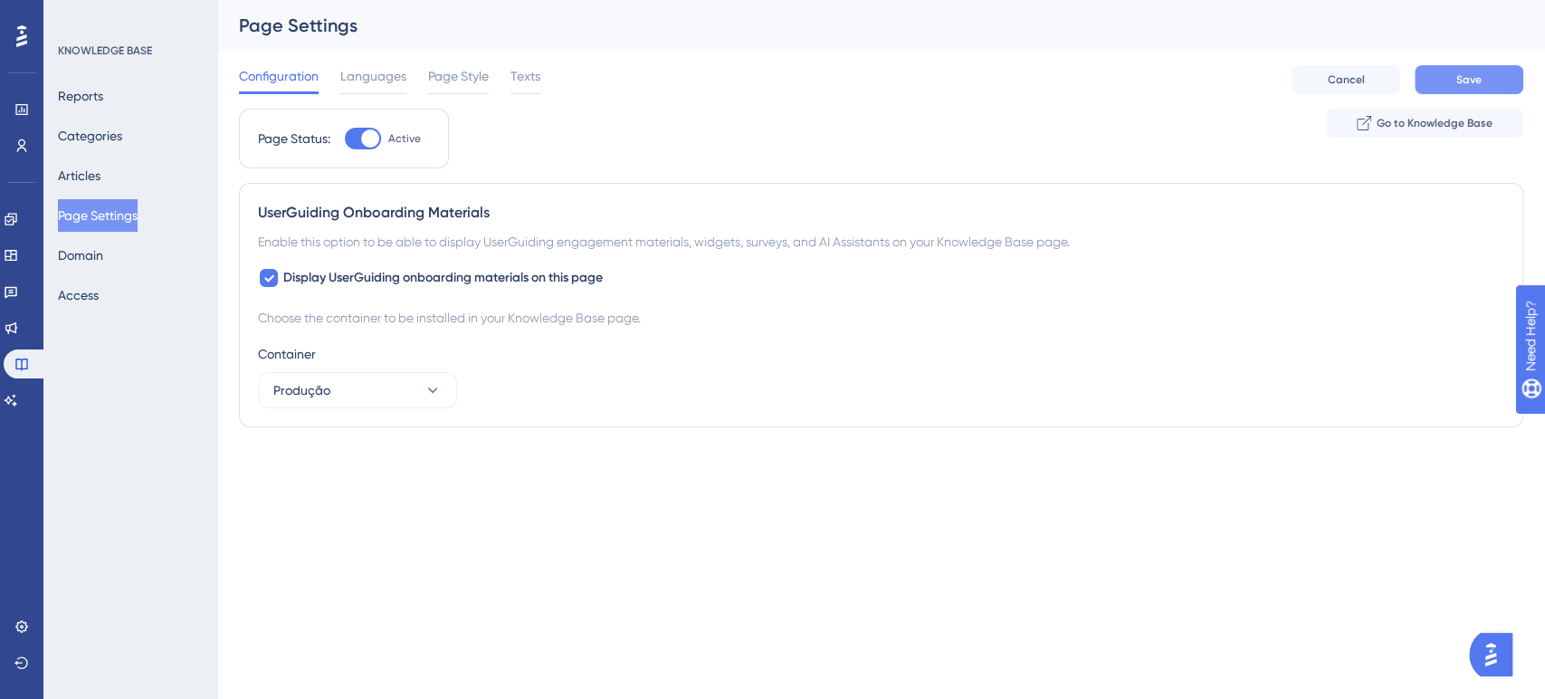
click at [1475, 86] on span "Save" at bounding box center [1469, 79] width 25 height 14
click at [272, 274] on icon at bounding box center [268, 278] width 11 height 14
checkbox input "false"
click at [1447, 85] on button "Save" at bounding box center [1469, 79] width 109 height 29
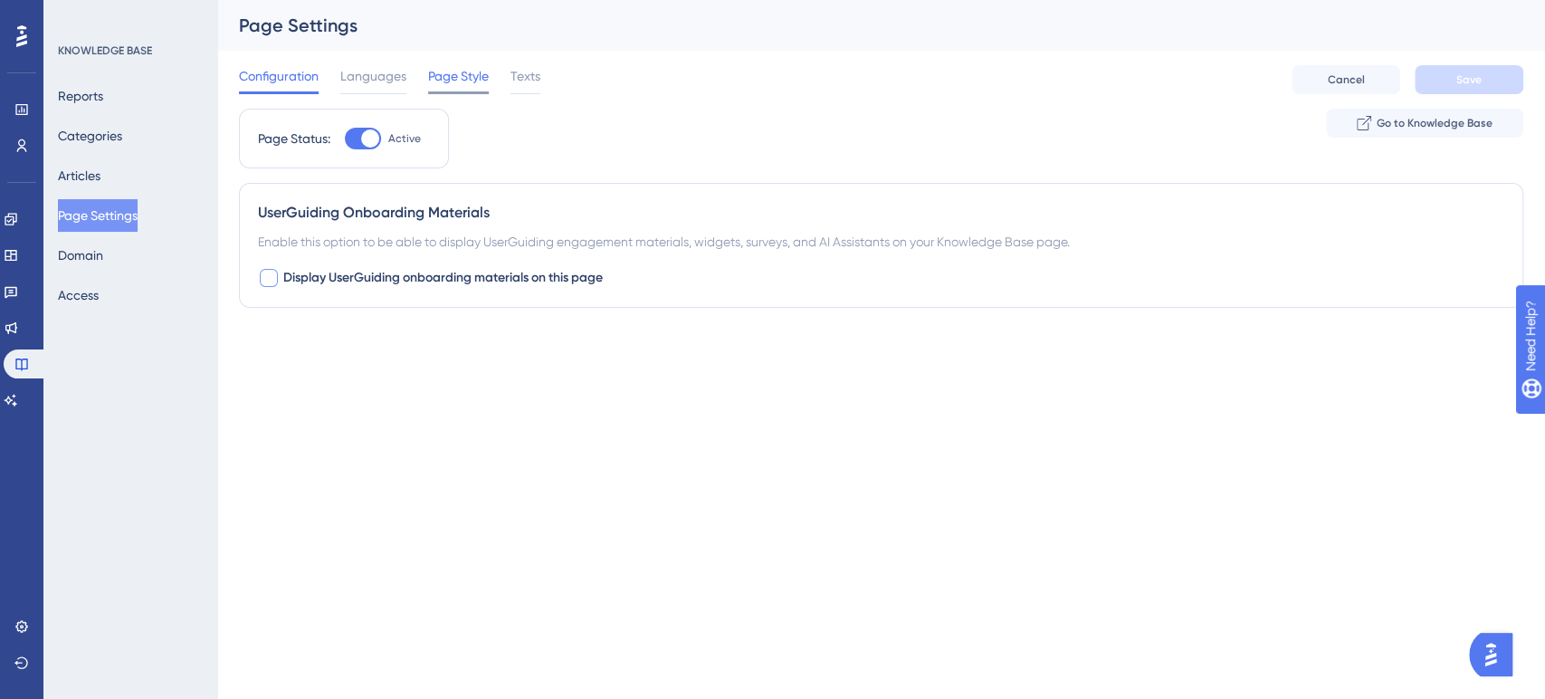
click at [435, 70] on span "Page Style" at bounding box center [458, 76] width 61 height 22
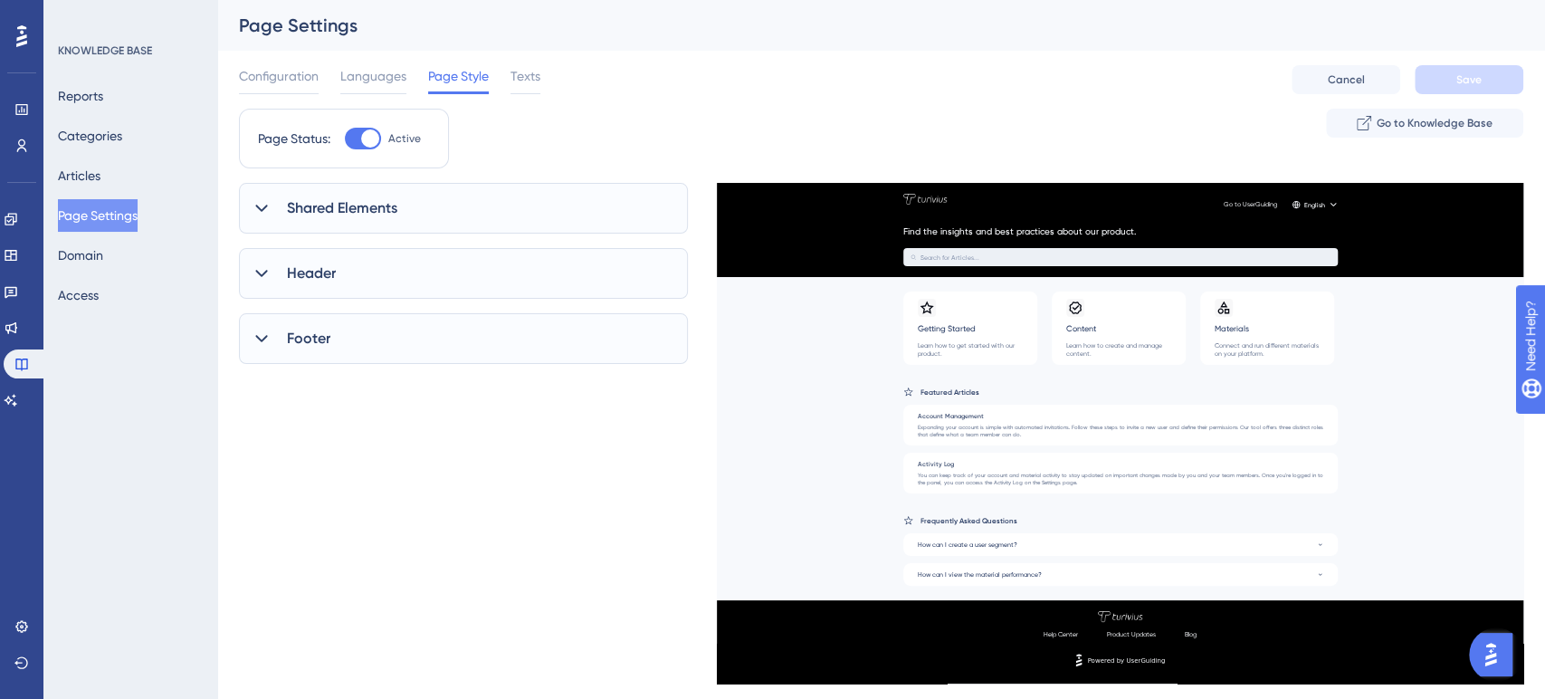
click at [325, 208] on span "Shared Elements" at bounding box center [342, 208] width 110 height 22
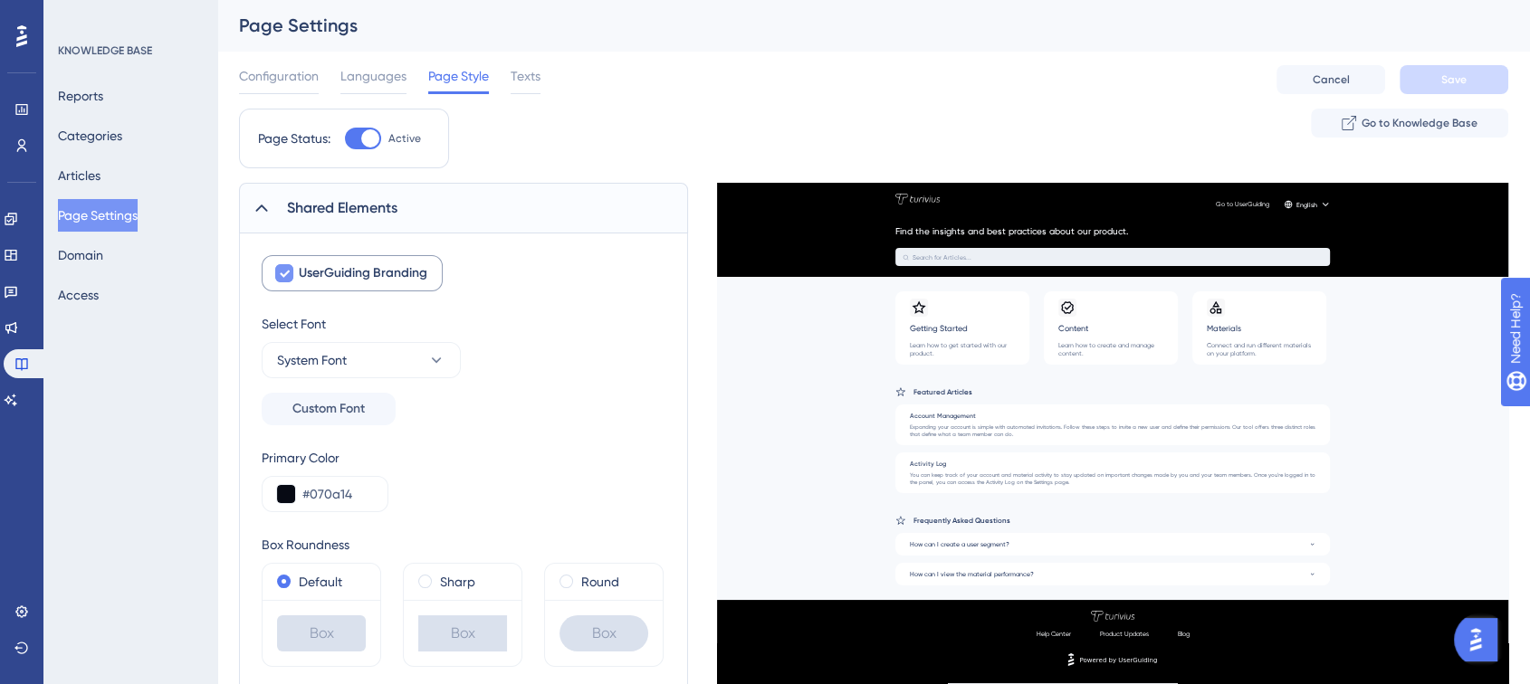
click at [290, 281] on div at bounding box center [284, 273] width 18 height 18
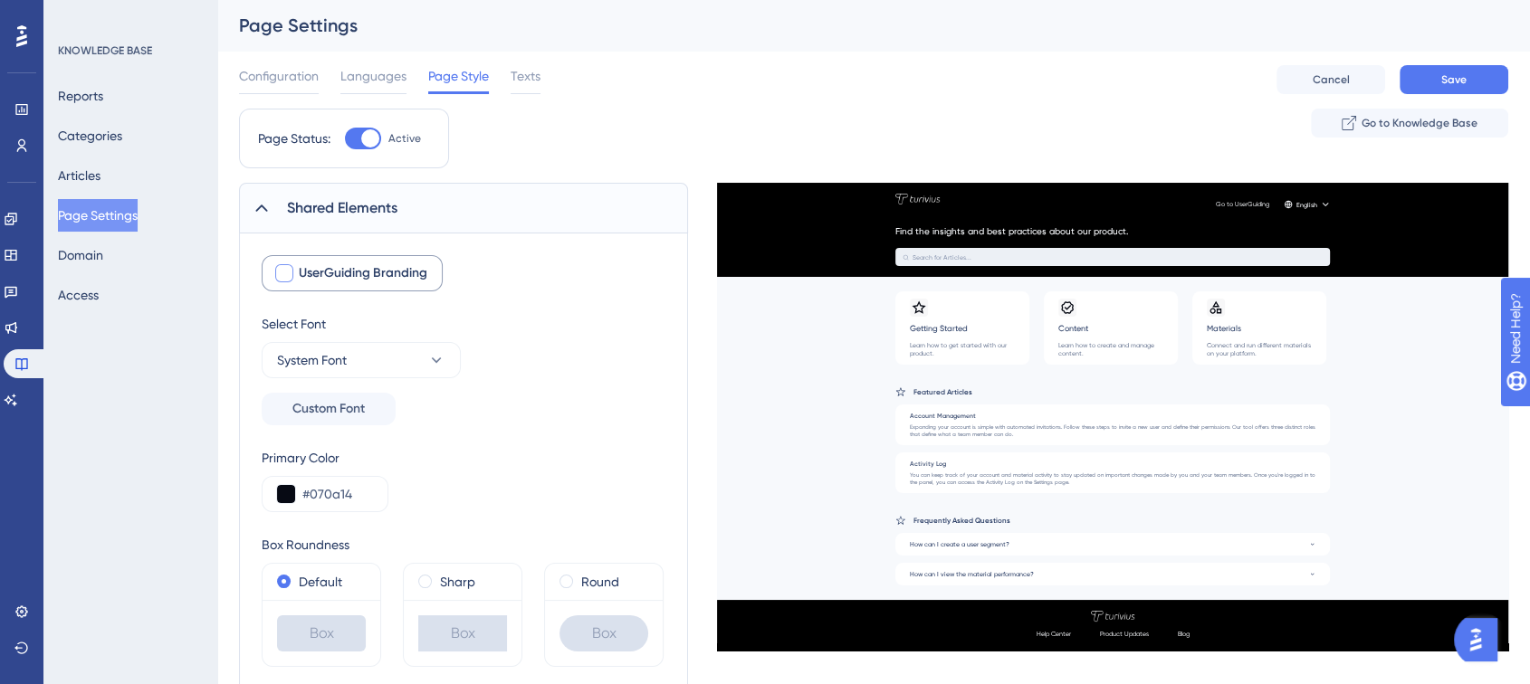
click at [290, 281] on div at bounding box center [284, 273] width 18 height 18
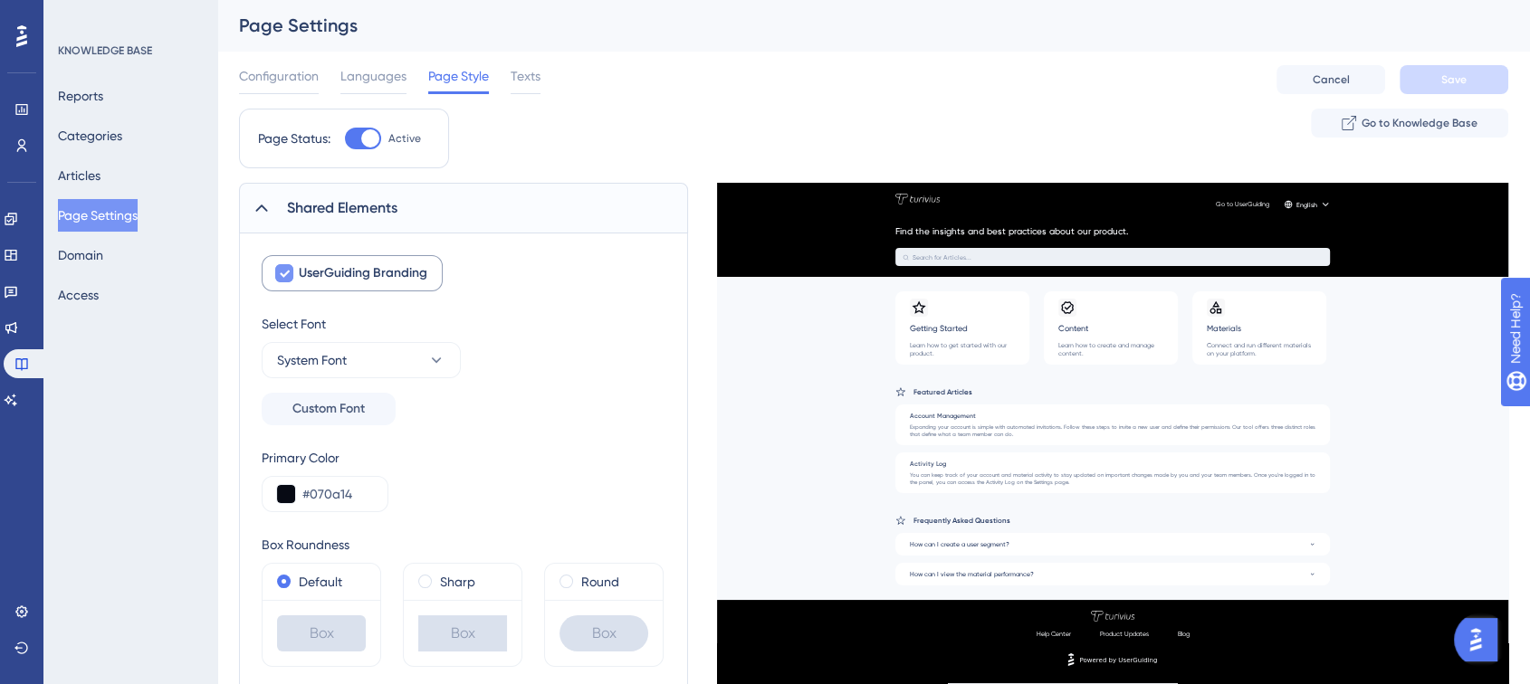
click at [290, 281] on div at bounding box center [284, 273] width 18 height 18
checkbox input "false"
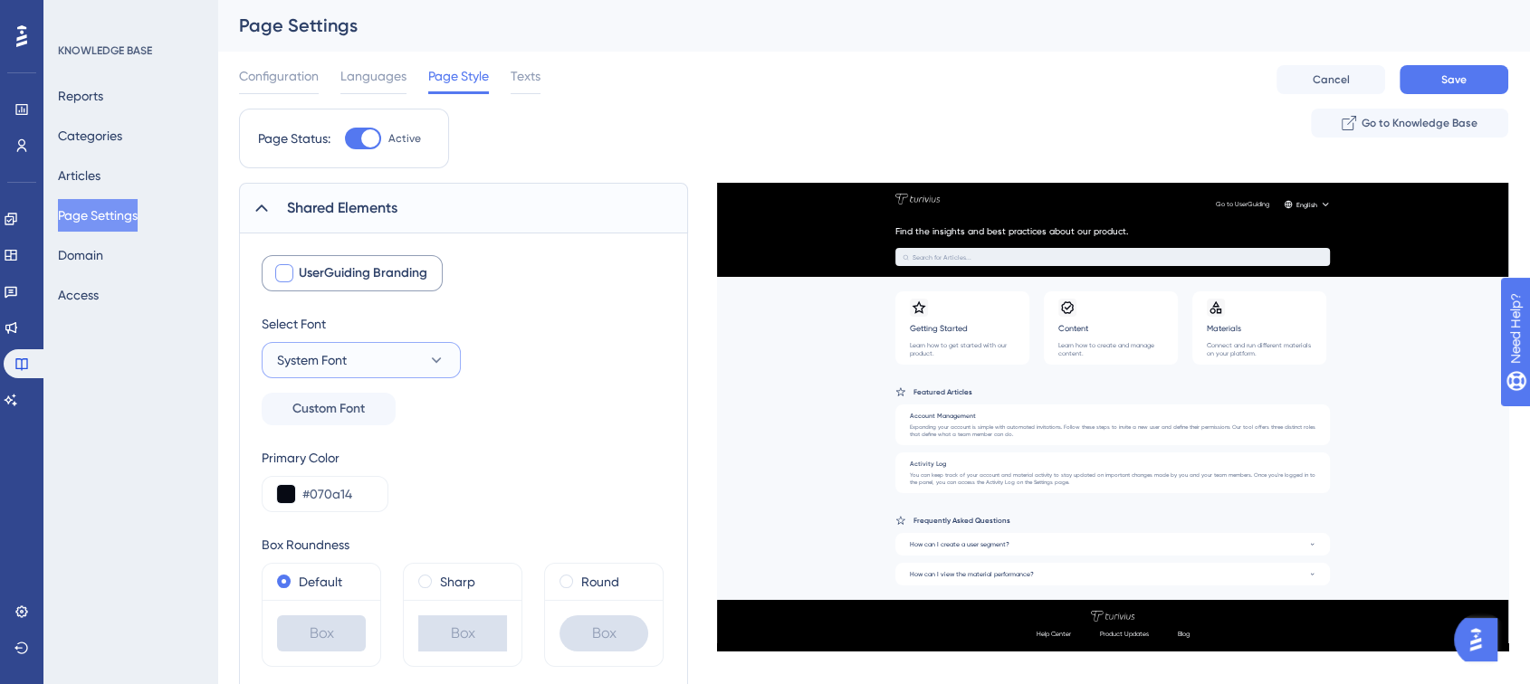
click at [391, 365] on button "System Font" at bounding box center [361, 360] width 199 height 36
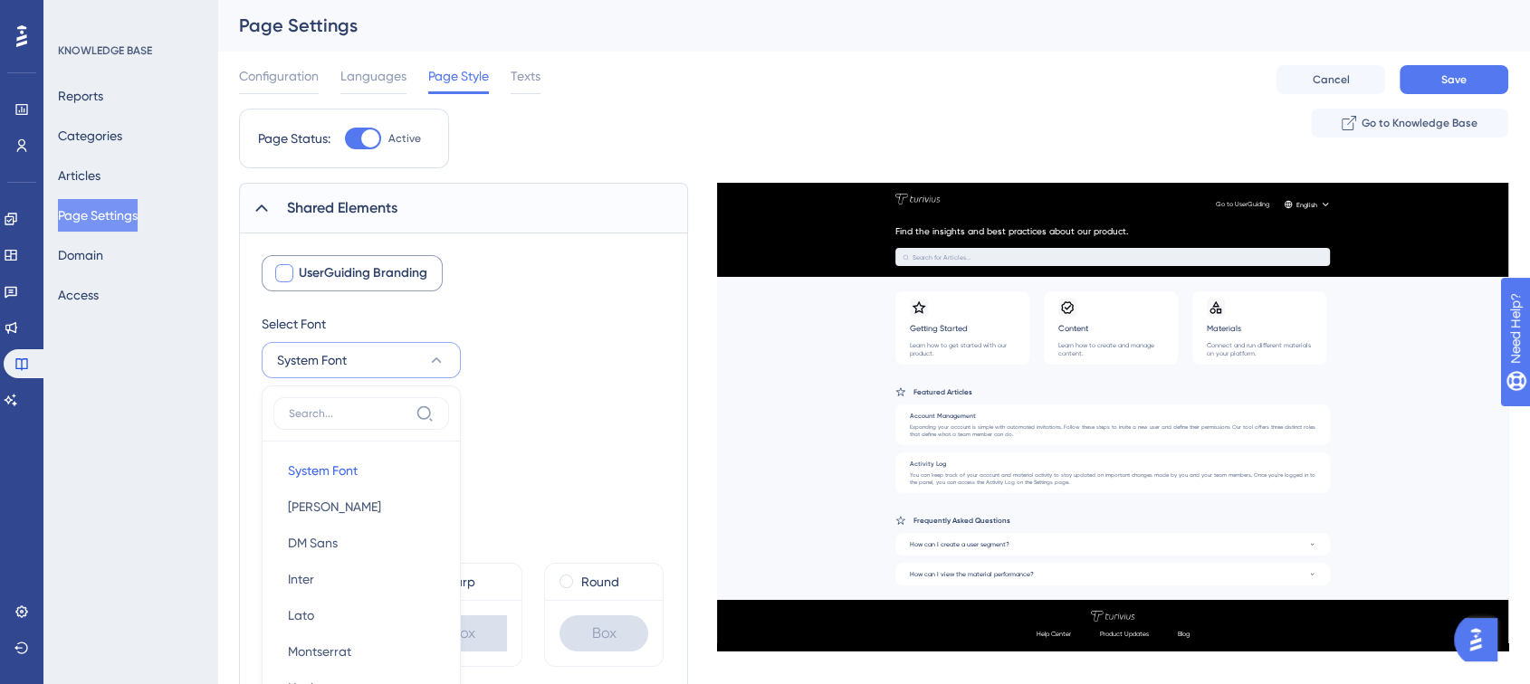
scroll to position [222, 0]
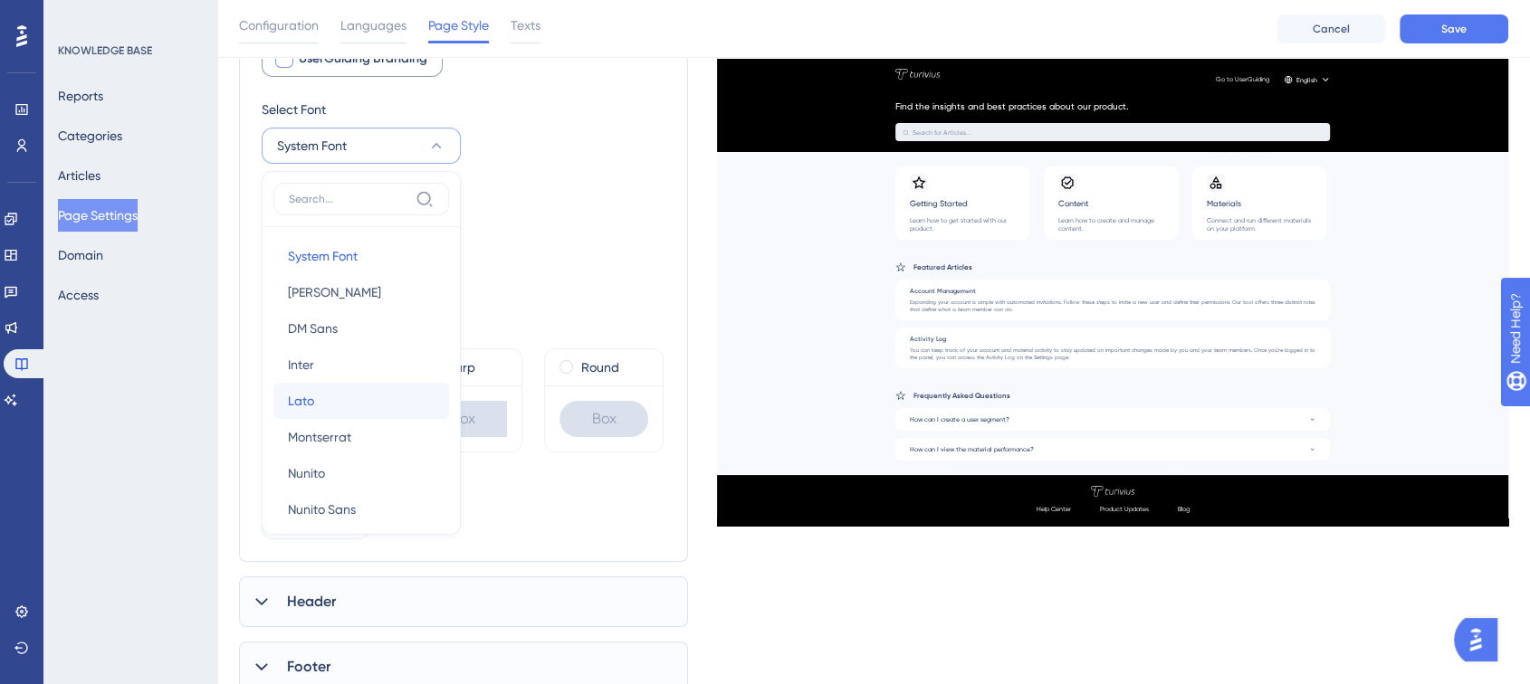
click at [320, 403] on button "Lato Lato" at bounding box center [361, 401] width 176 height 36
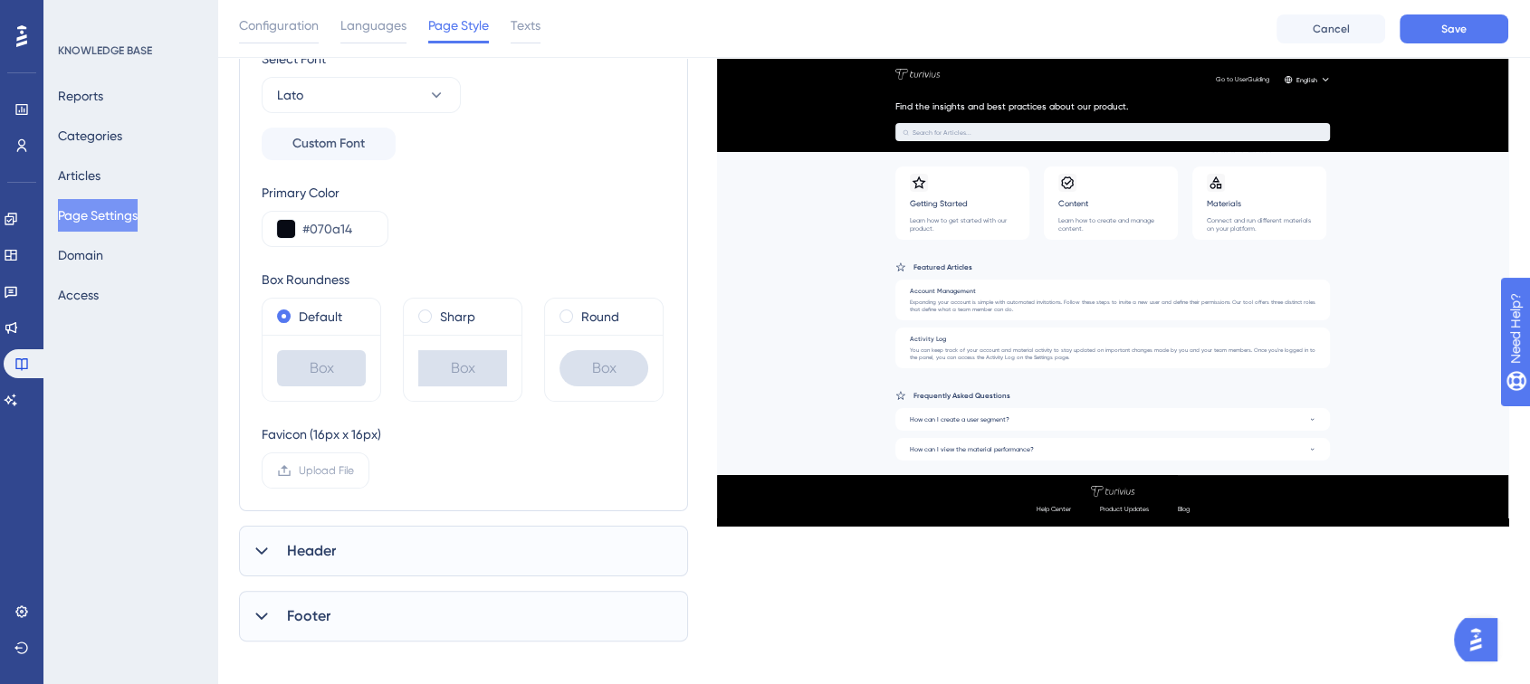
scroll to position [288, 0]
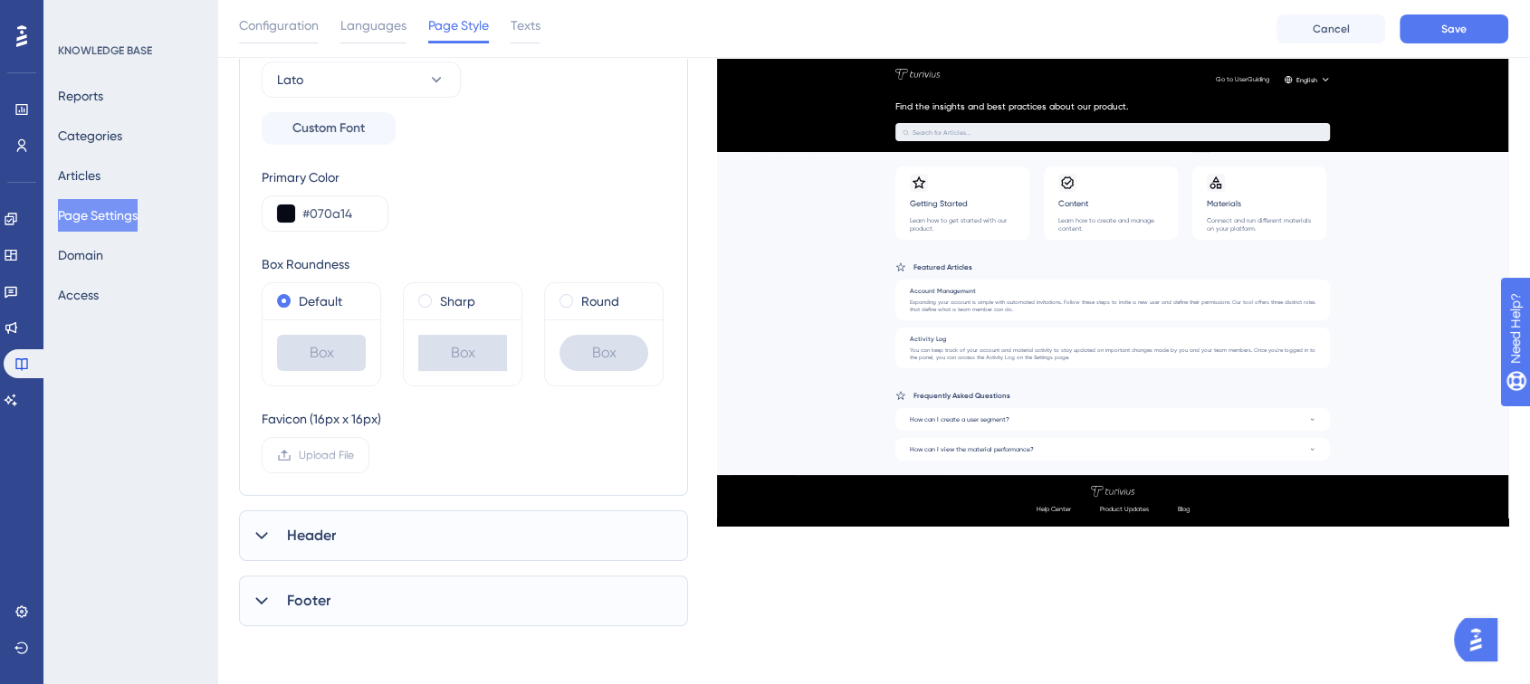
click at [257, 538] on icon at bounding box center [262, 536] width 18 height 18
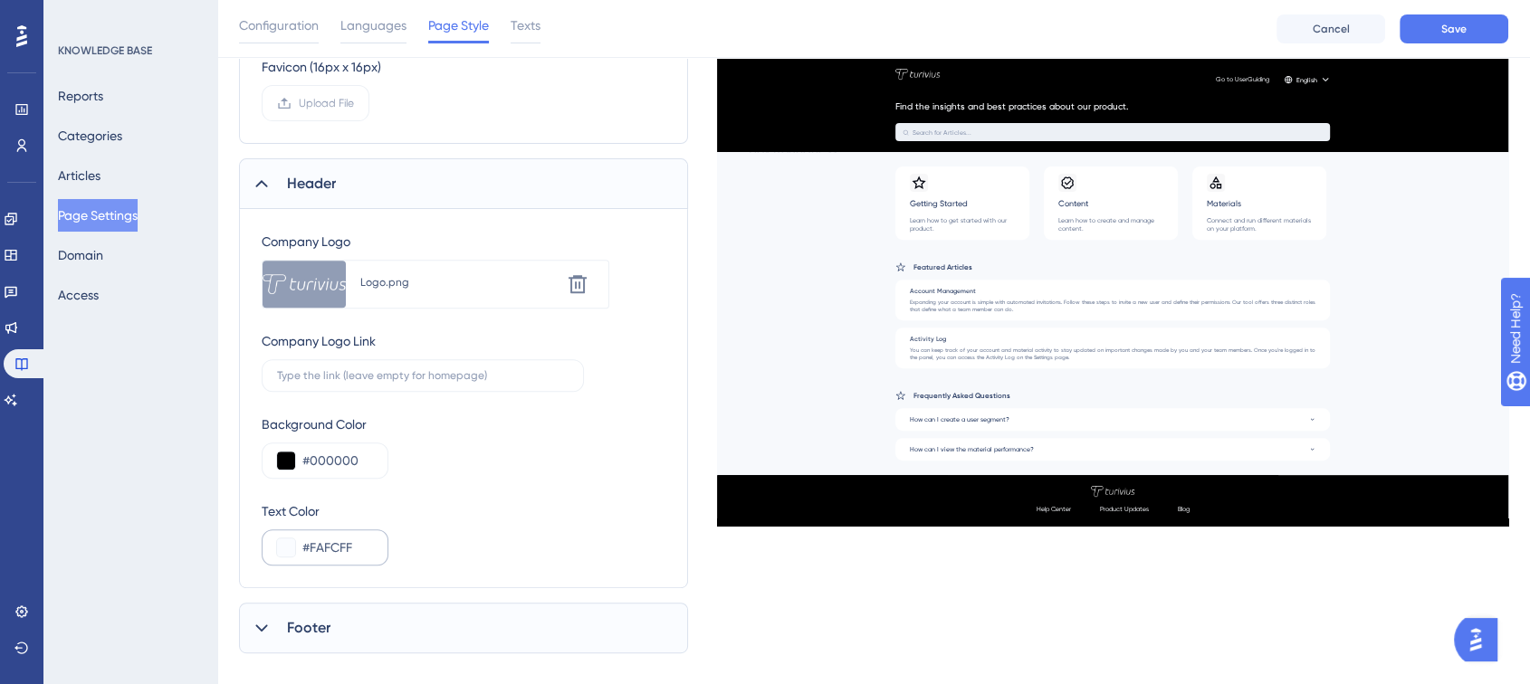
scroll to position [666, 0]
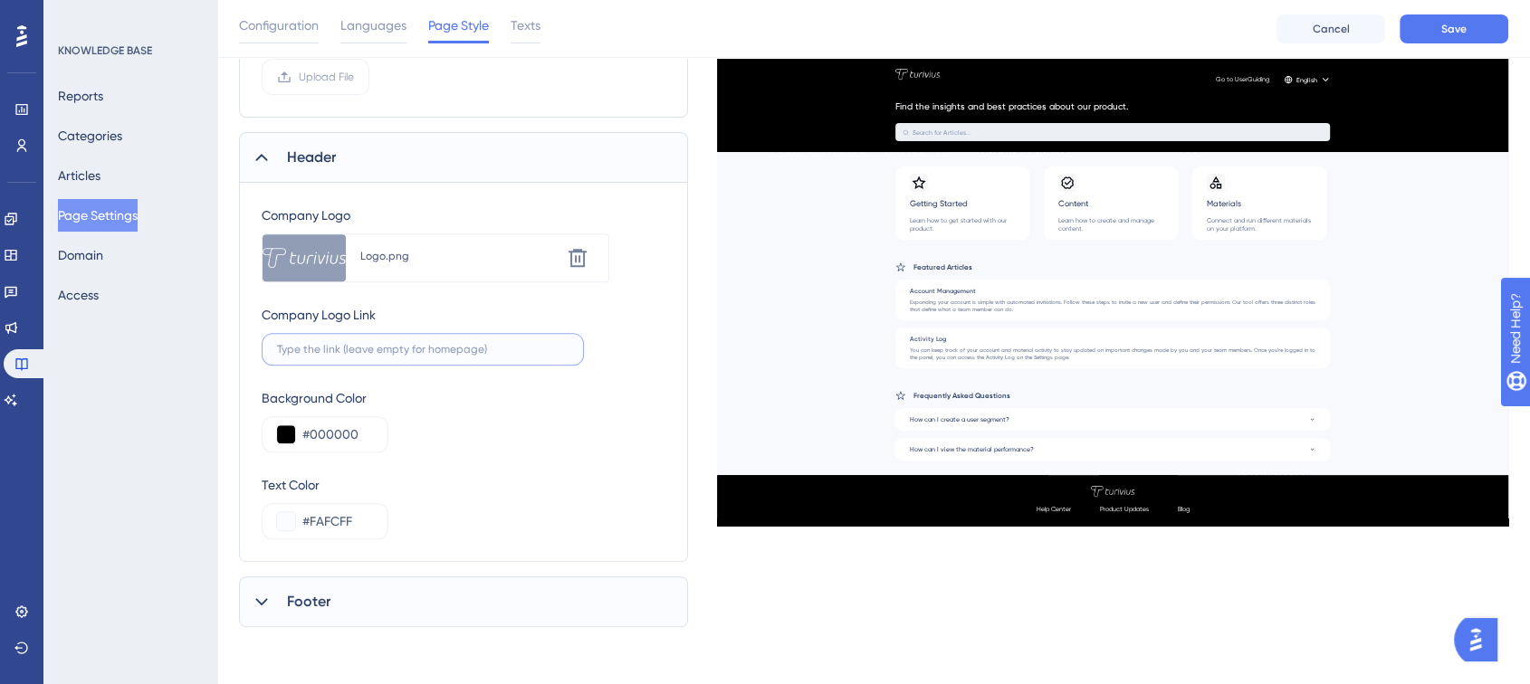
click at [365, 349] on input "text" at bounding box center [422, 349] width 291 height 13
type input "[DOMAIN_NAME]"
